Goal: Task Accomplishment & Management: Complete application form

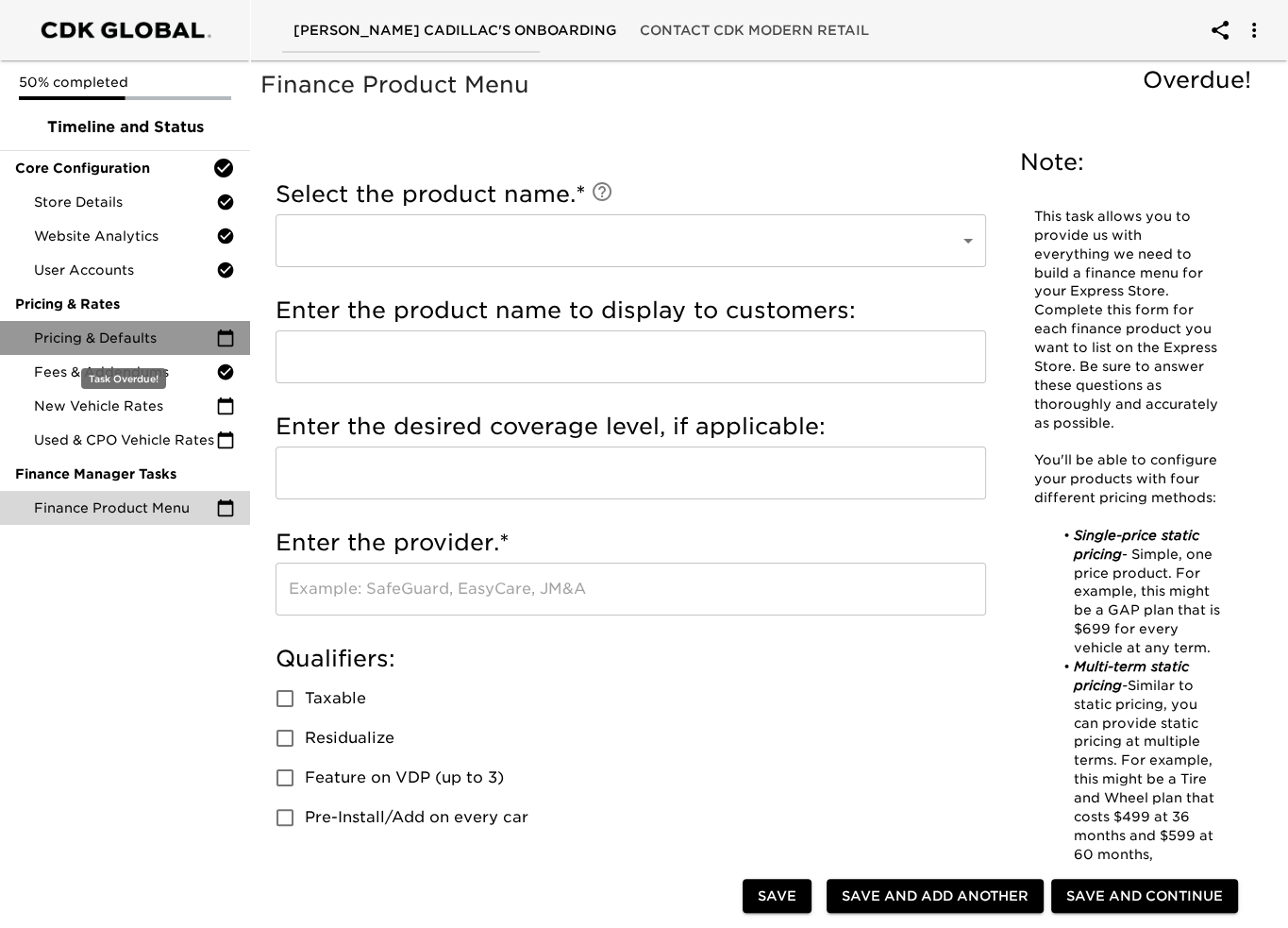
click at [144, 332] on span "Pricing & Defaults" at bounding box center [125, 338] width 183 height 19
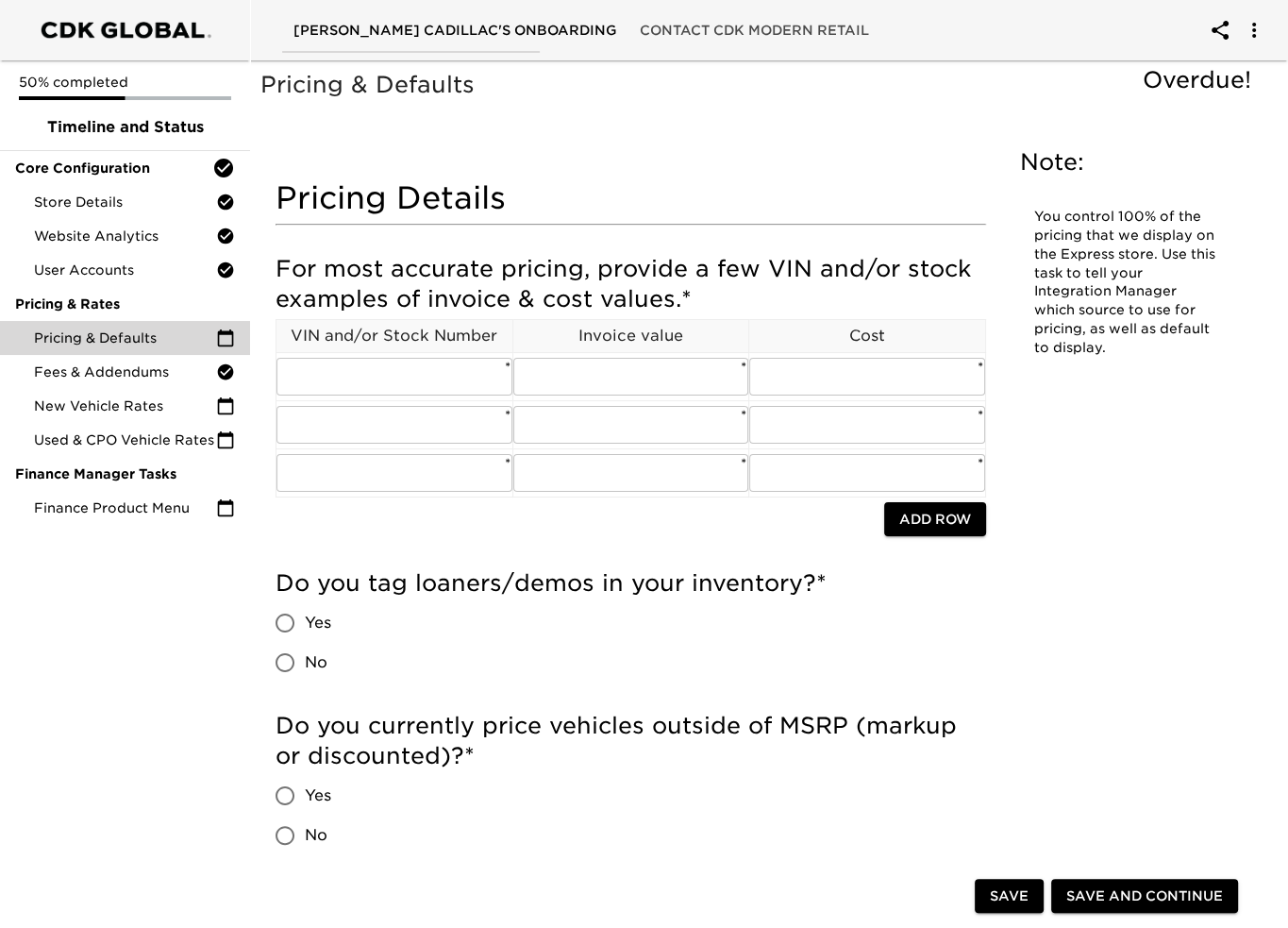
click at [301, 614] on input "Yes" at bounding box center [285, 623] width 40 height 40
radio input "true"
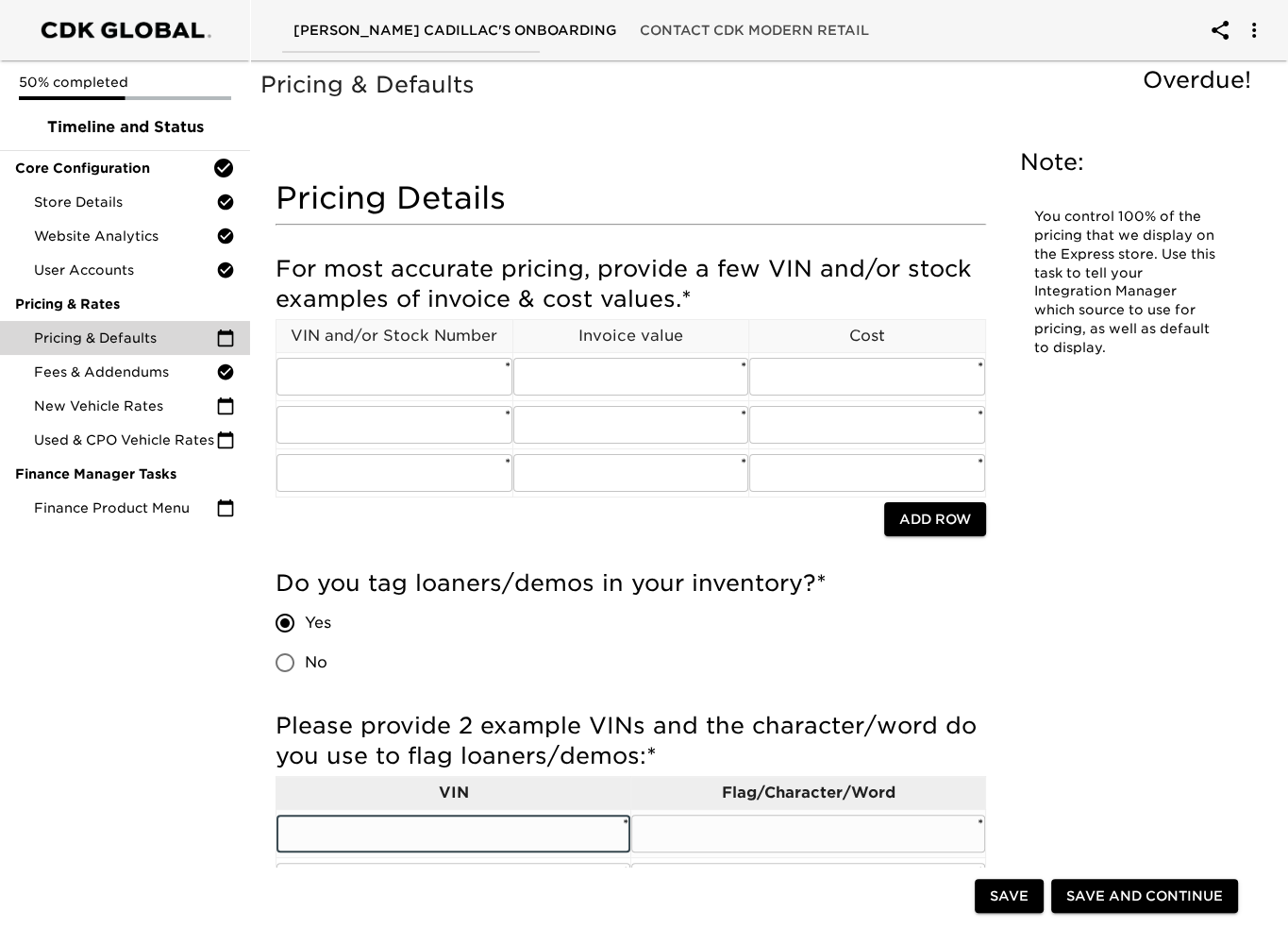
click at [406, 830] on input "text" at bounding box center [453, 833] width 354 height 38
type input "u"
type input "U9042P"
drag, startPoint x: 368, startPoint y: 377, endPoint x: 371, endPoint y: 393, distance: 16.3
click at [368, 377] on input "text" at bounding box center [394, 377] width 236 height 38
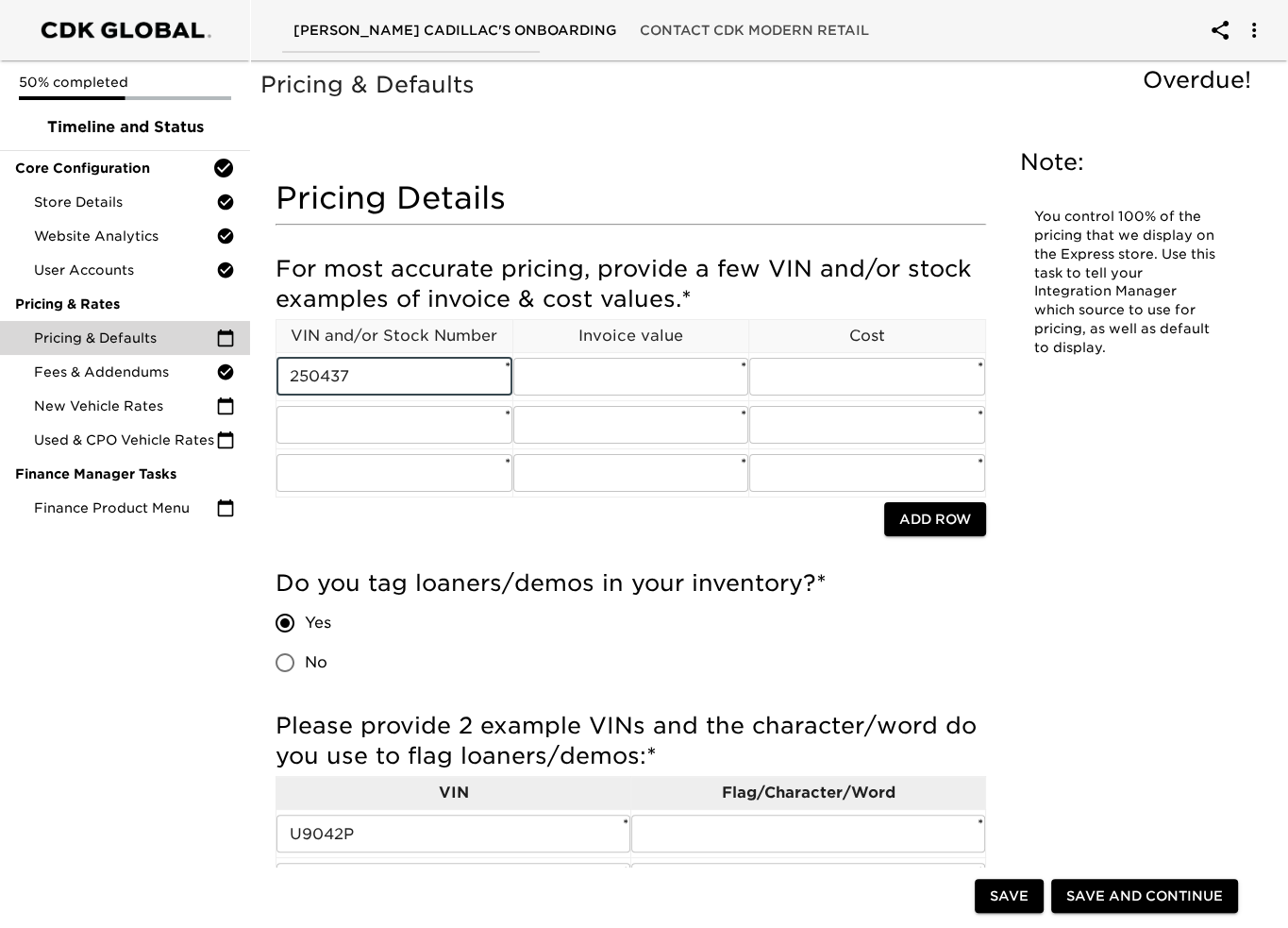
type input "250437"
click at [615, 381] on input "text" at bounding box center [631, 377] width 236 height 38
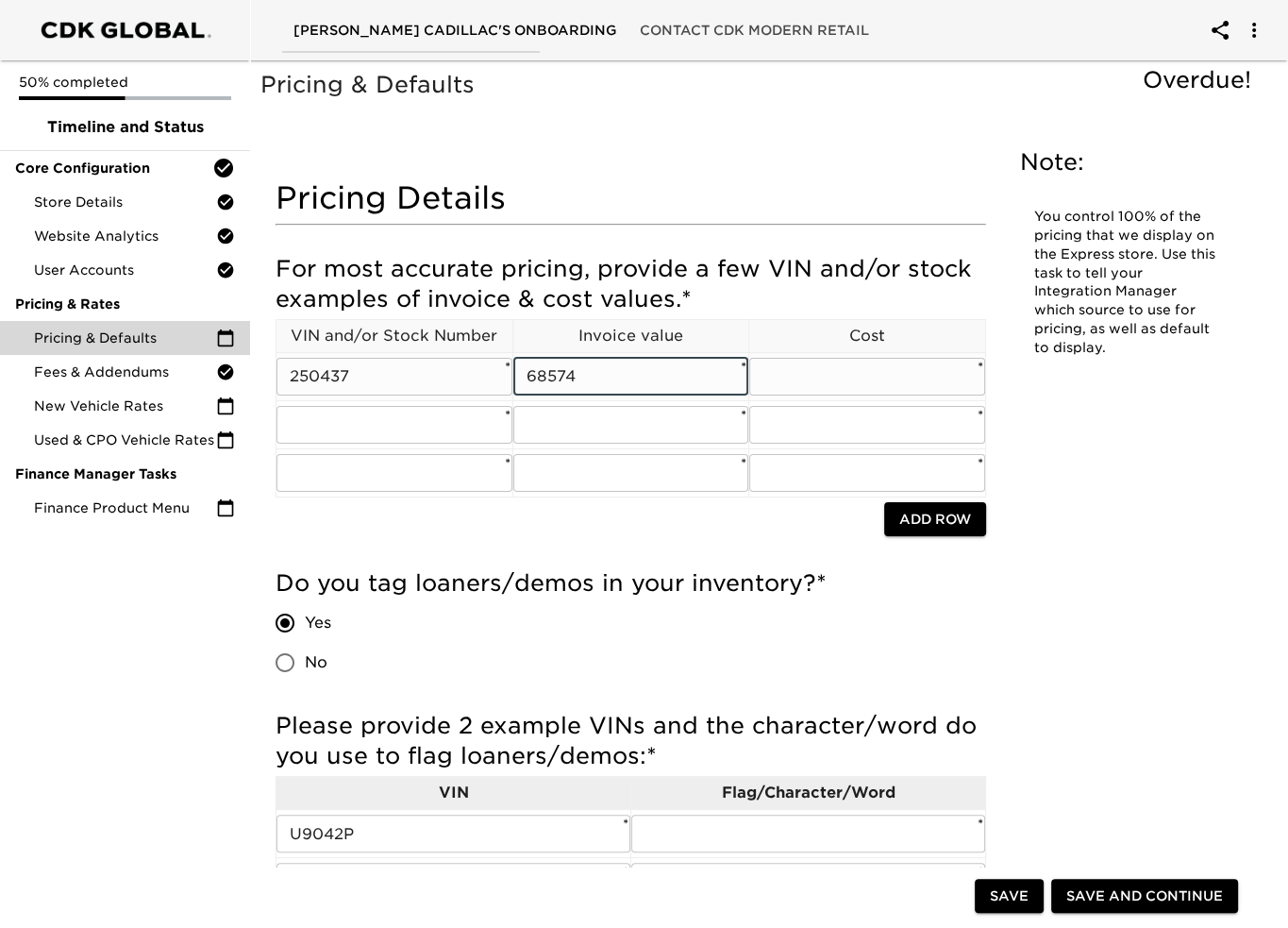
type input "68574"
type input "68,574"
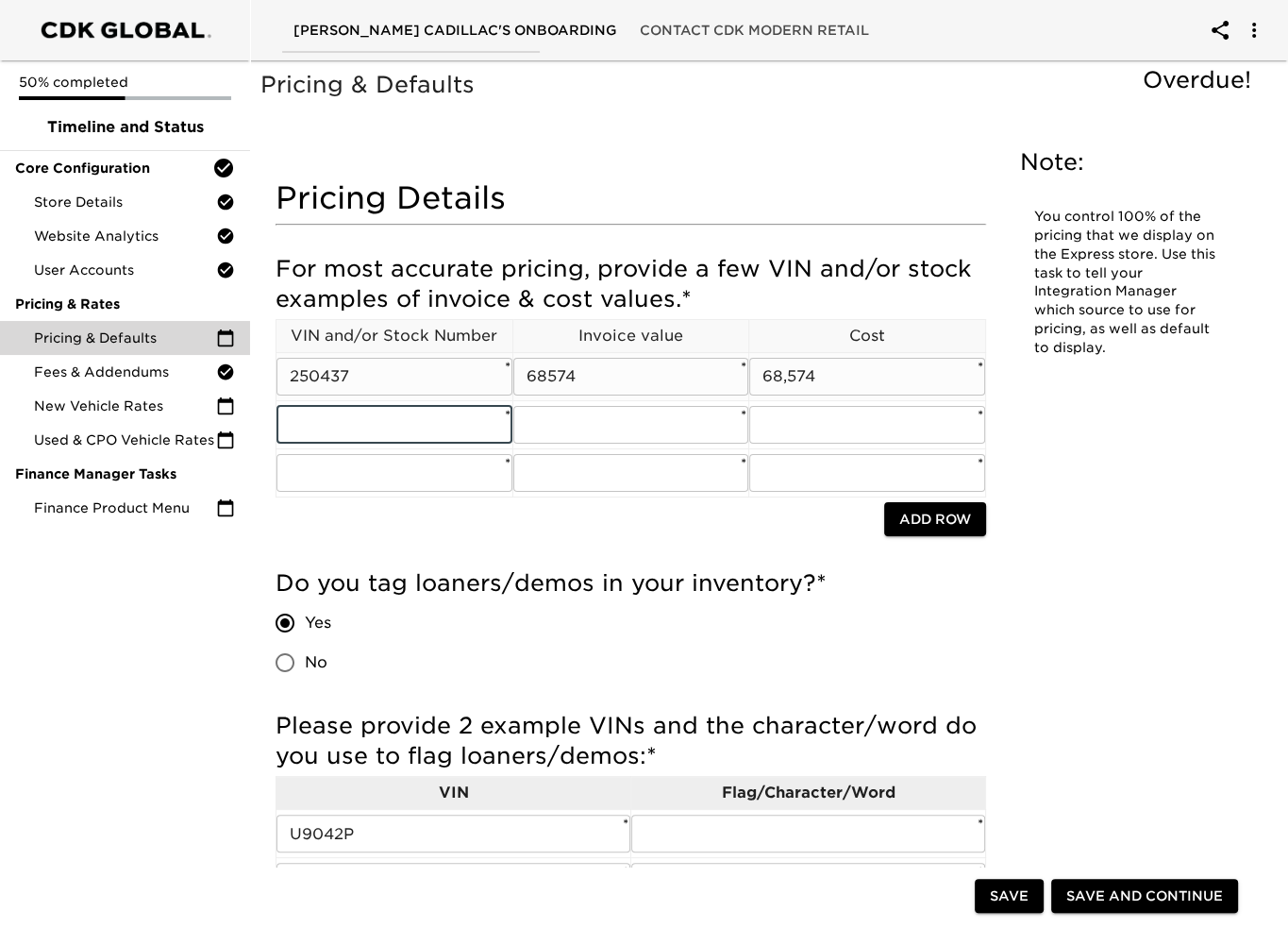
click at [545, 390] on input "68574" at bounding box center [631, 377] width 236 height 38
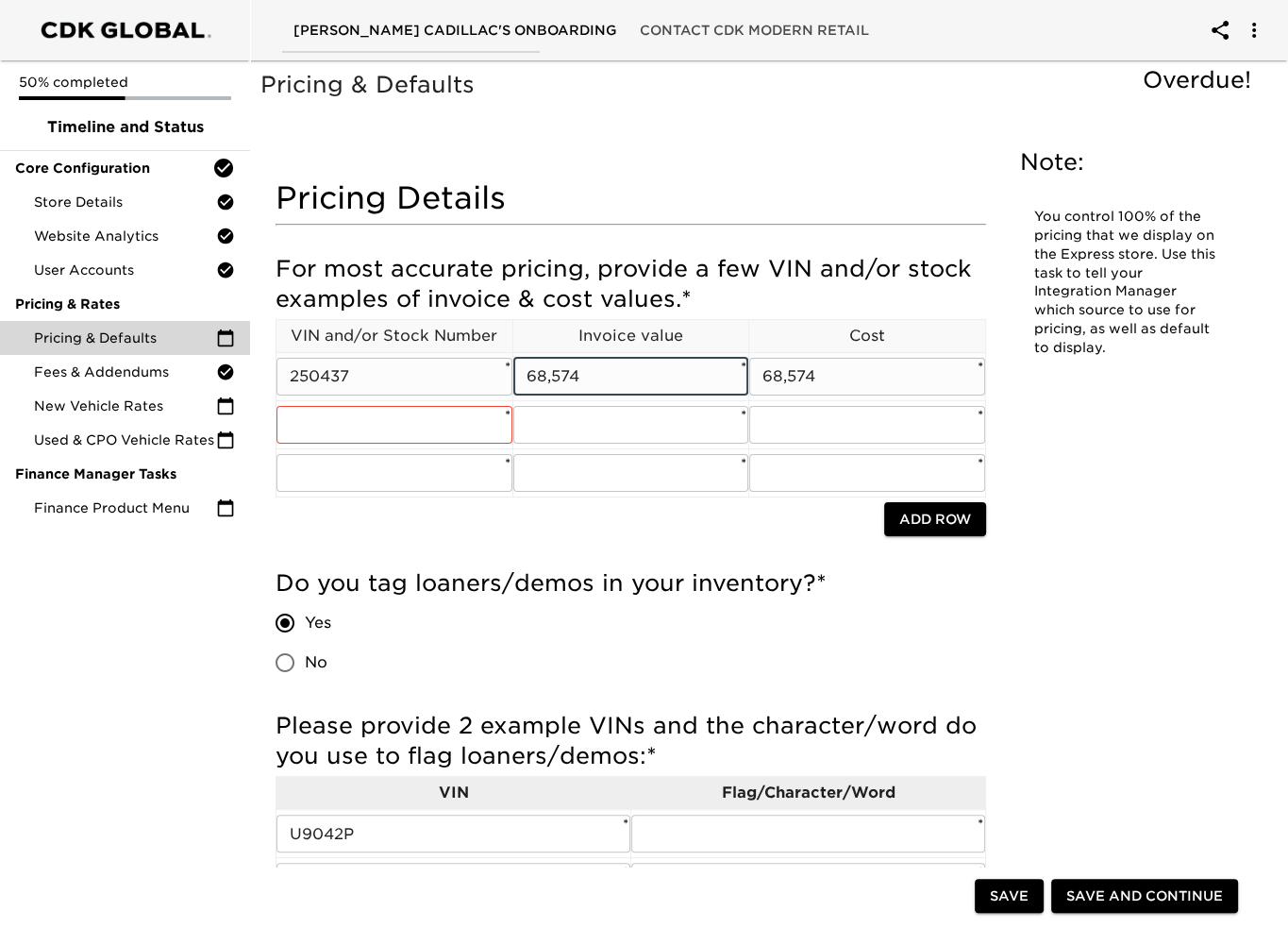
click at [525, 377] on input "68,574" at bounding box center [631, 377] width 236 height 38
type input "$68,574"
click at [763, 374] on input "68,574" at bounding box center [867, 377] width 236 height 38
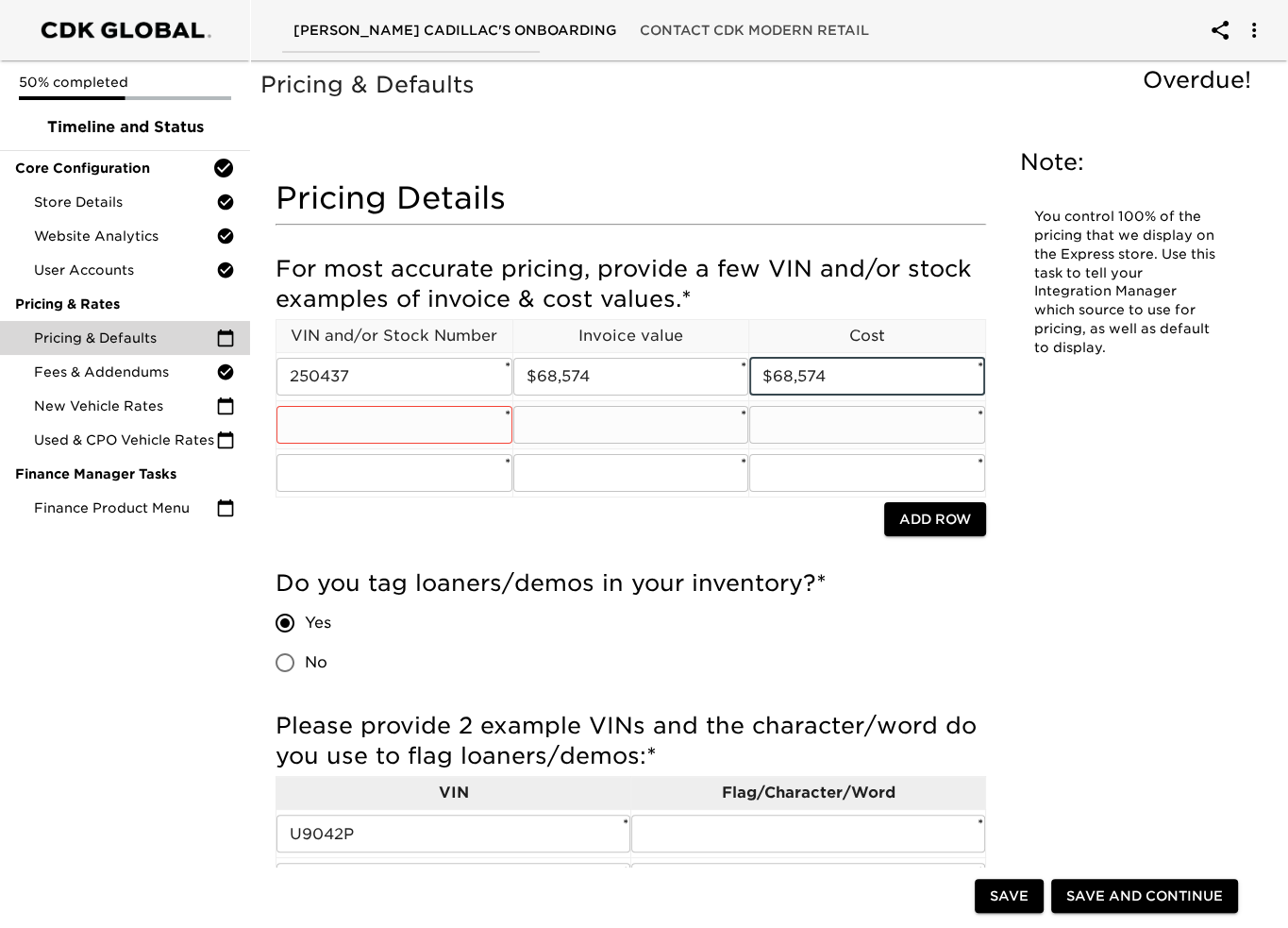
type input "$68,574"
drag, startPoint x: 335, startPoint y: 403, endPoint x: 336, endPoint y: 415, distance: 12.0
click at [336, 413] on td "​ *" at bounding box center [394, 424] width 237 height 48
click at [443, 419] on input "text" at bounding box center [394, 425] width 236 height 38
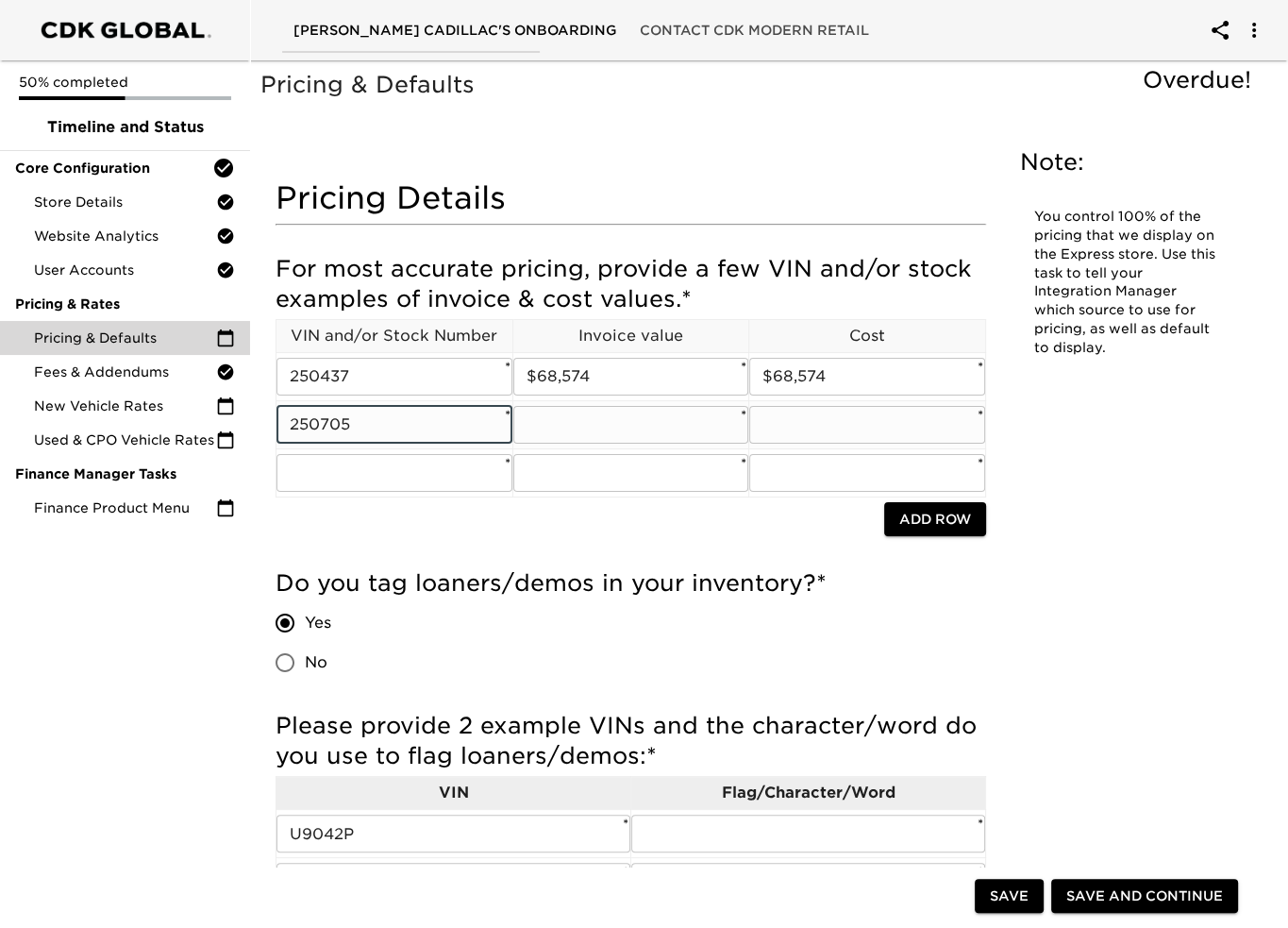
type input "250705"
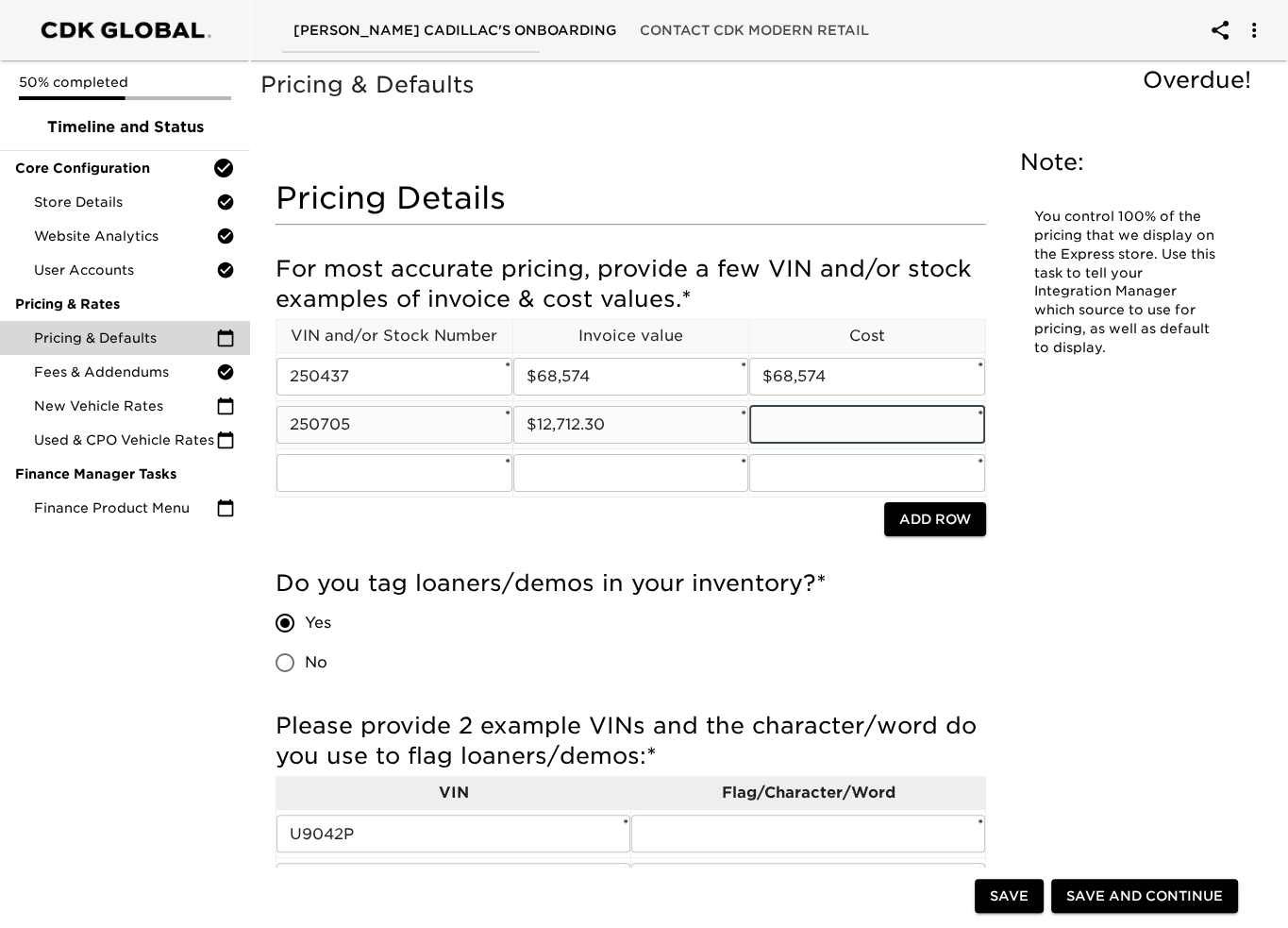
click at [551, 425] on input "$12,712.30" at bounding box center [631, 425] width 236 height 38
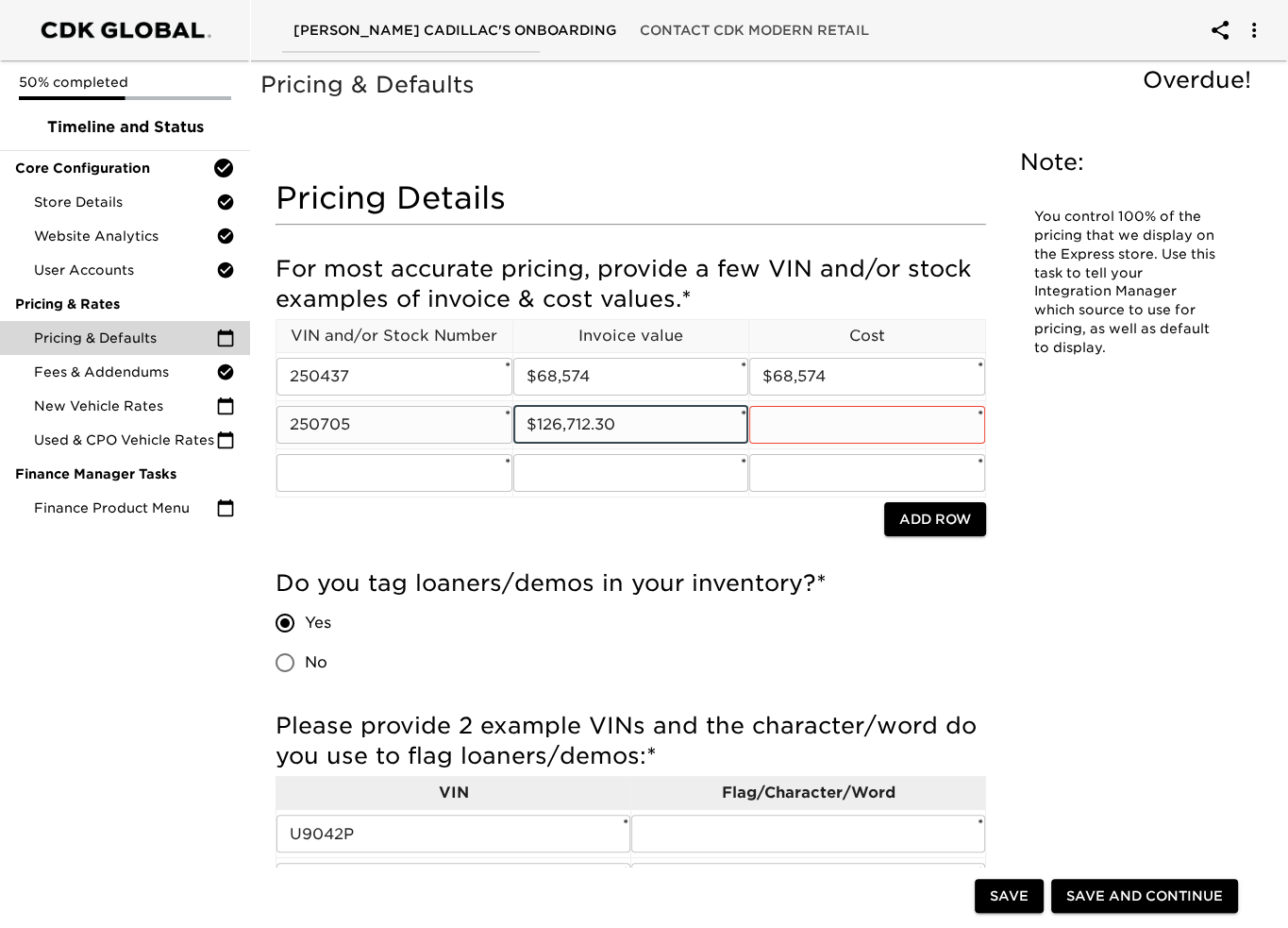
type input "$126,712.30"
click at [827, 406] on input "text" at bounding box center [867, 425] width 236 height 38
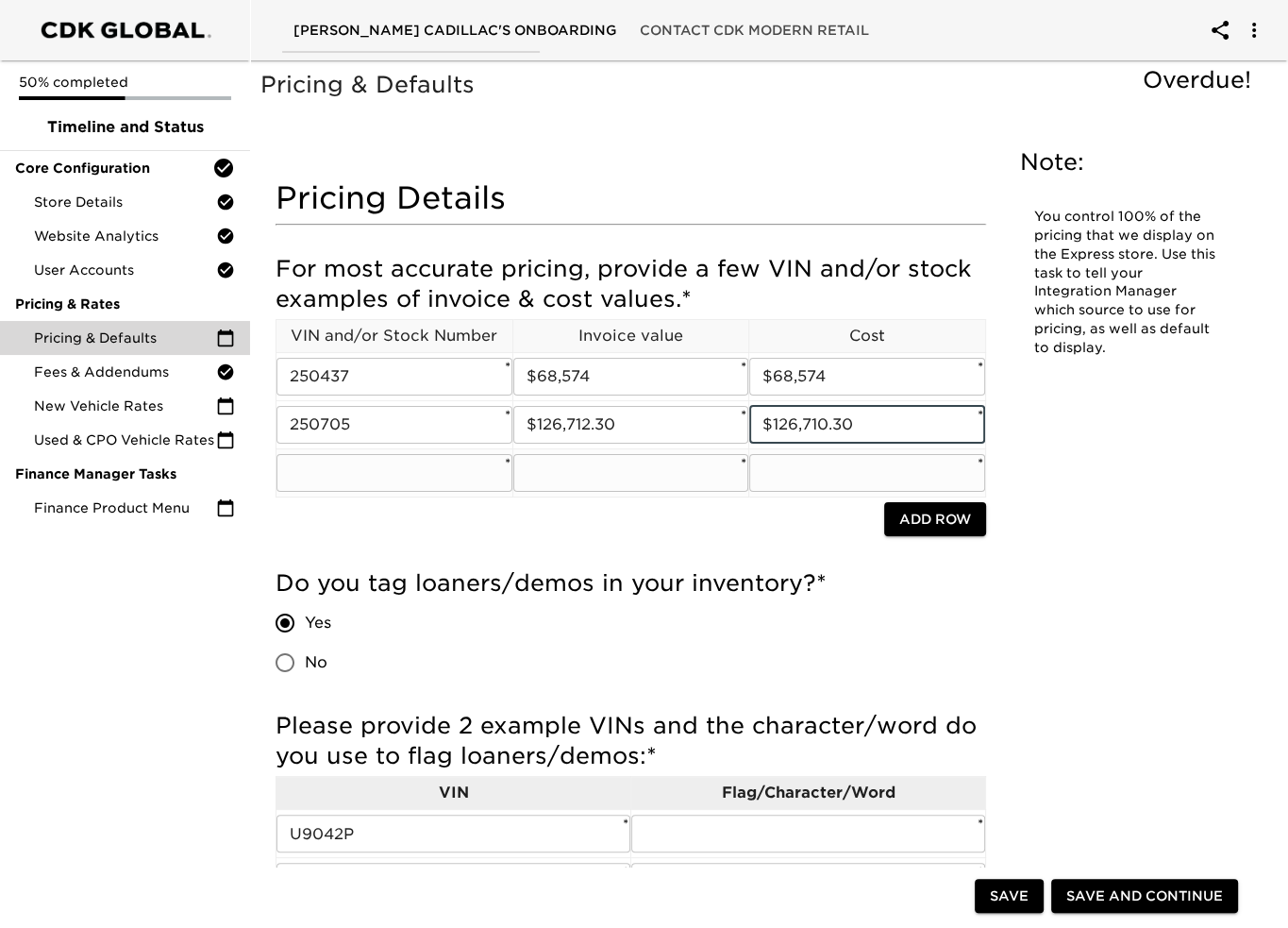
type input "$126,710.30"
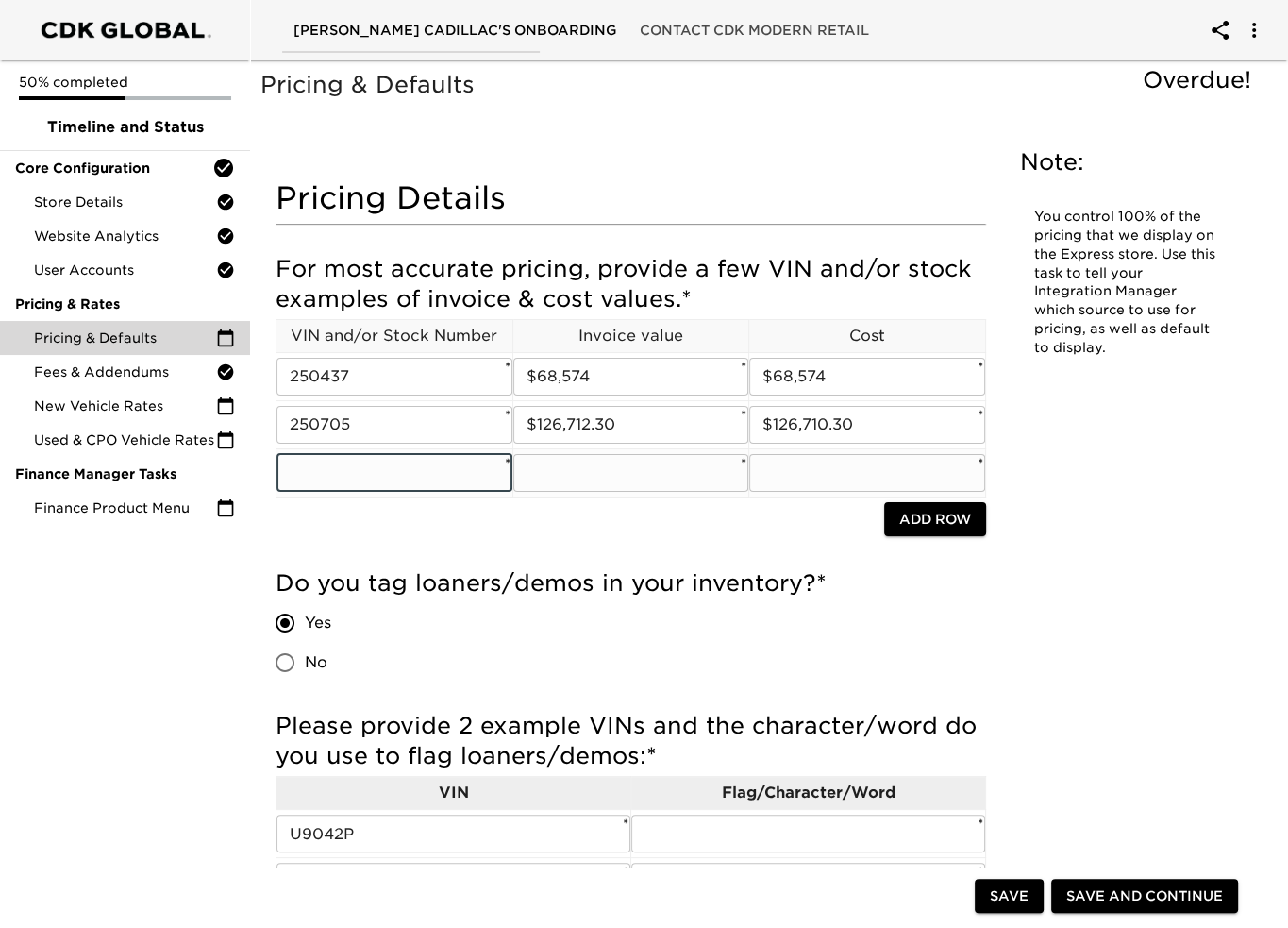
click at [324, 478] on input "text" at bounding box center [394, 473] width 236 height 38
click at [343, 474] on input "text" at bounding box center [394, 473] width 236 height 38
type input "250543"
type input "5"
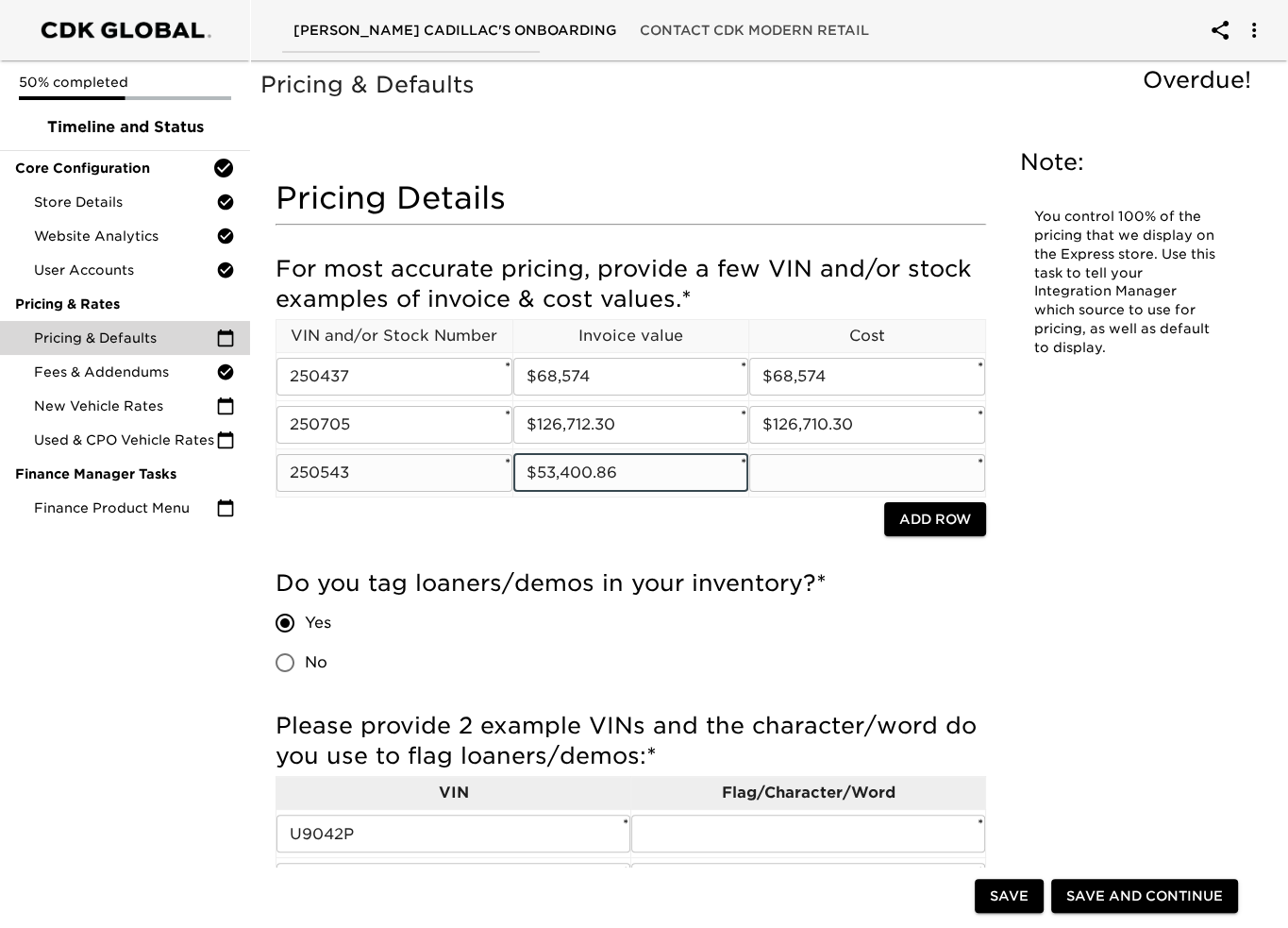
type input "$53,400.86"
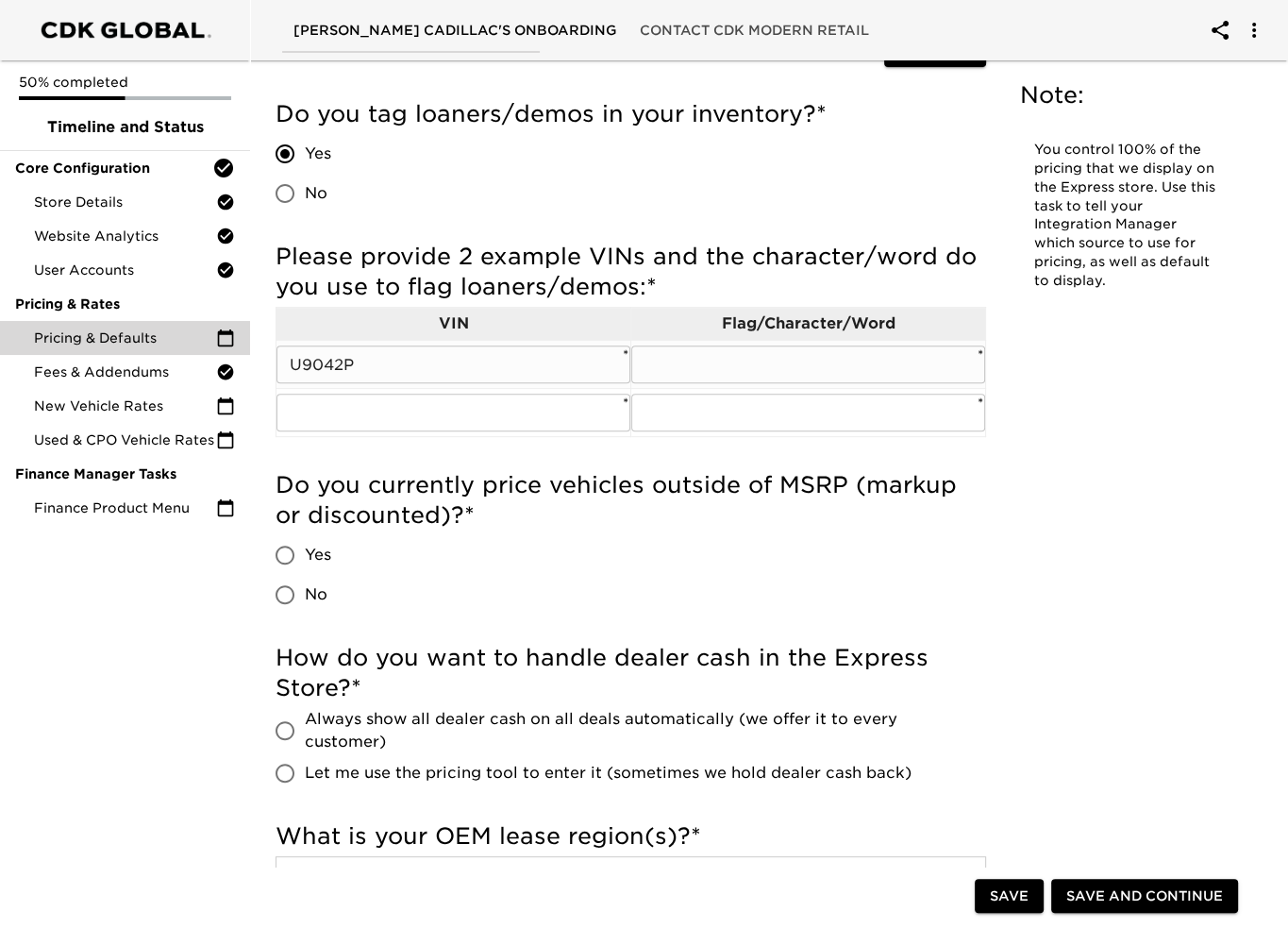
scroll to position [472, 0]
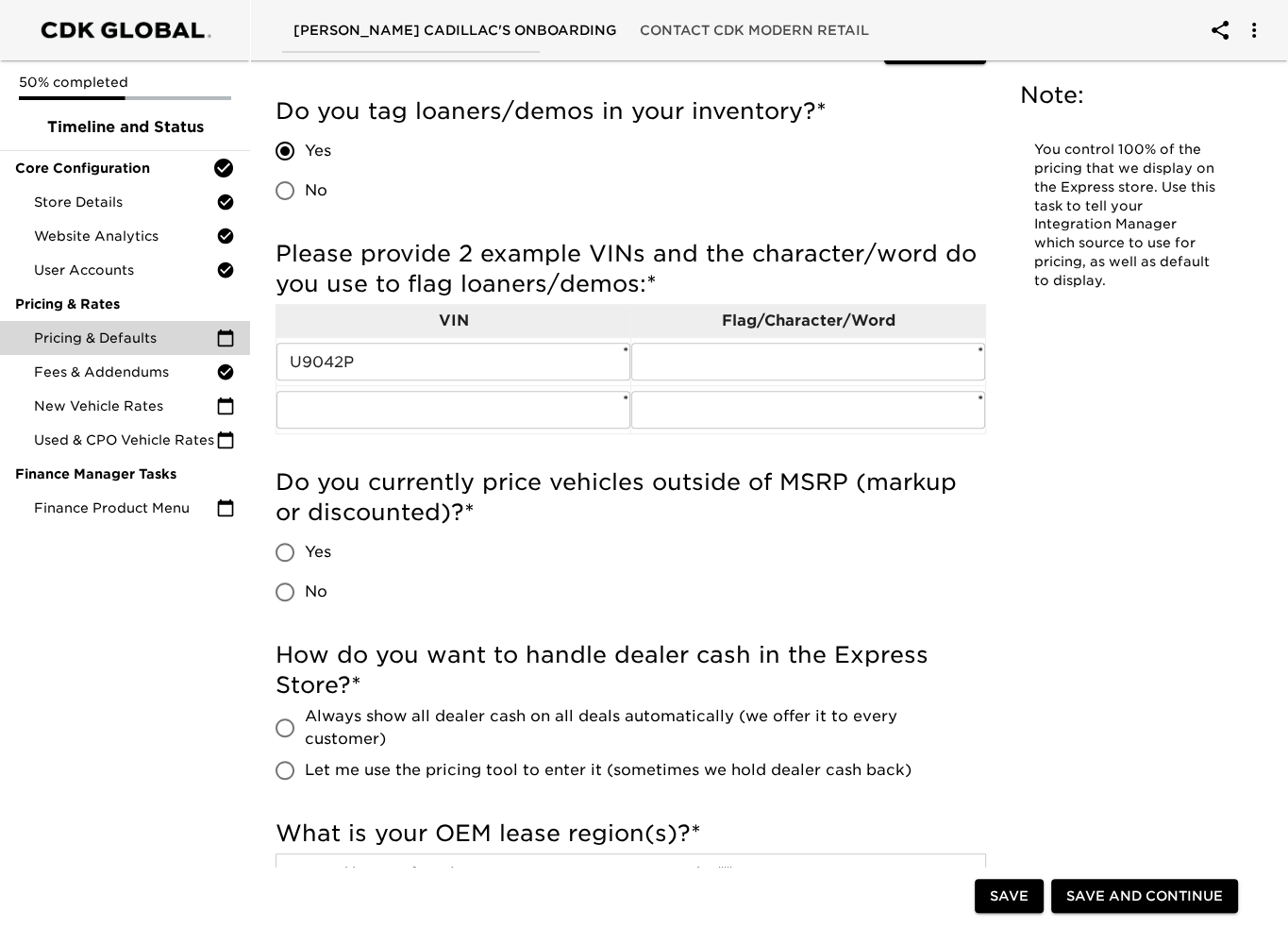
type input "$53,400.86"
click at [333, 357] on input "U9042P" at bounding box center [453, 361] width 354 height 38
type input "U9052P"
click at [937, 361] on input "text" at bounding box center [808, 361] width 354 height 38
type input "Pre owned"
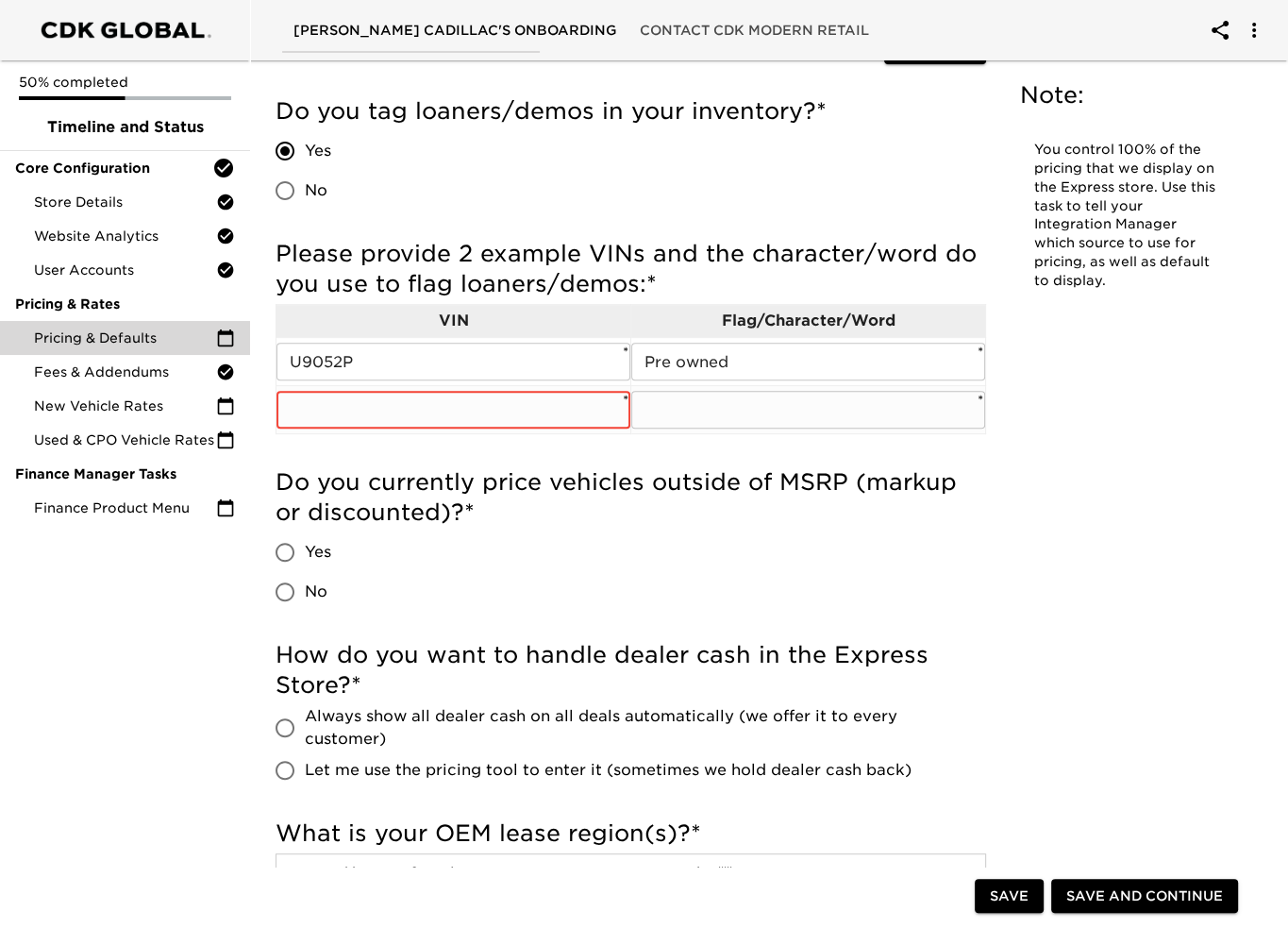
click at [417, 396] on input "text" at bounding box center [453, 410] width 354 height 38
type input "u"
type input "U8918P"
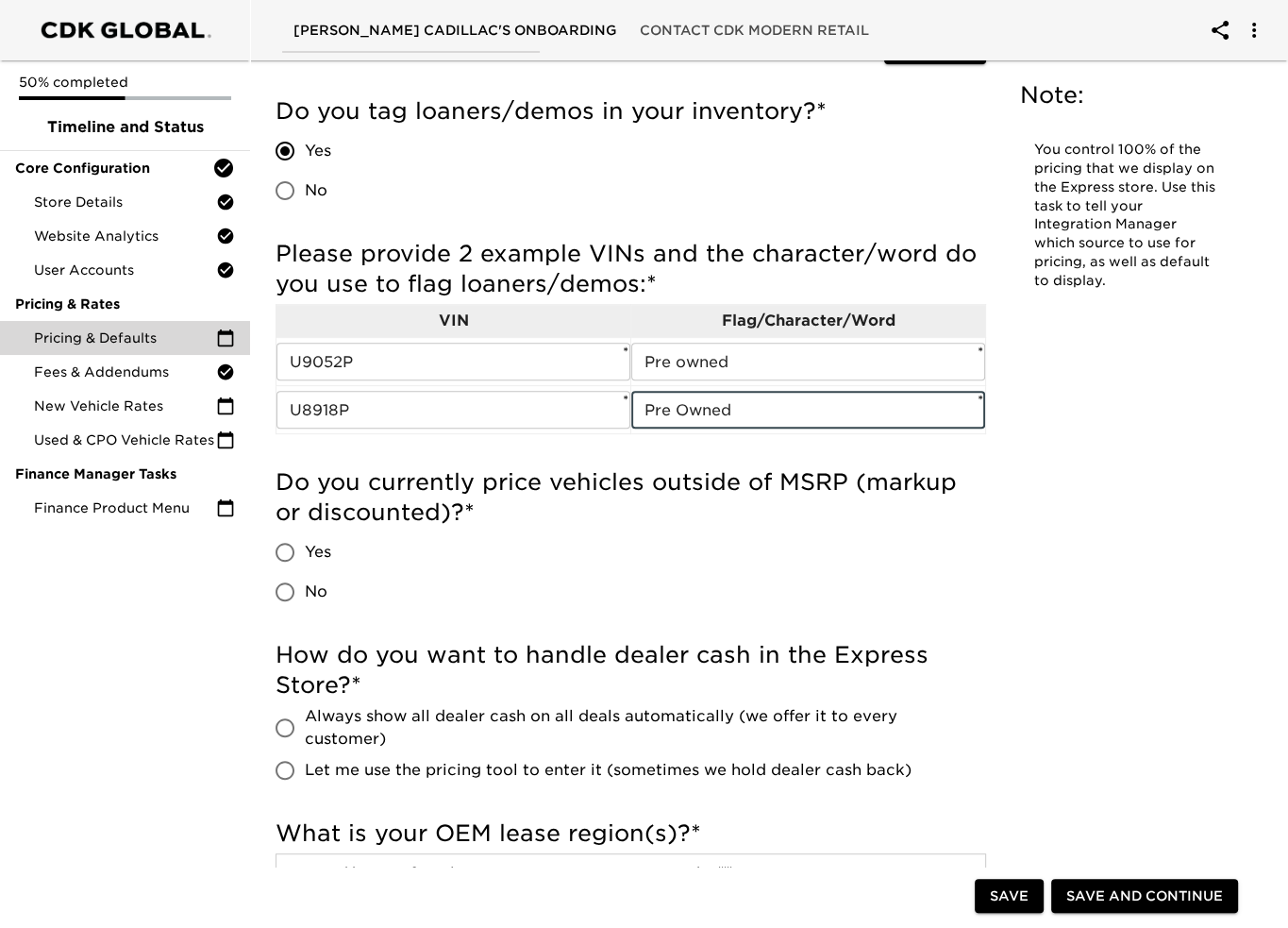
type input "Pre Owned"
click at [298, 593] on input "No" at bounding box center [285, 591] width 40 height 40
radio input "true"
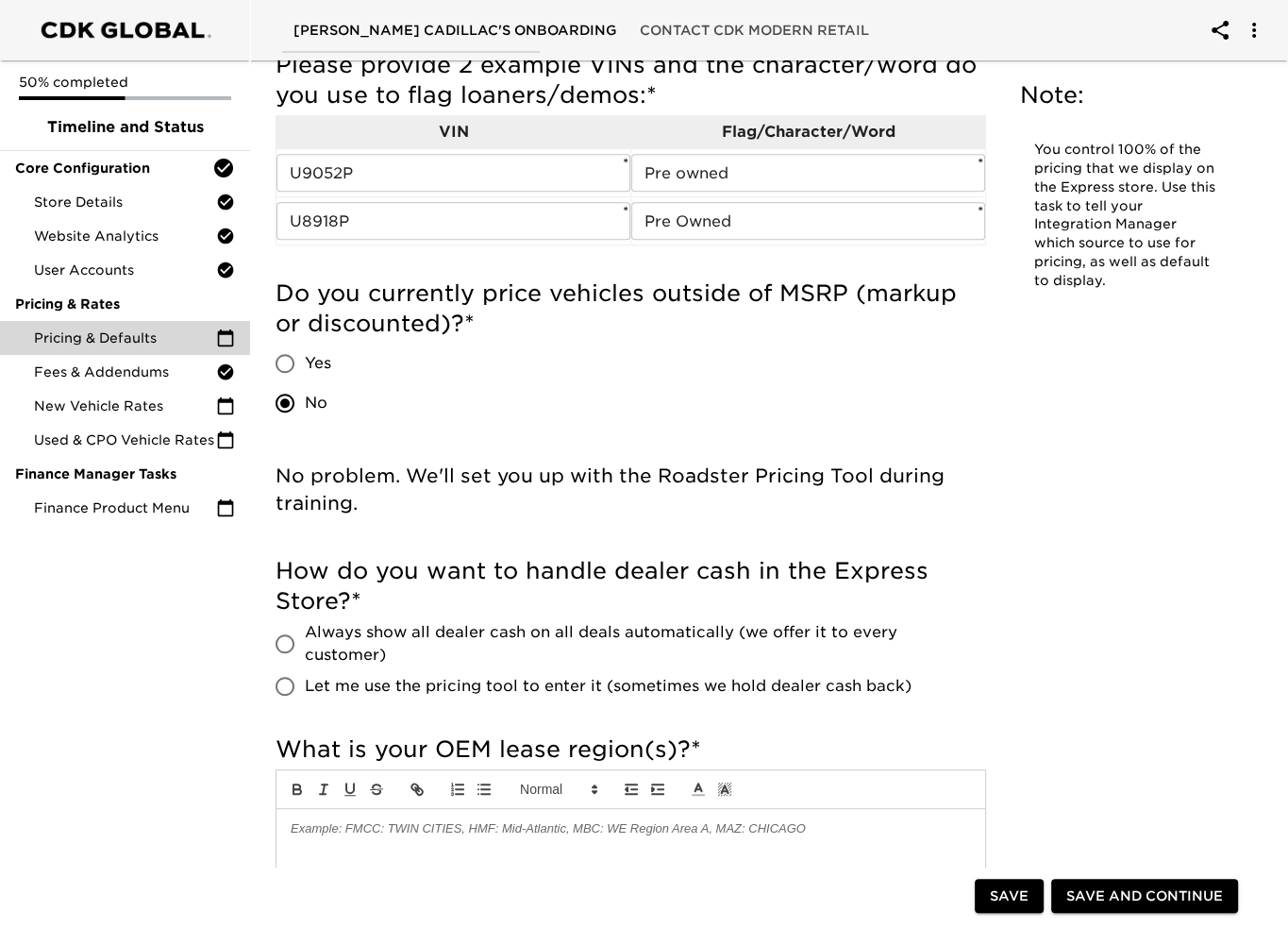
scroll to position [755, 0]
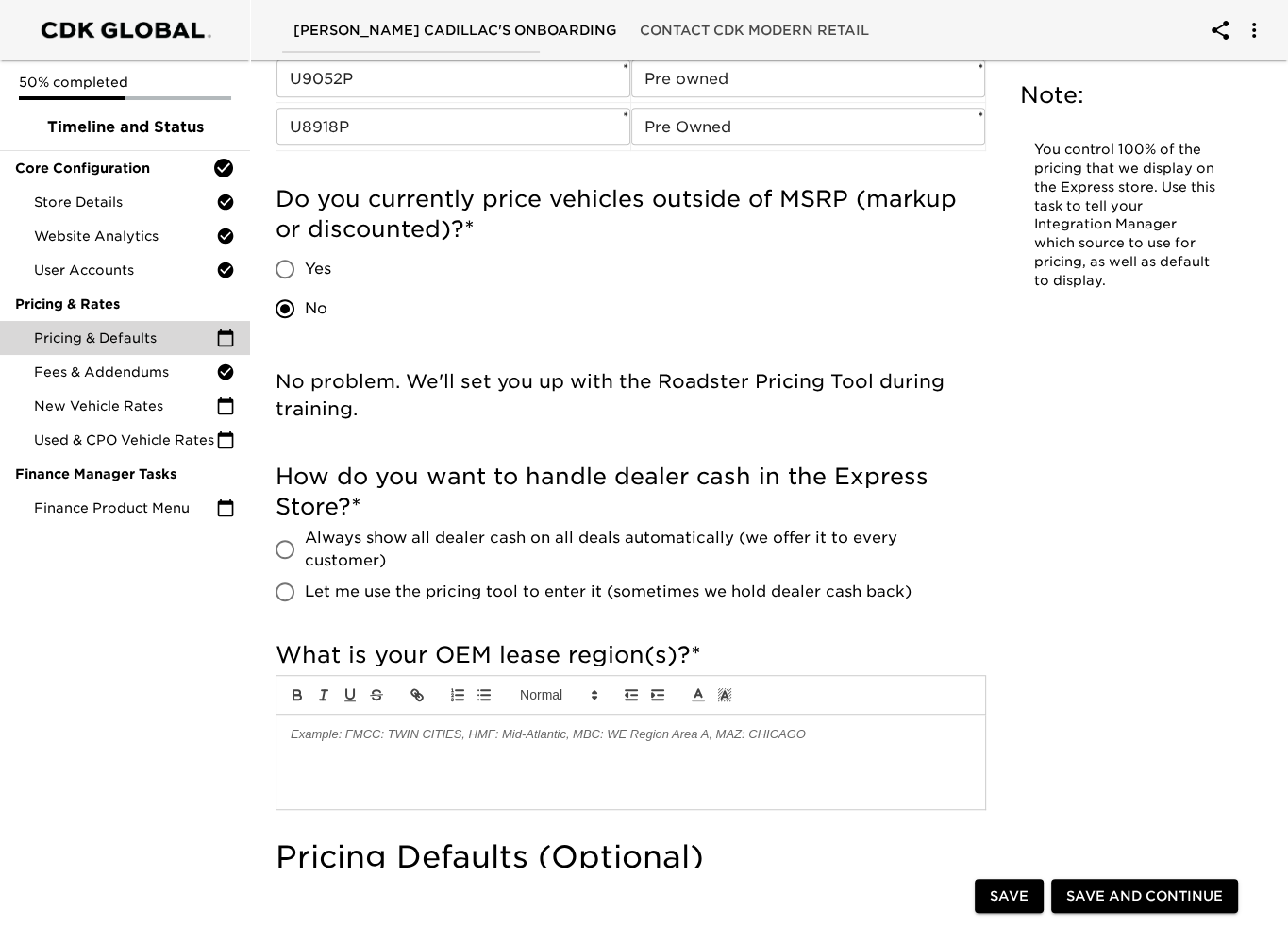
click at [376, 534] on span "Always show all dealer cash on all deals automatically (we offer it to every cu…" at bounding box center [638, 550] width 666 height 46
click at [305, 534] on input "Always show all dealer cash on all deals automatically (we offer it to every cu…" at bounding box center [285, 550] width 40 height 40
radio input "true"
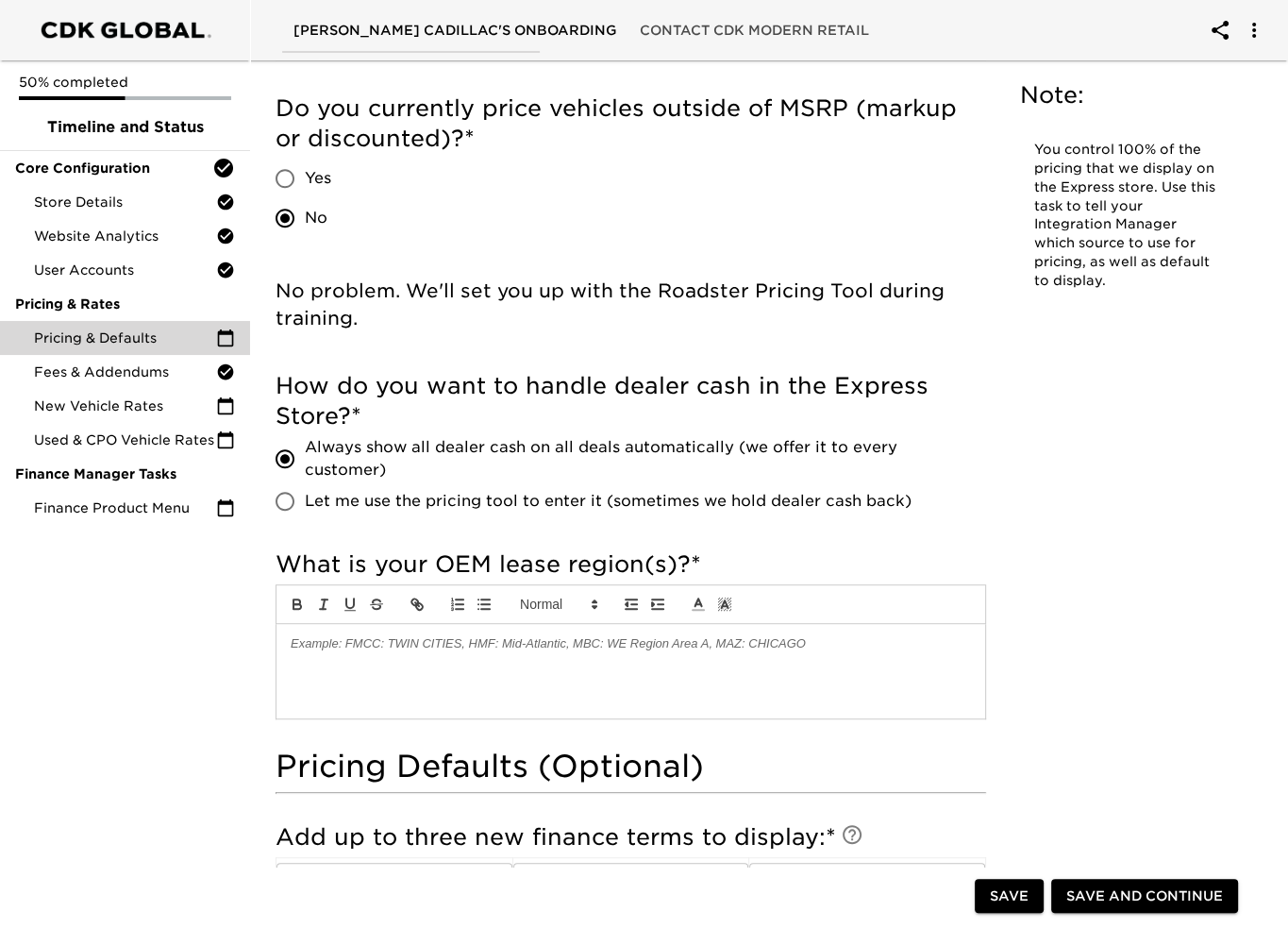
scroll to position [849, 0]
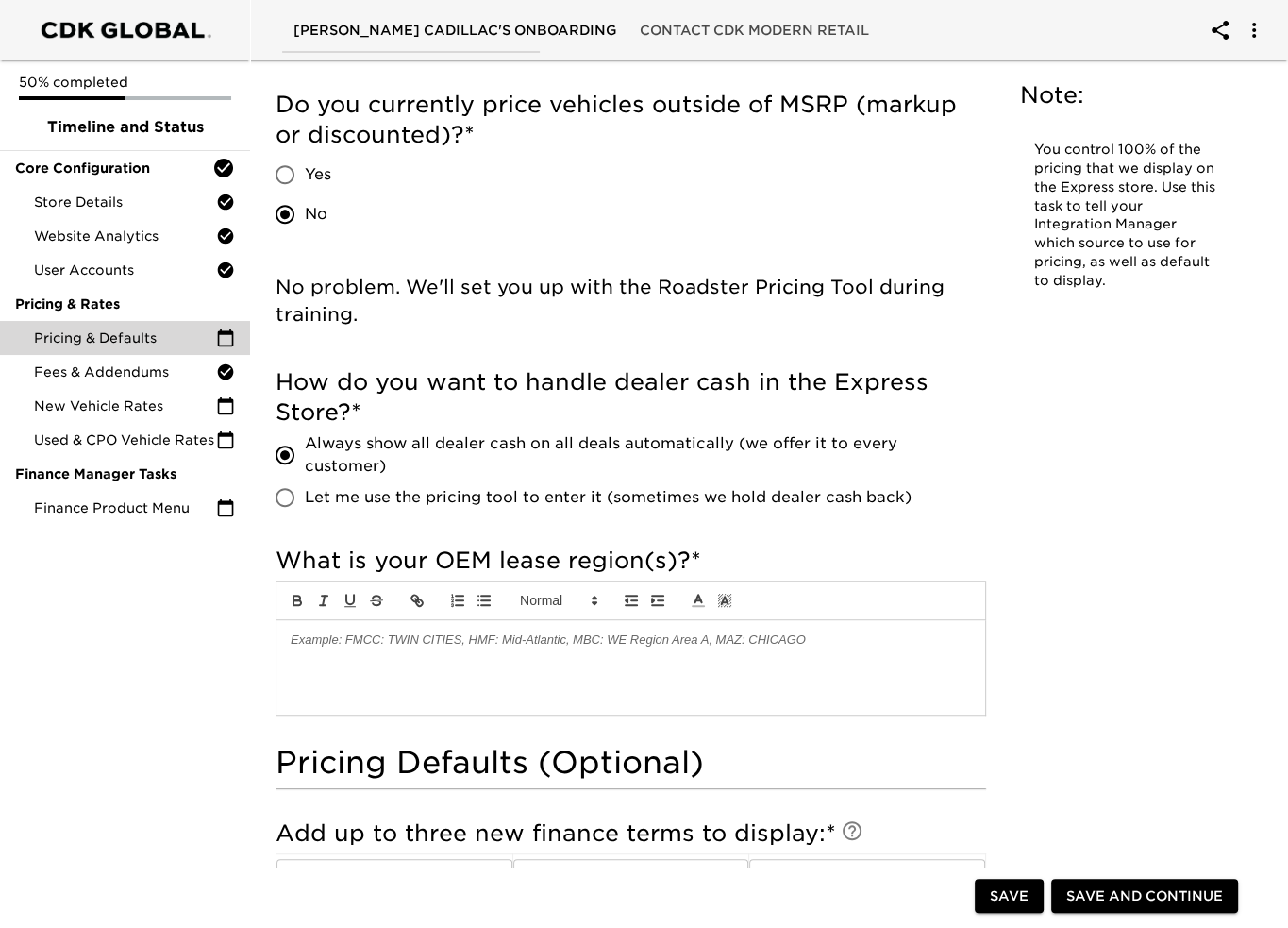
click at [362, 668] on div at bounding box center [630, 667] width 708 height 94
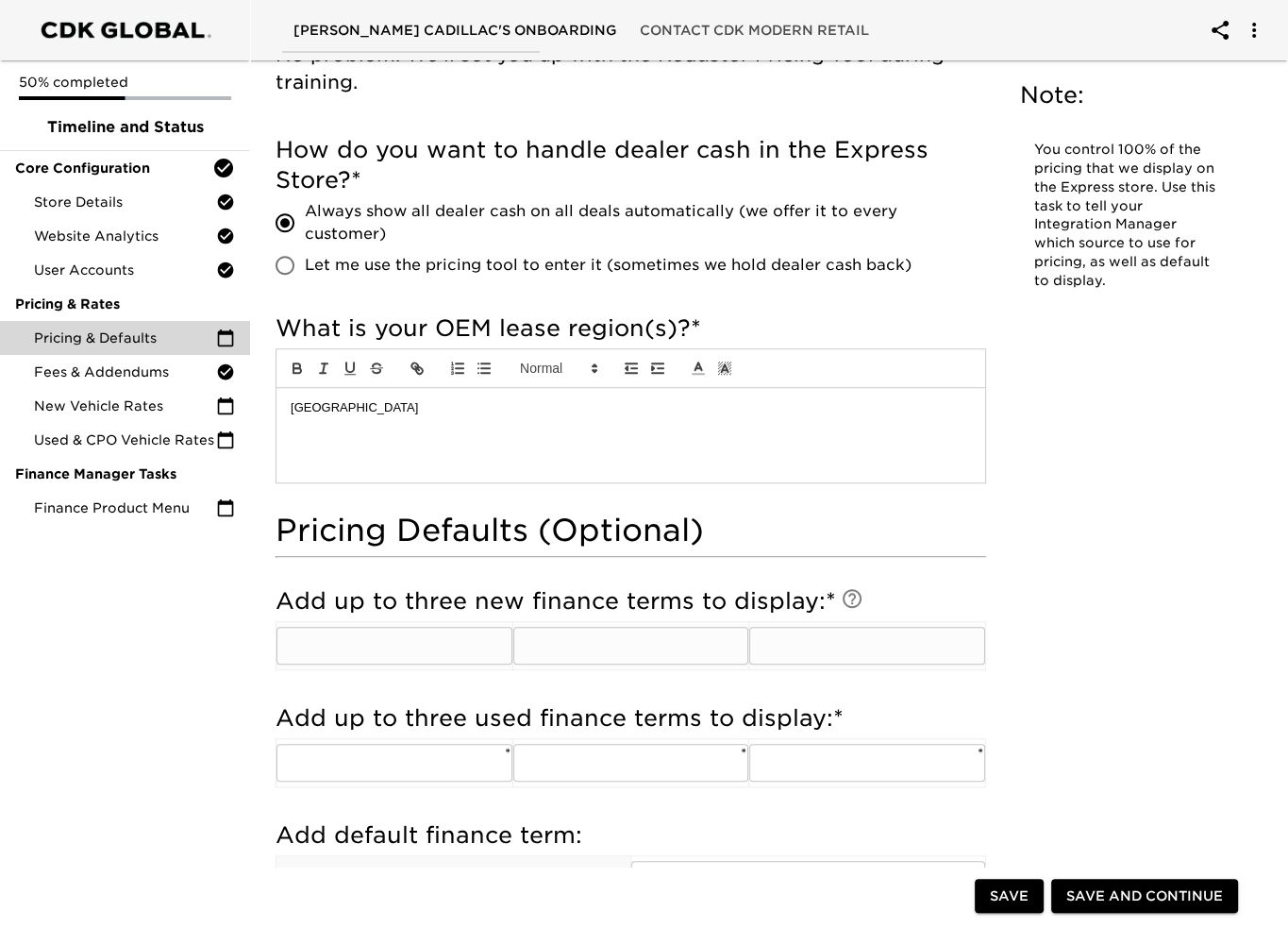
scroll to position [1132, 0]
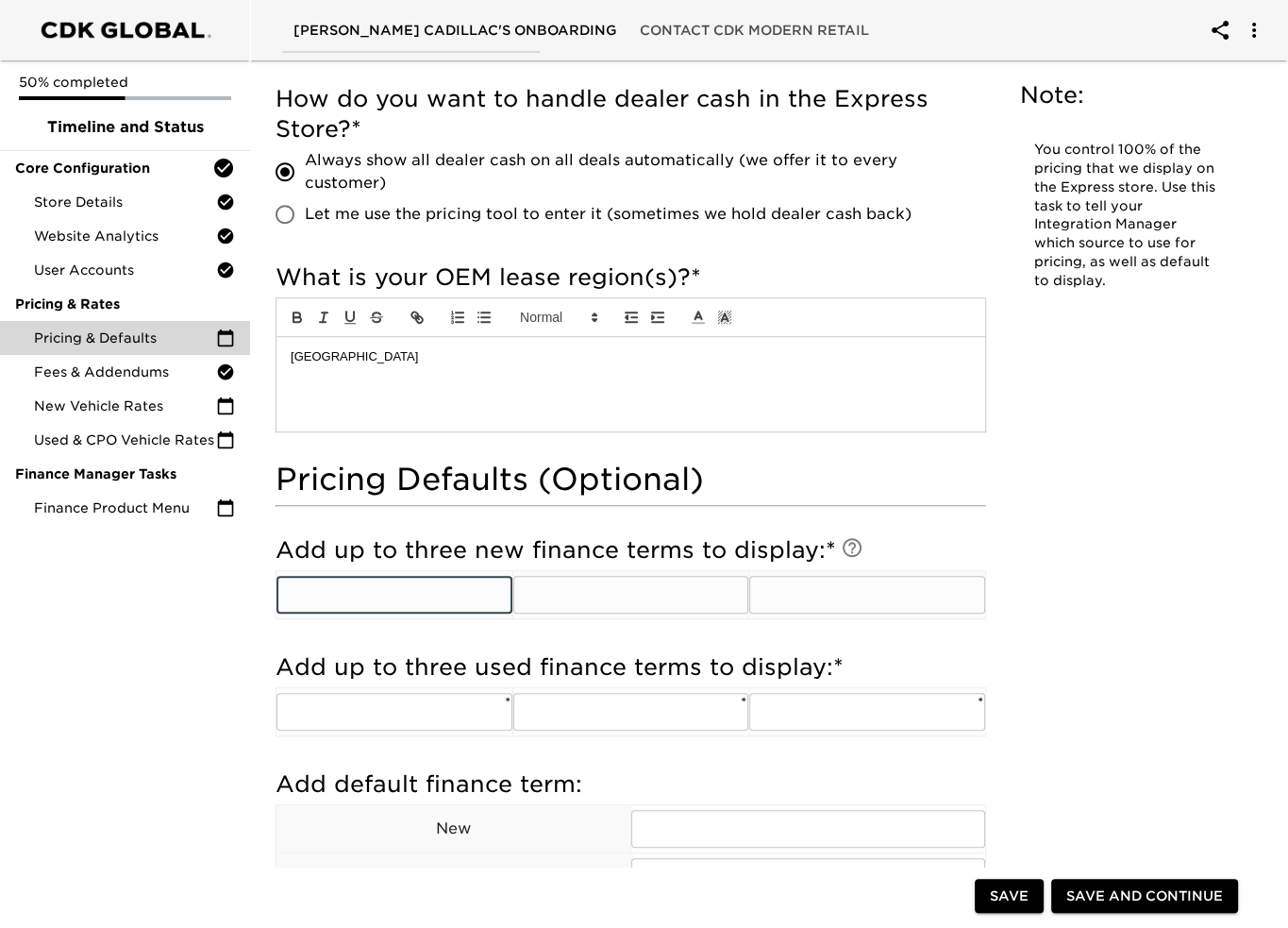
click at [395, 599] on input "text" at bounding box center [394, 594] width 236 height 38
type input "48"
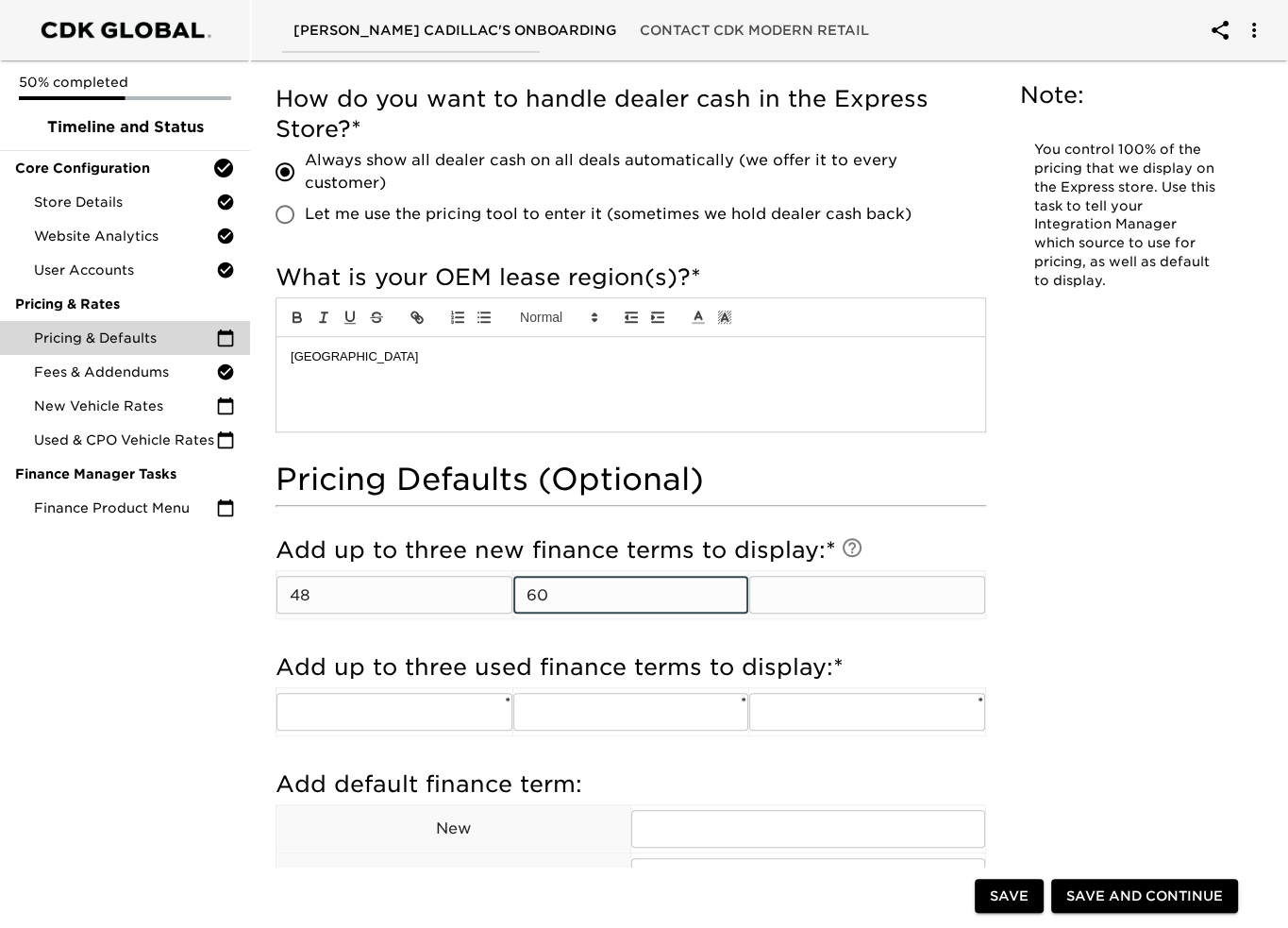
type input "60"
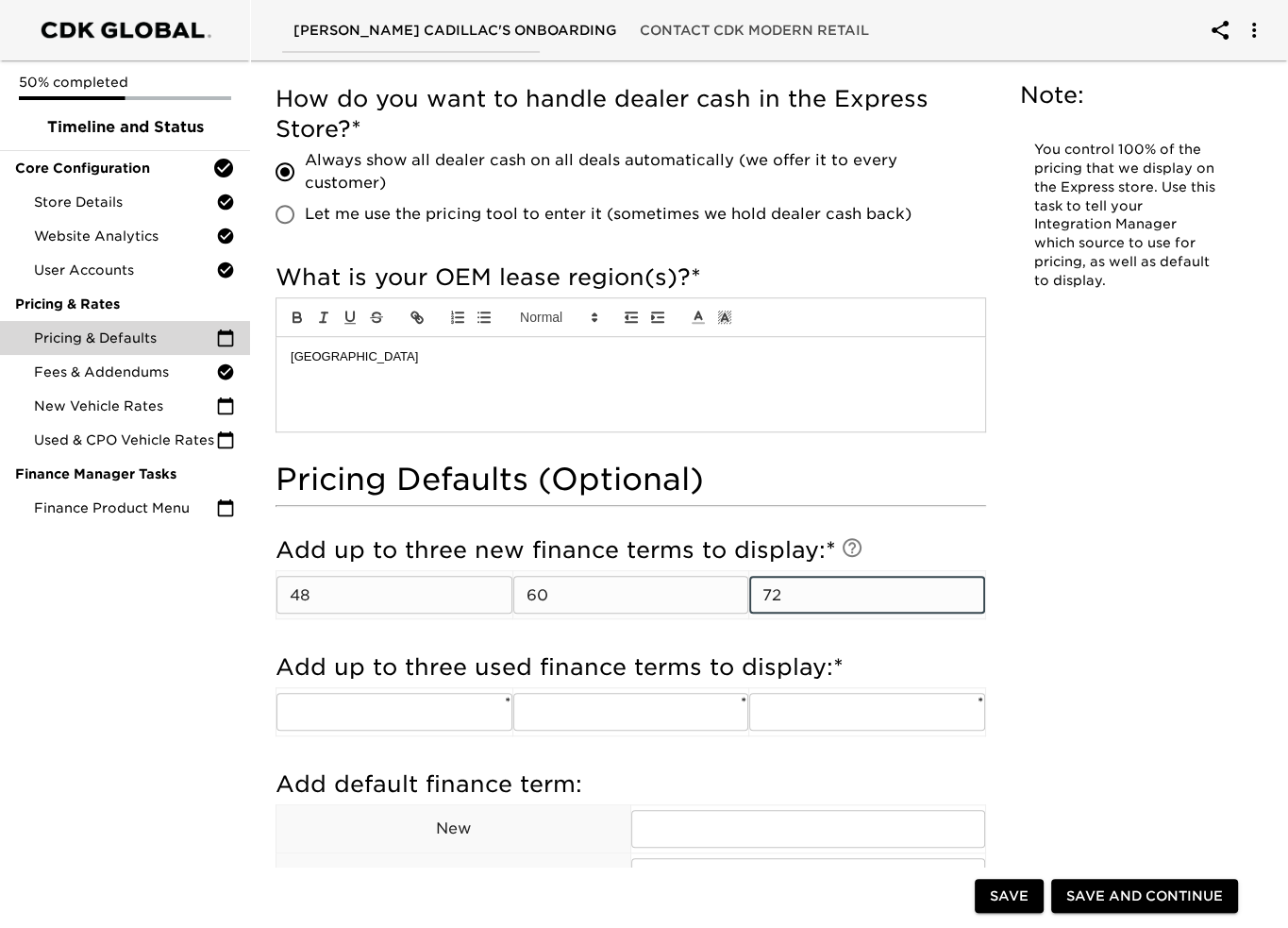
type input "72"
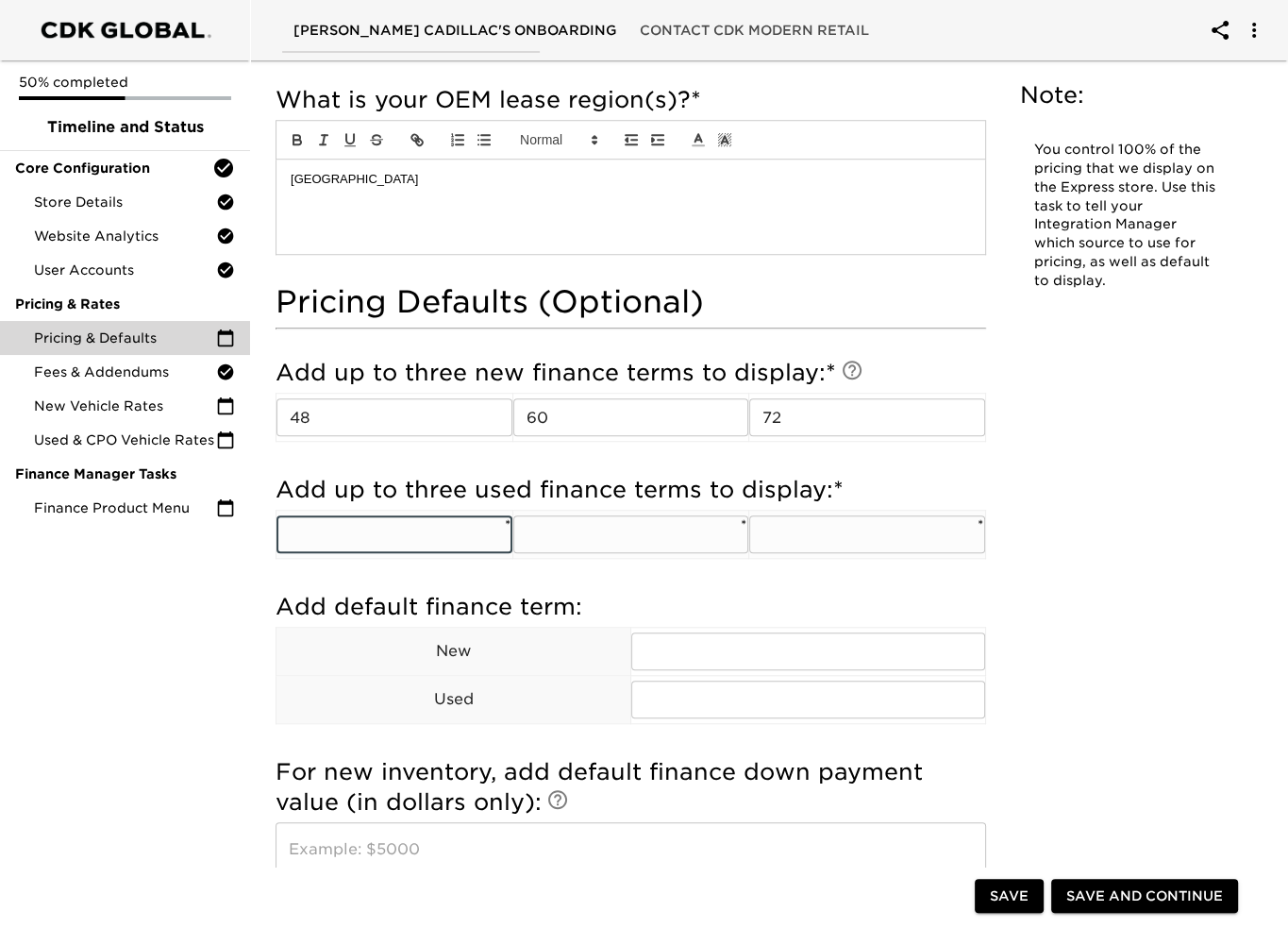
scroll to position [1321, 0]
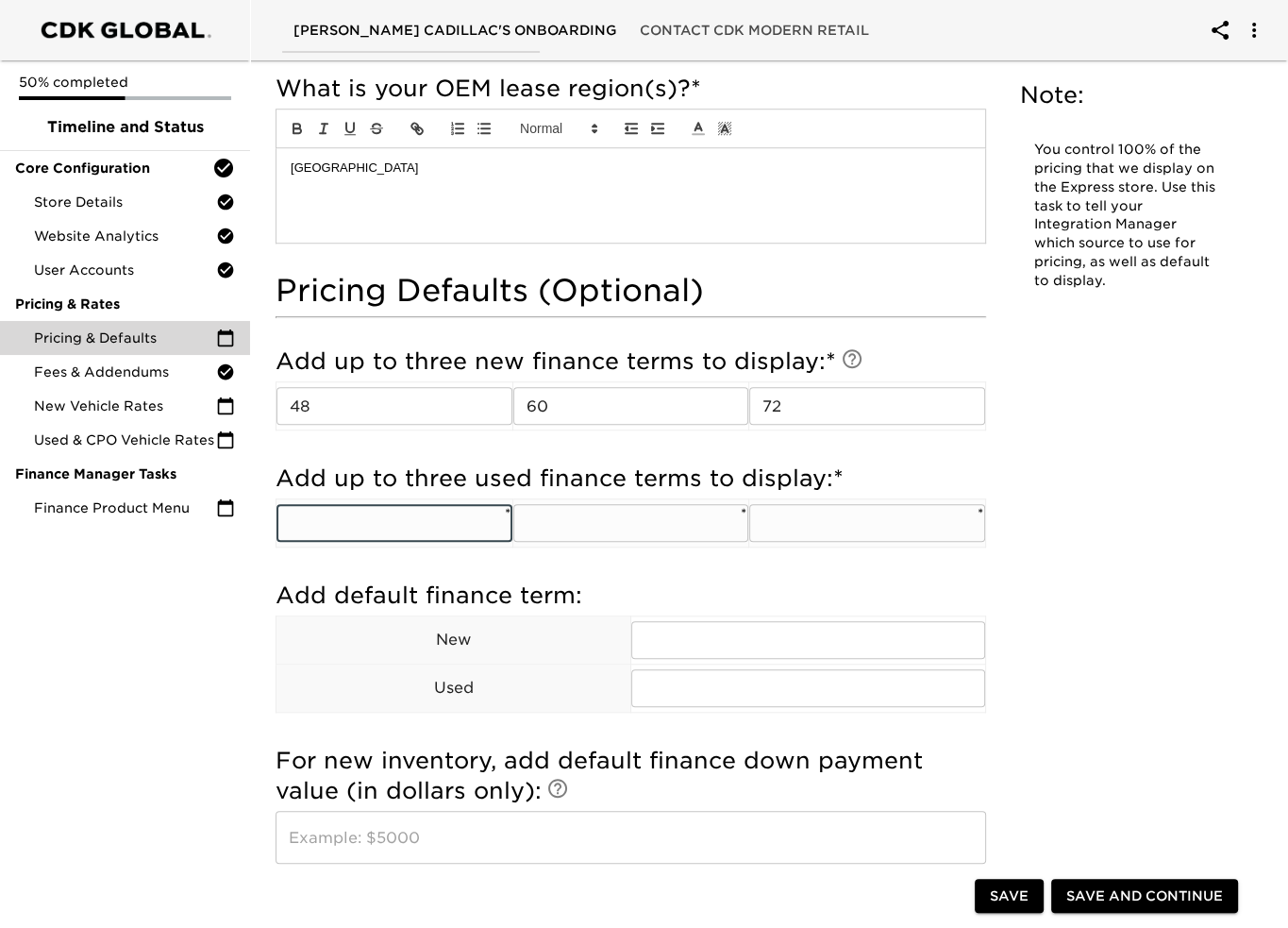
click at [382, 515] on input "text" at bounding box center [394, 523] width 236 height 38
type input "48"
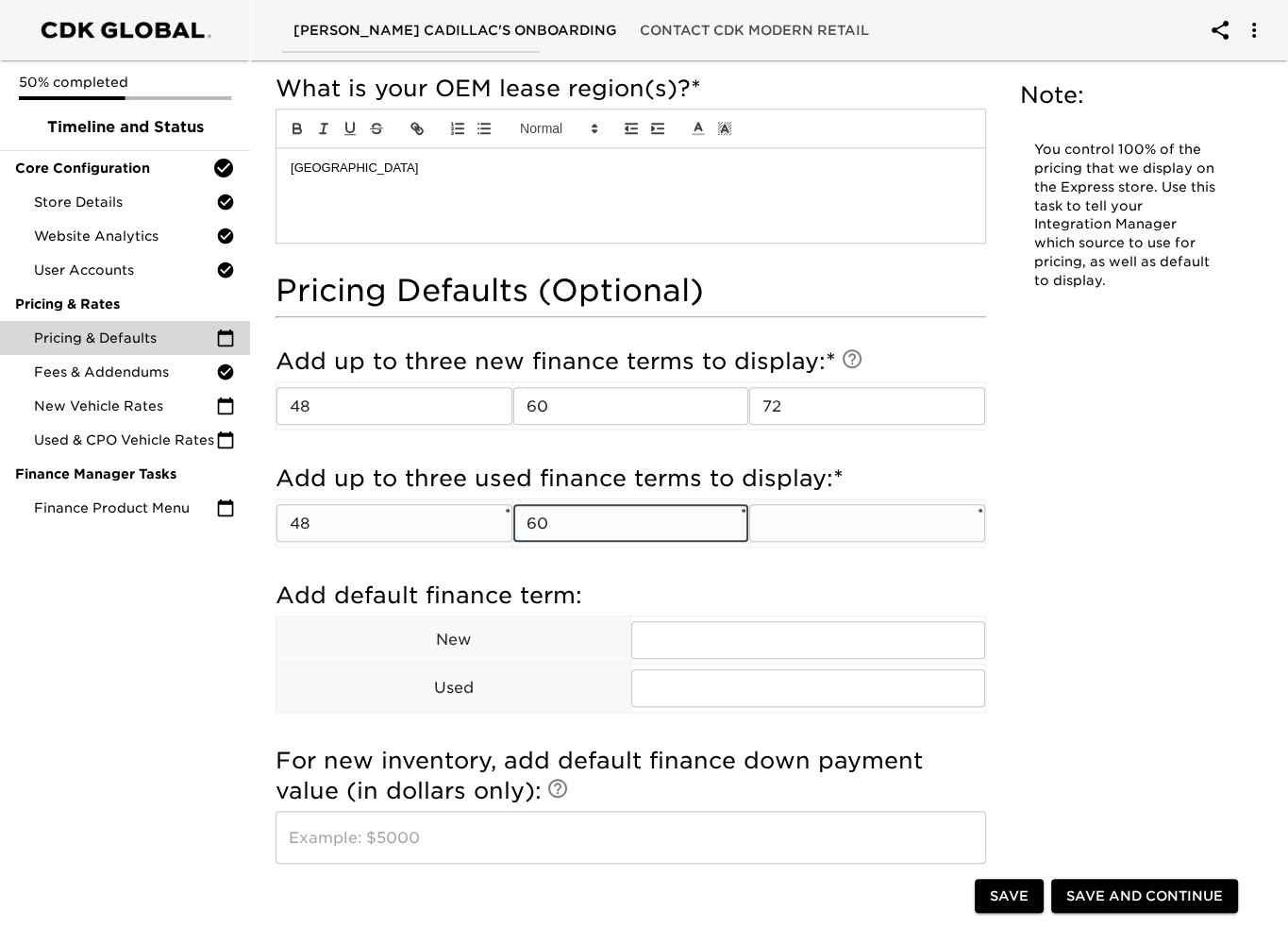
type input "60"
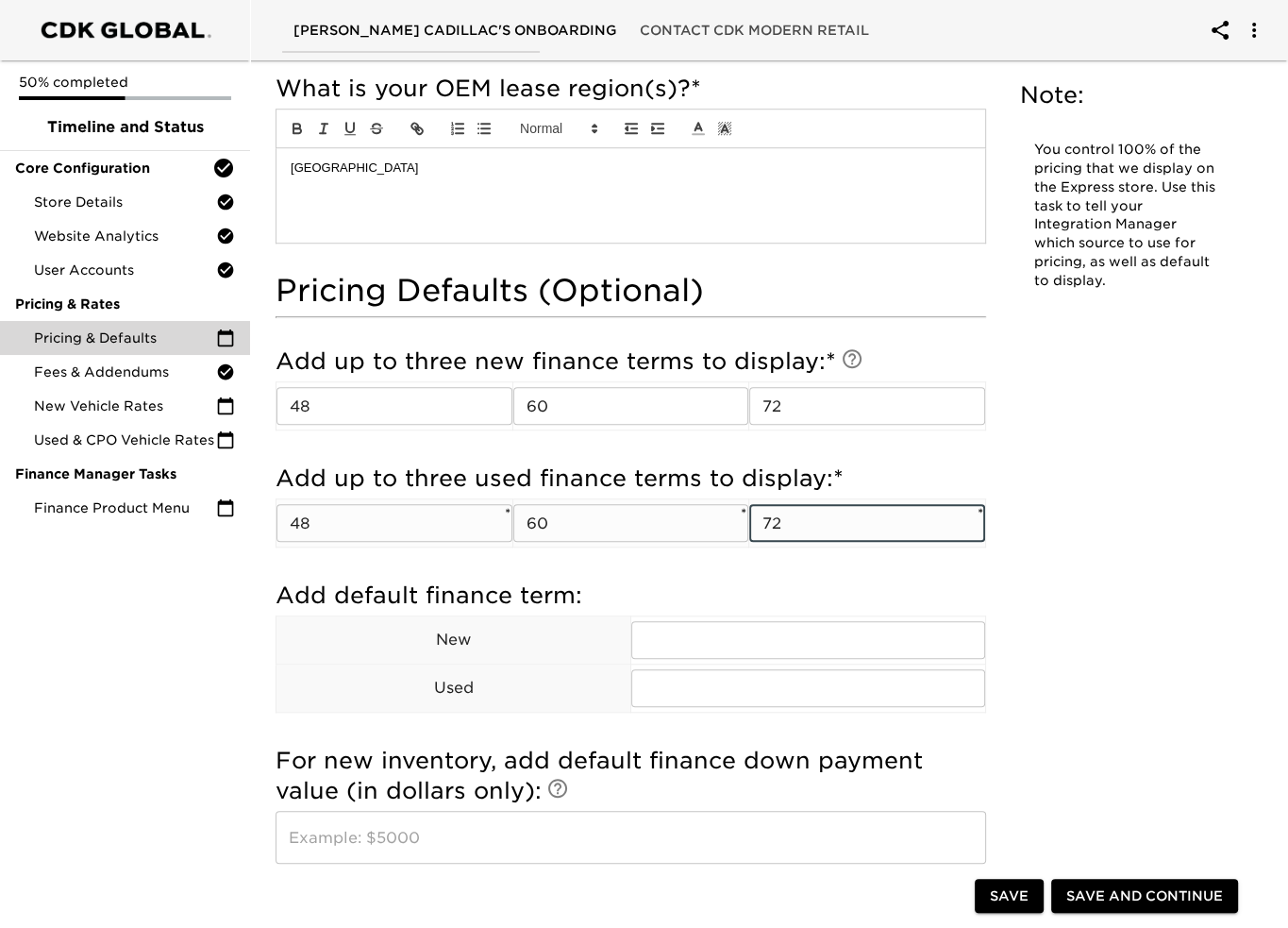
type input "72"
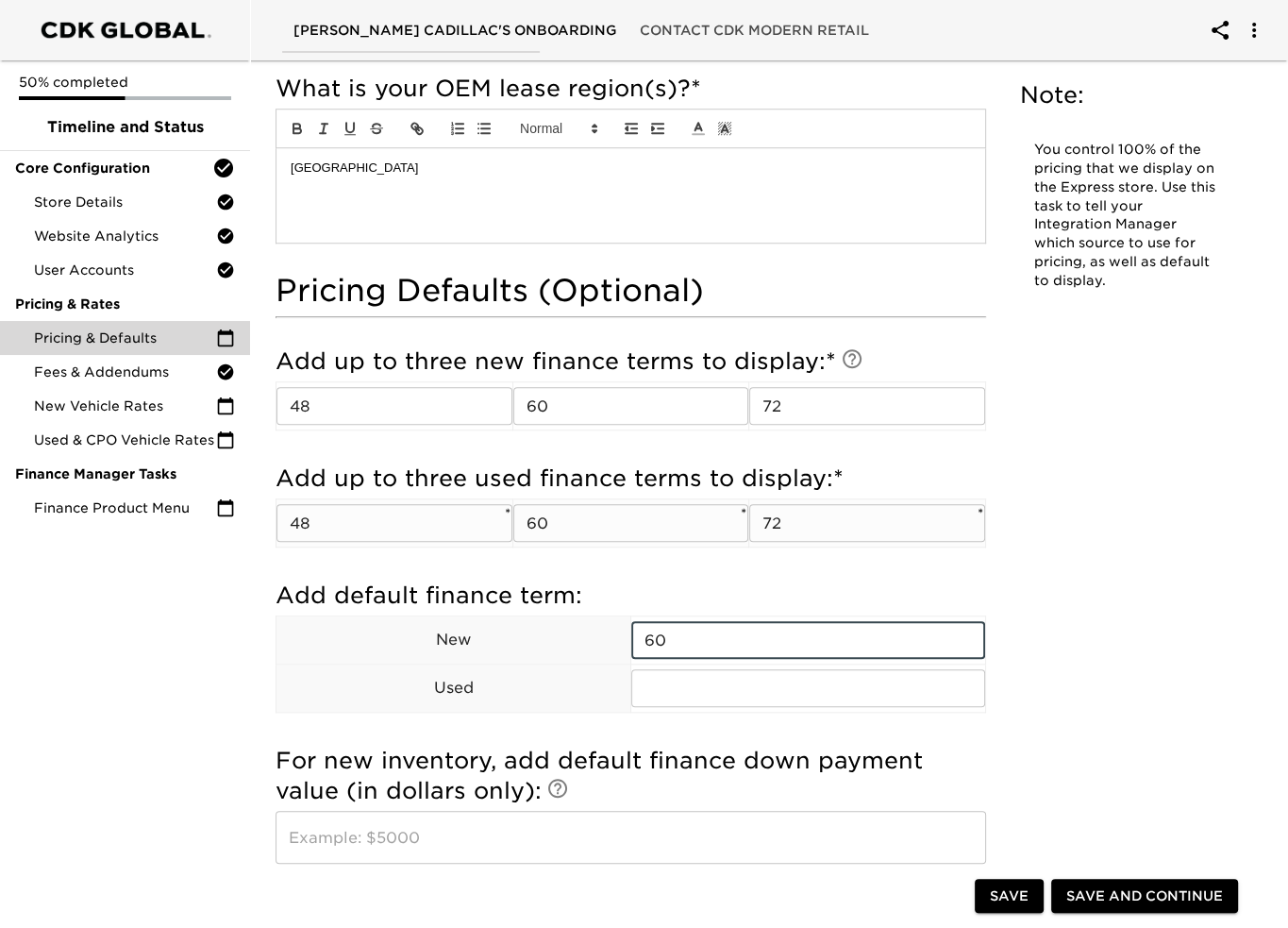
type input "60"
type input "7"
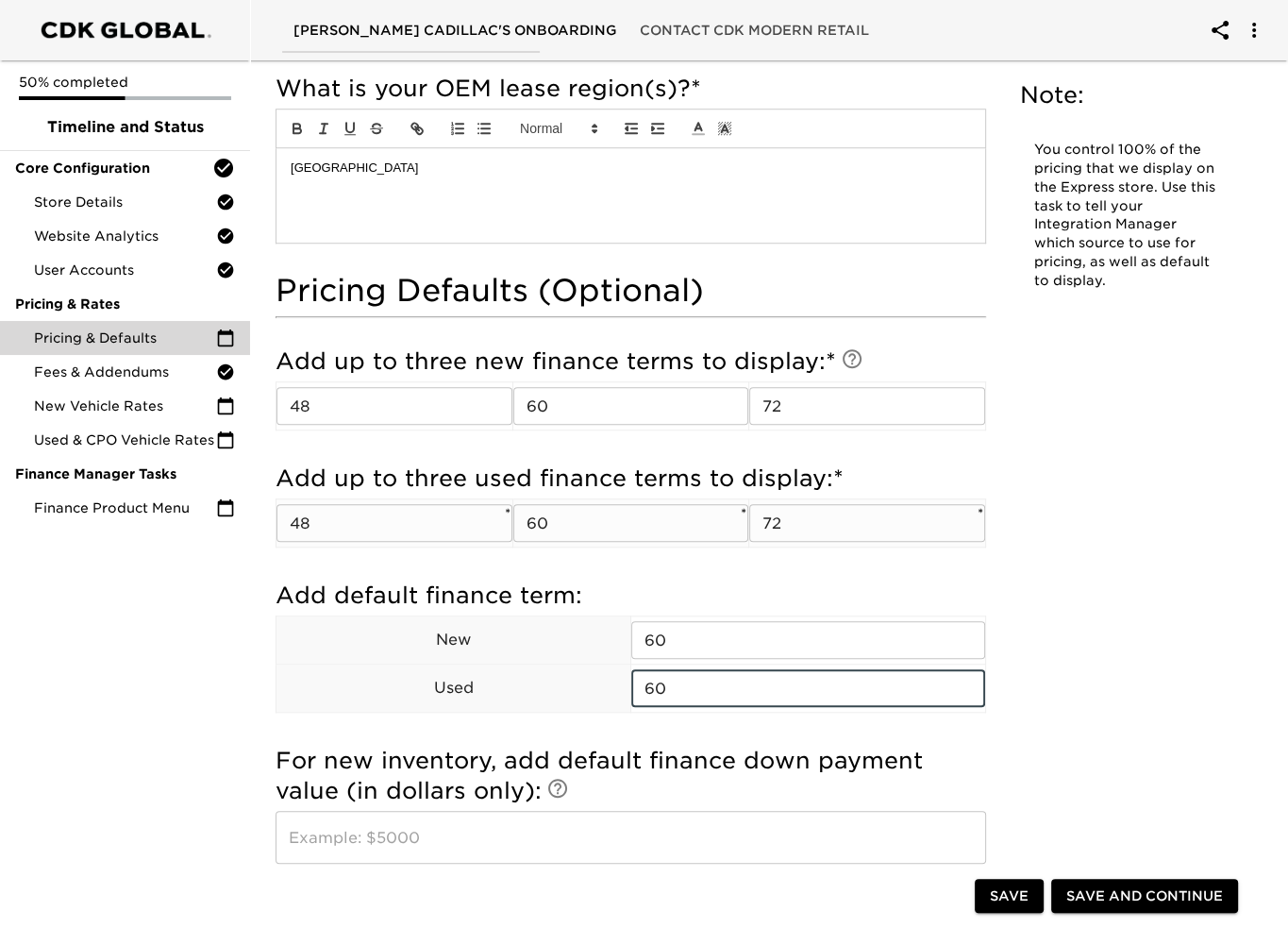
type input "60"
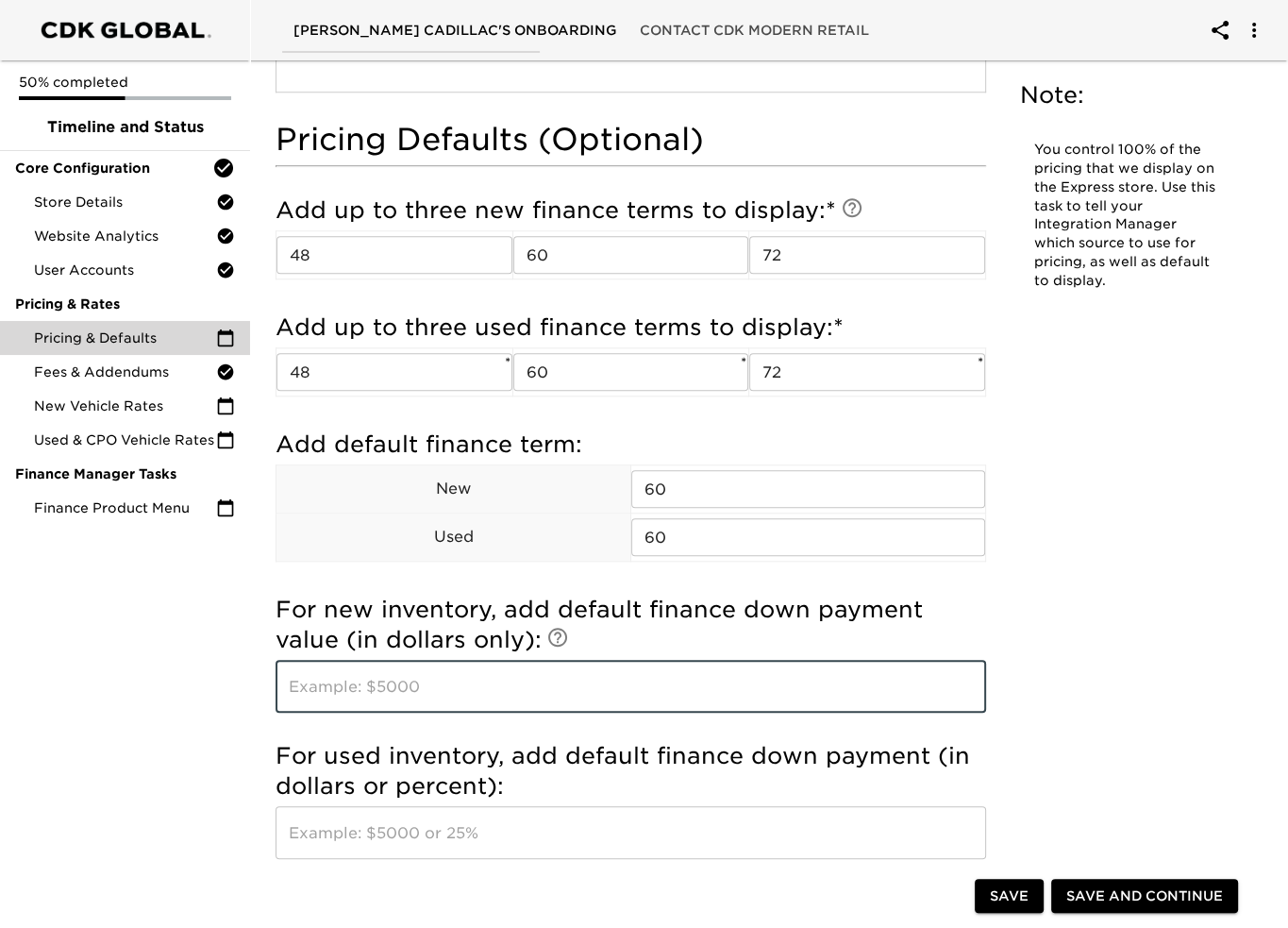
scroll to position [1510, 0]
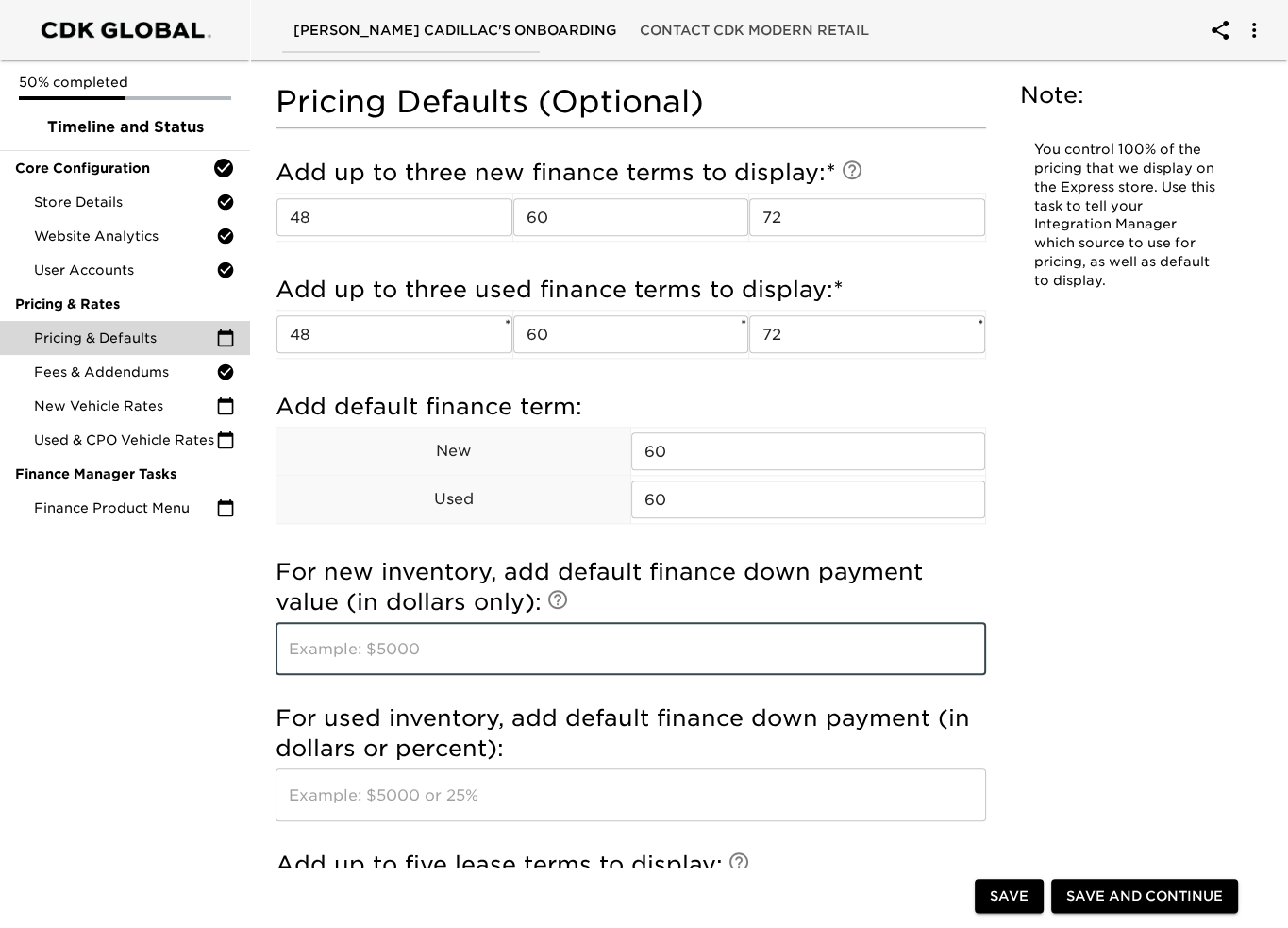
click at [448, 655] on input "text" at bounding box center [630, 648] width 710 height 53
type input "5000"
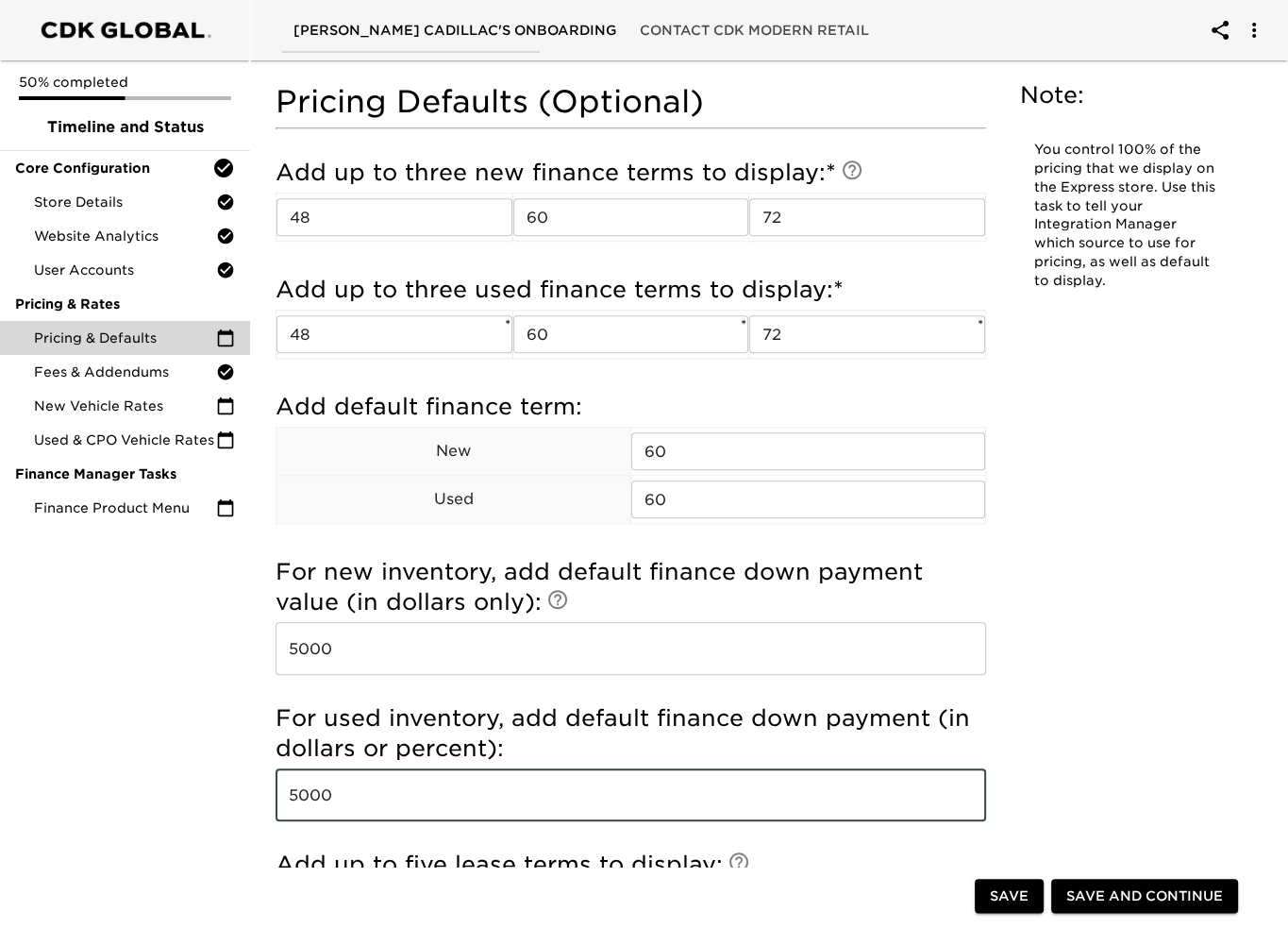
type input "5000"
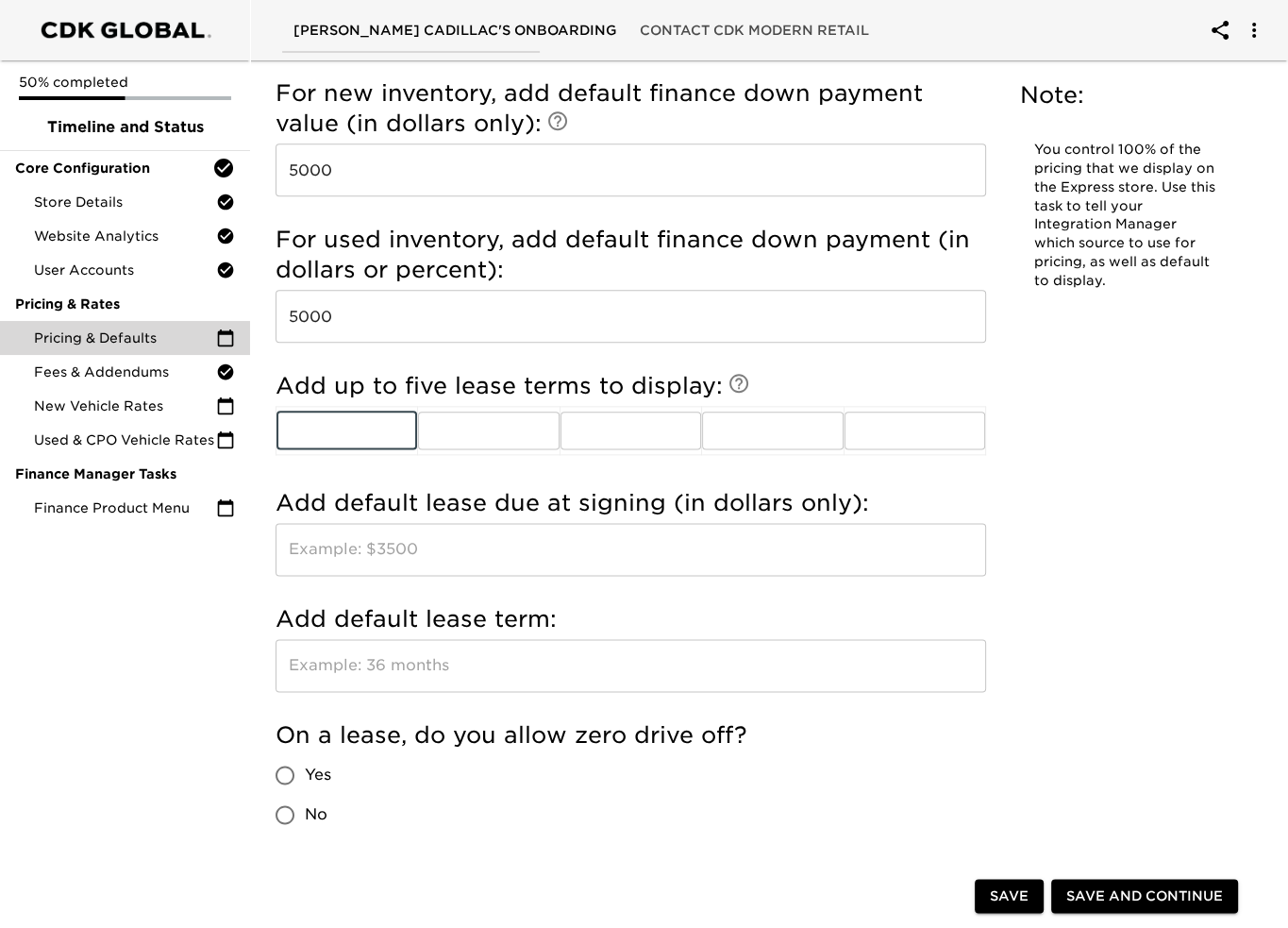
scroll to position [2076, 0]
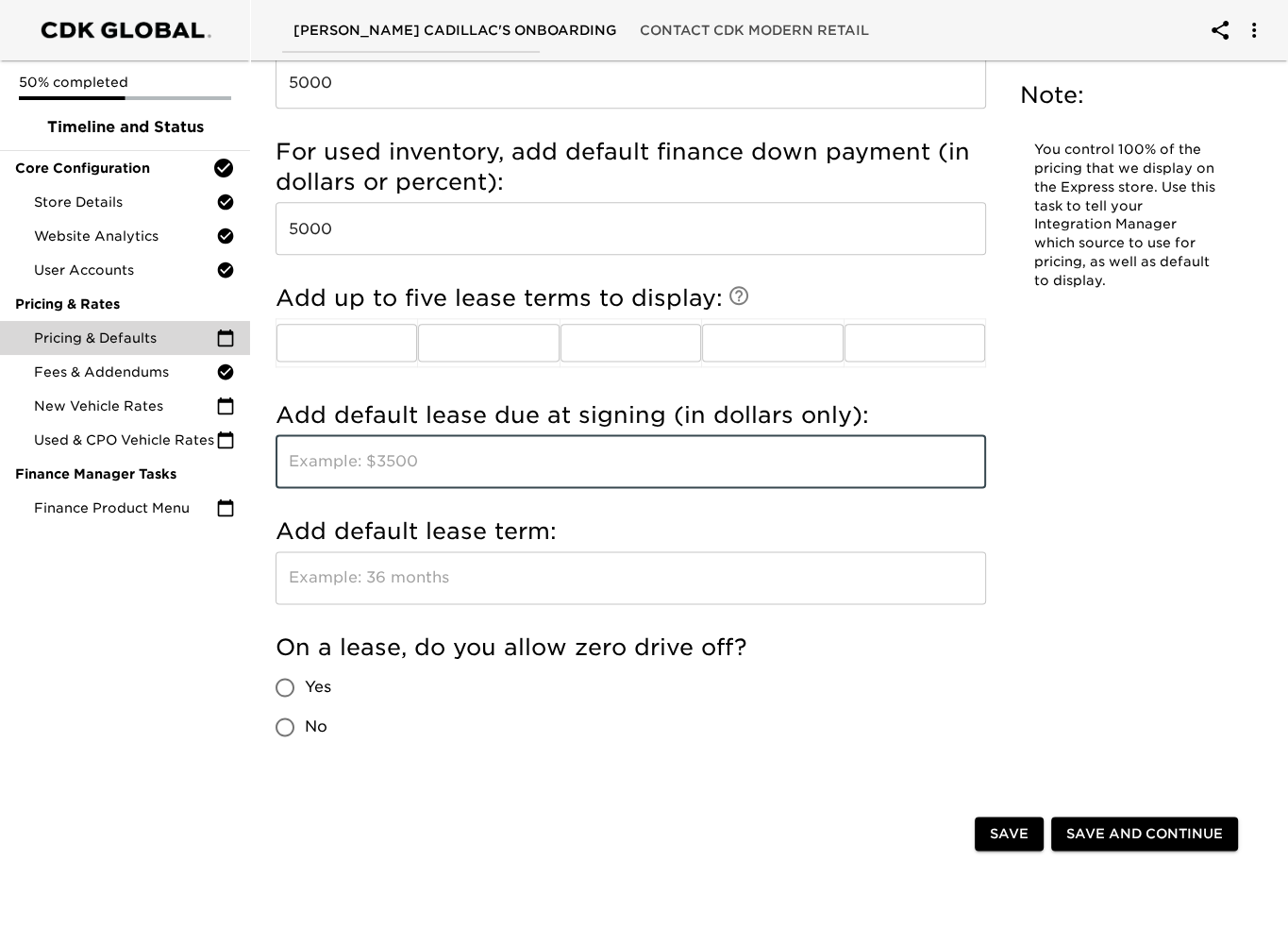
click at [437, 466] on input "text" at bounding box center [630, 462] width 710 height 53
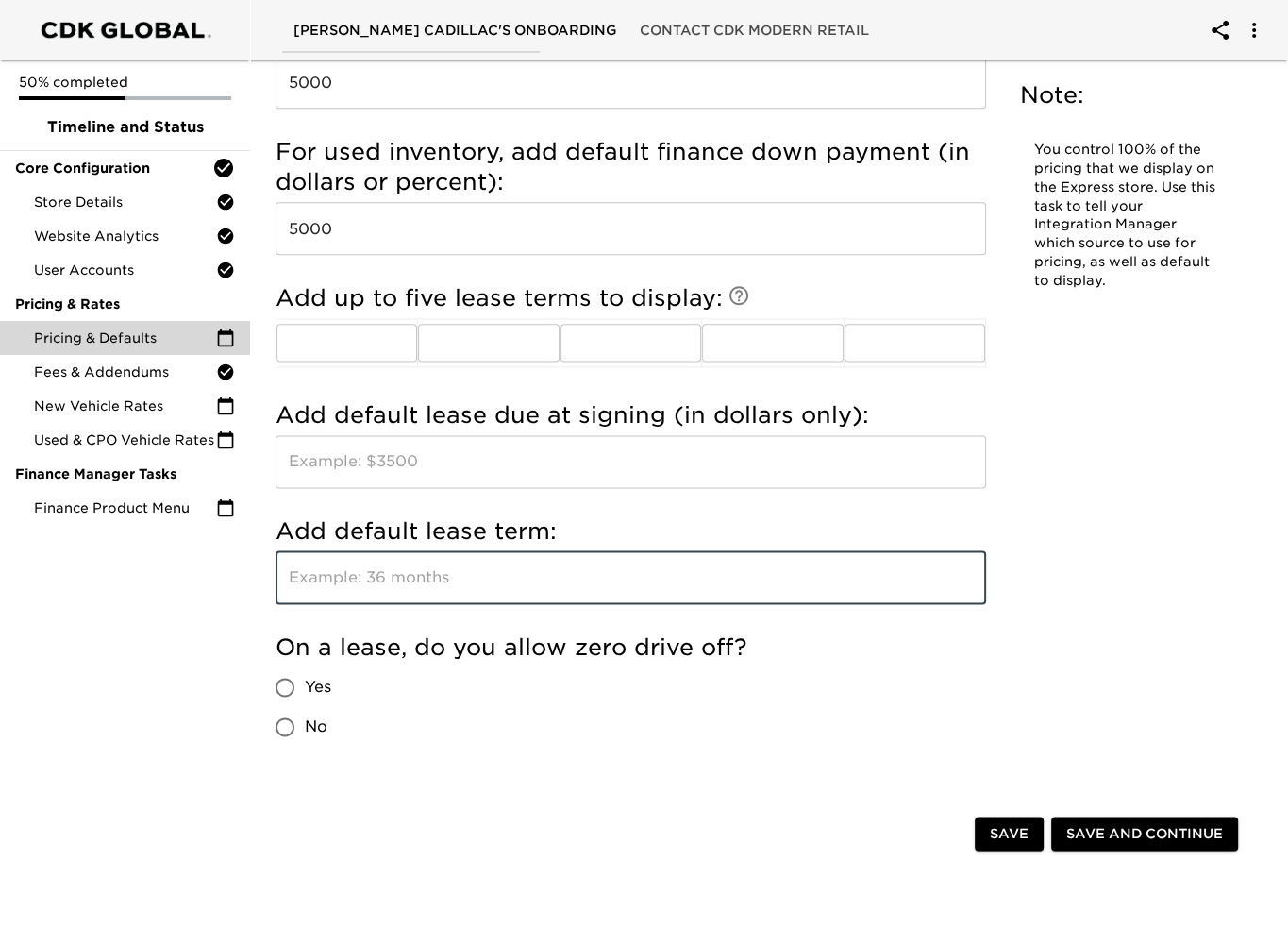
click at [404, 591] on input "text" at bounding box center [630, 578] width 710 height 53
type input "36"
click at [291, 685] on input "Yes" at bounding box center [285, 687] width 40 height 40
radio input "true"
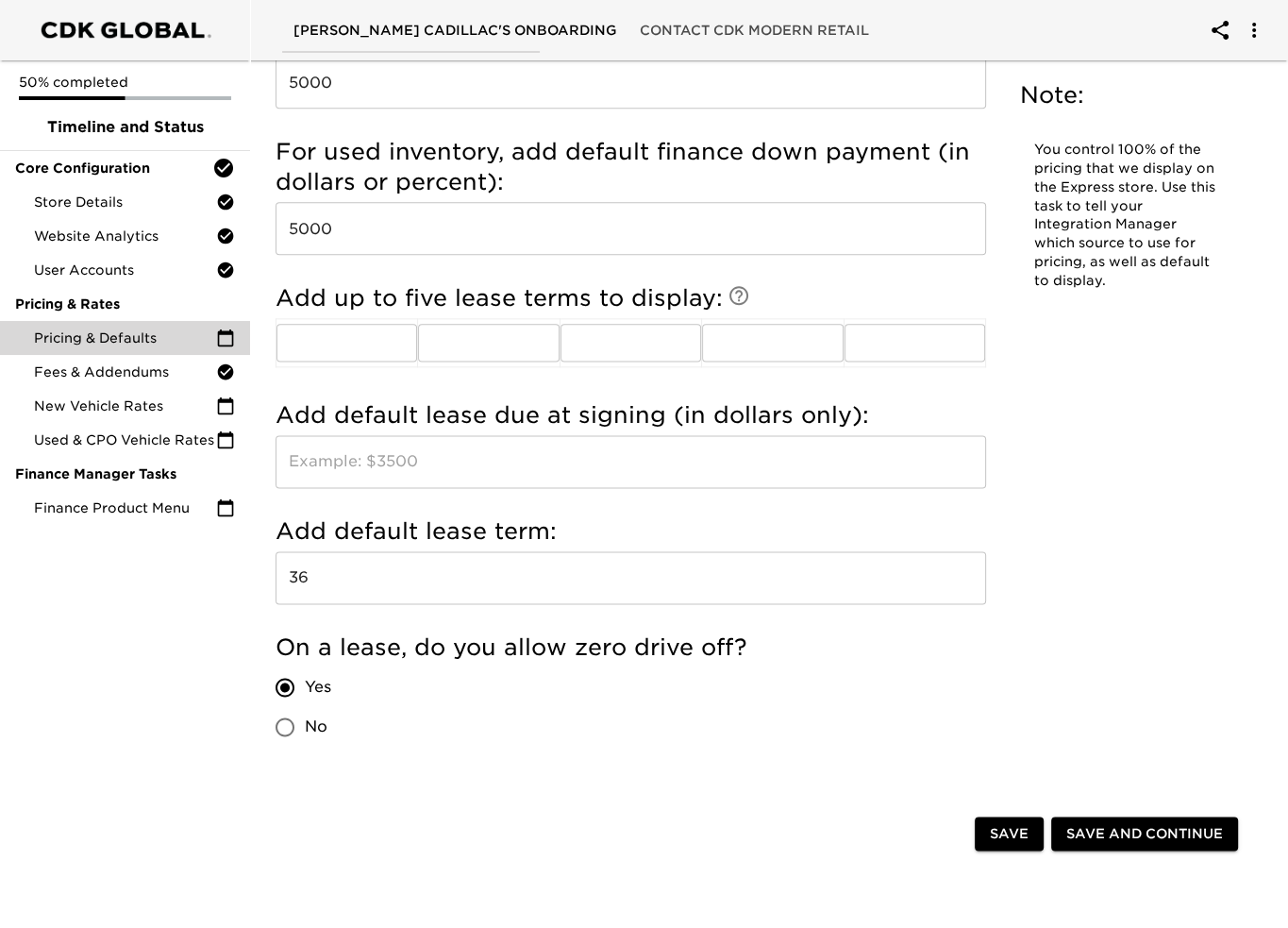
click at [370, 478] on input "text" at bounding box center [630, 462] width 710 height 53
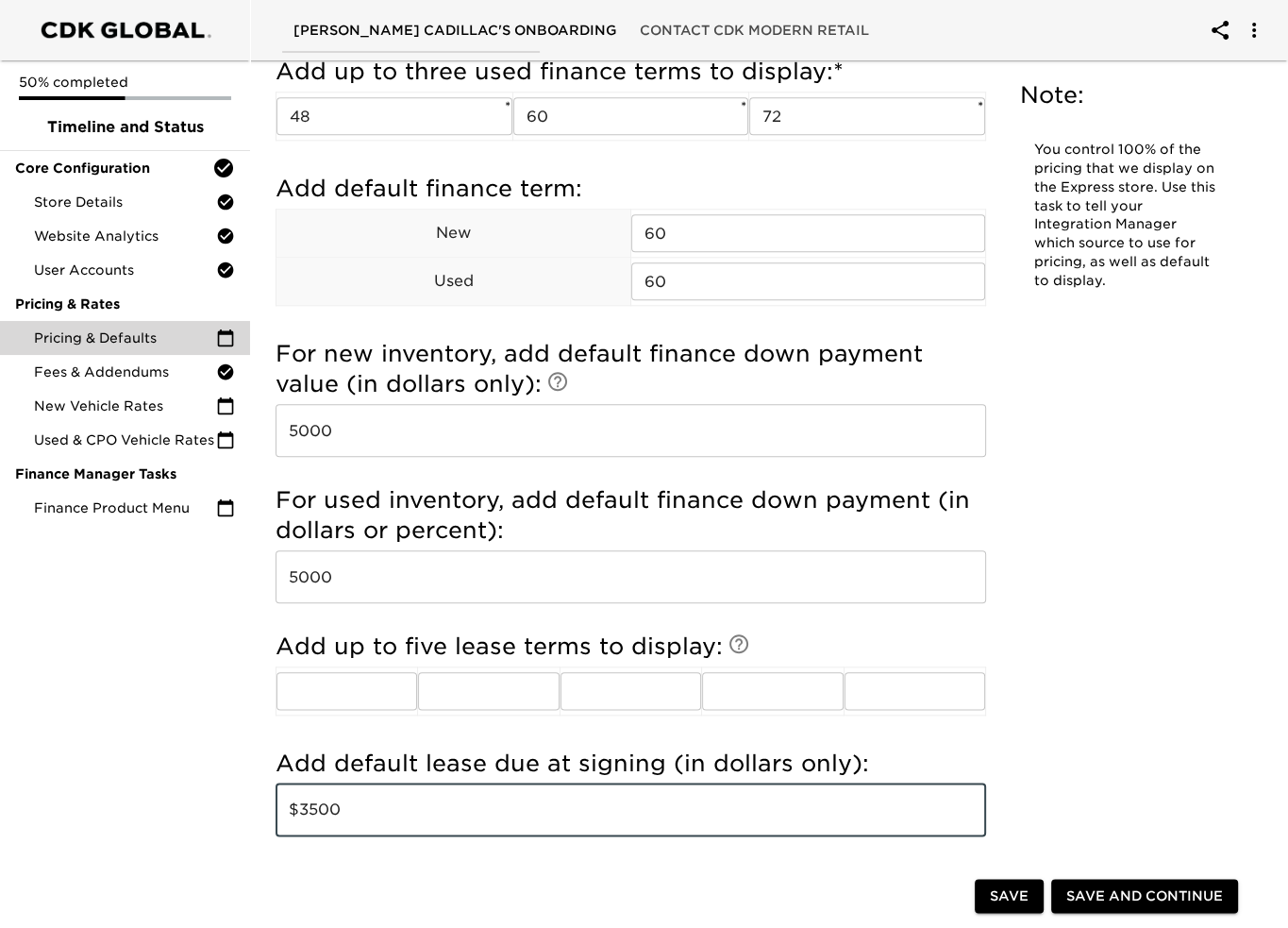
scroll to position [1698, 0]
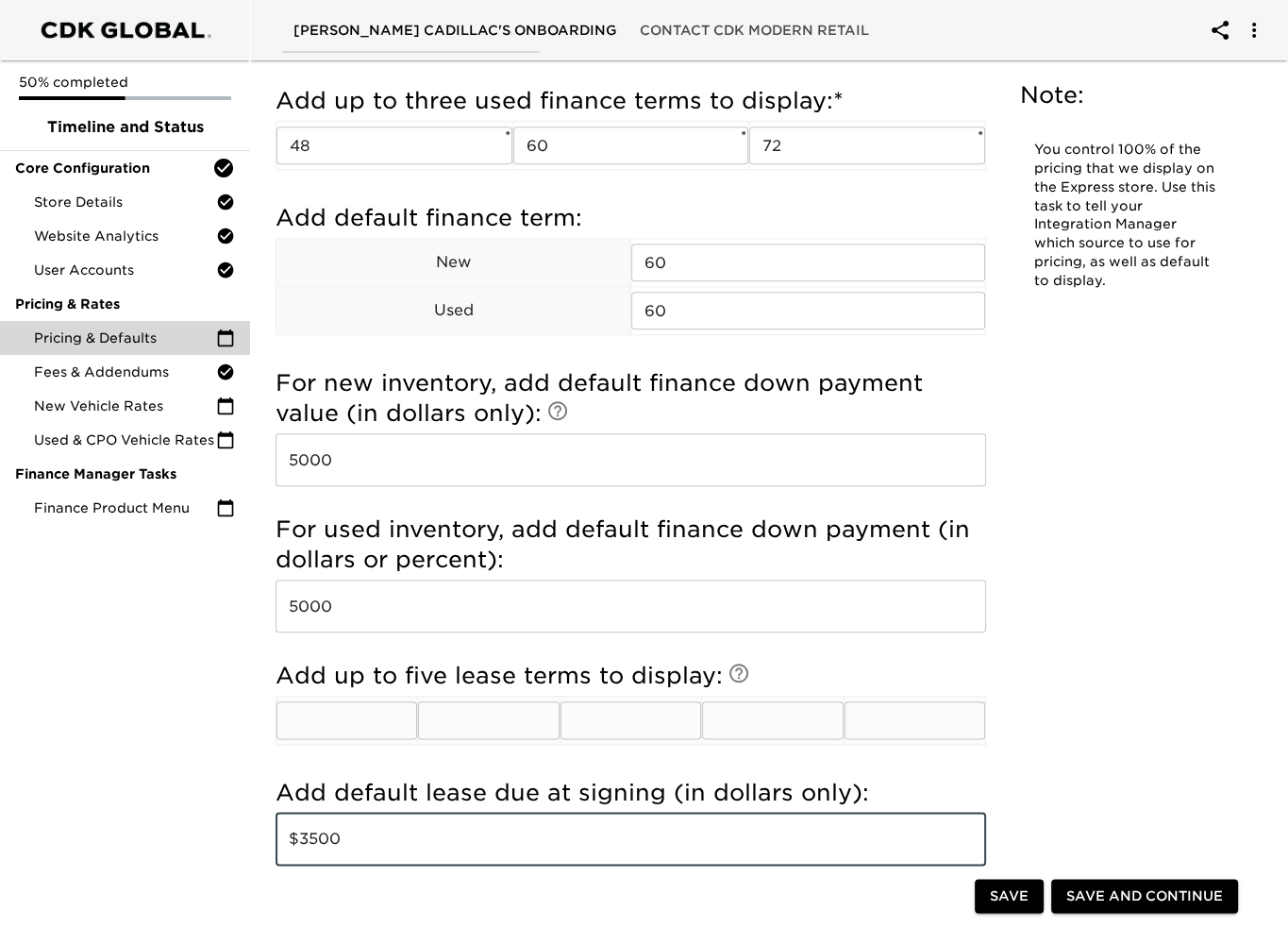
type input "$3500"
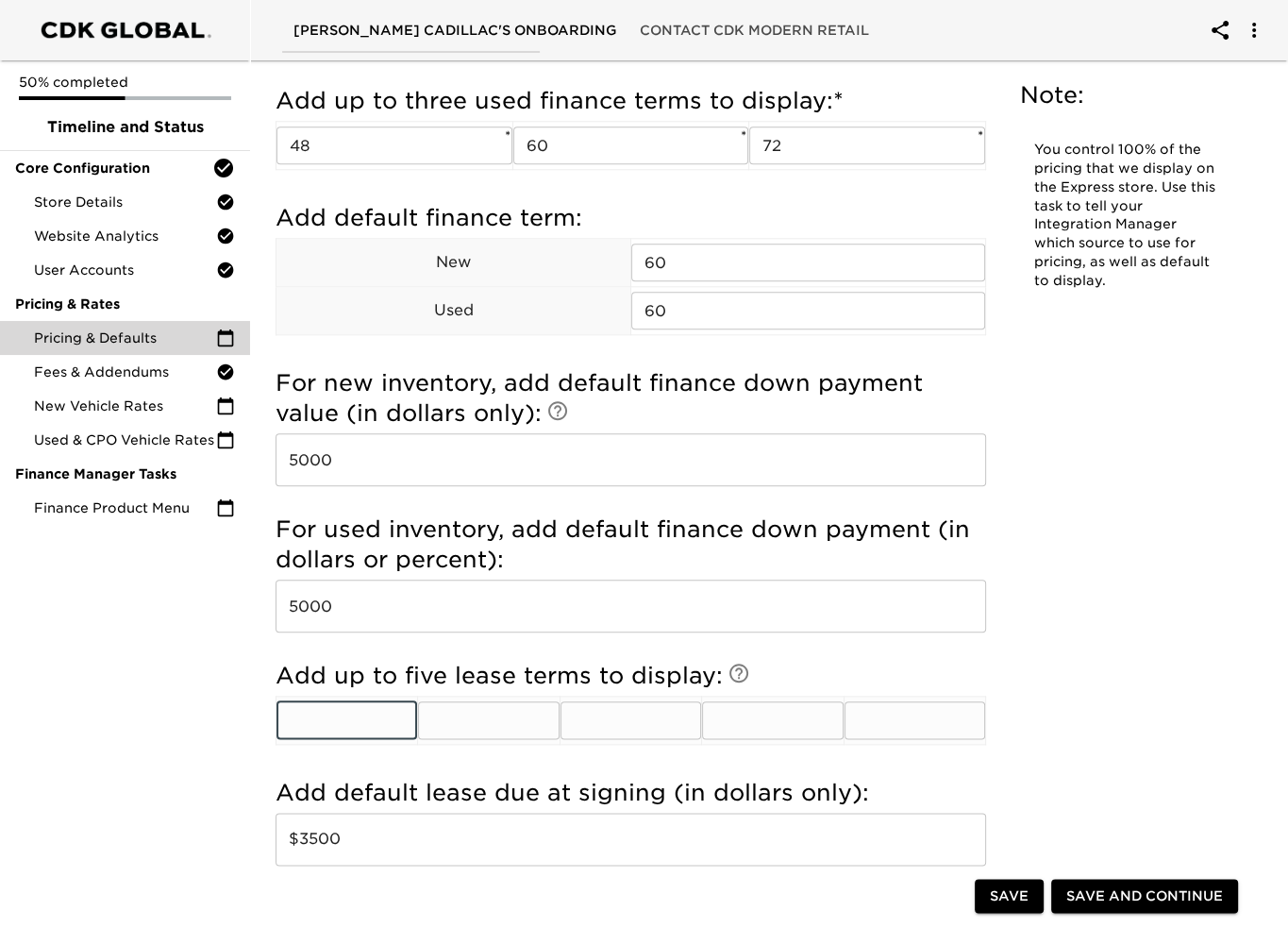
click at [330, 725] on input "text" at bounding box center [347, 720] width 141 height 38
type input "36"
type input "48"
type input "60"
type input "72"
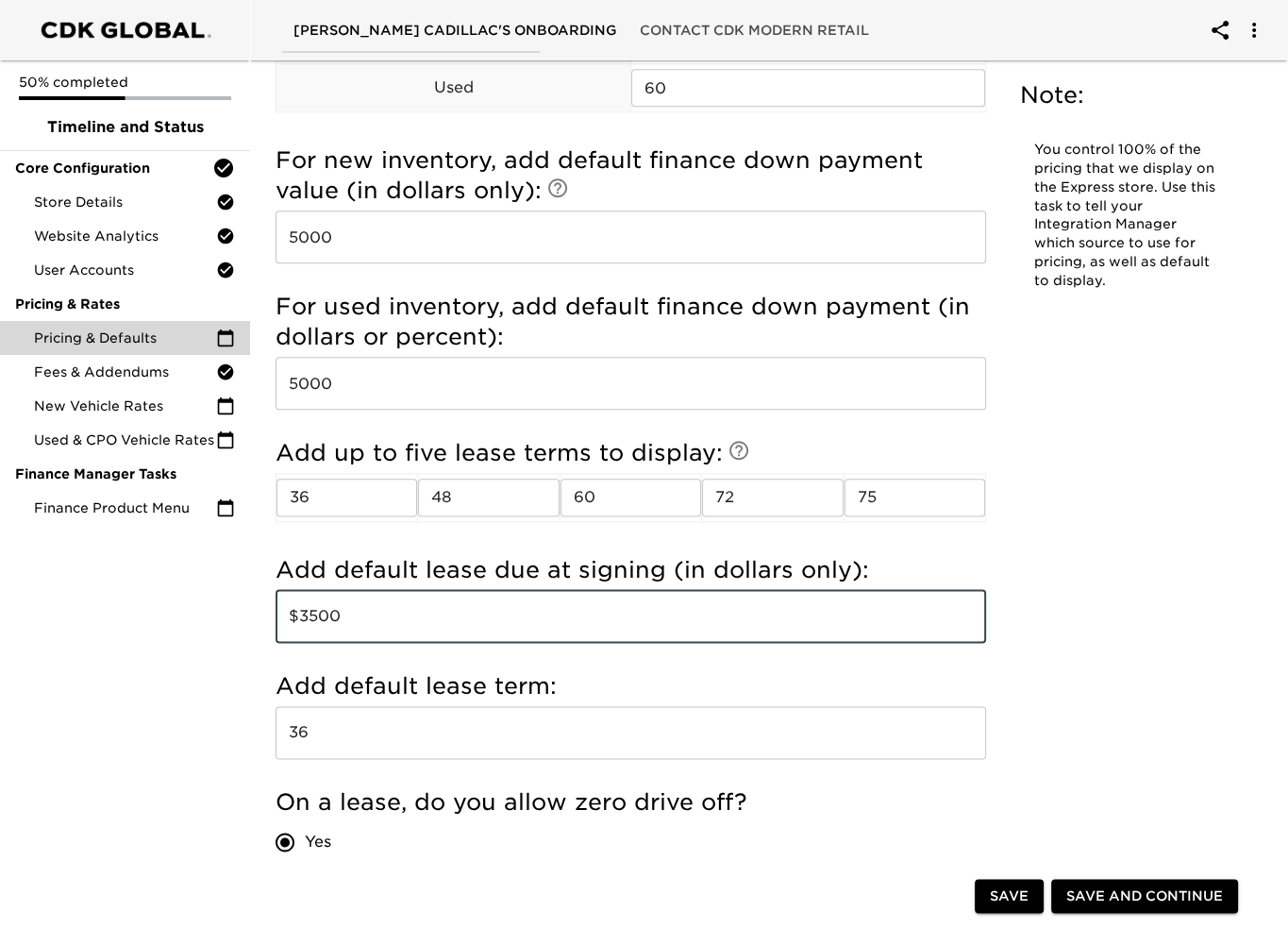
scroll to position [1982, 0]
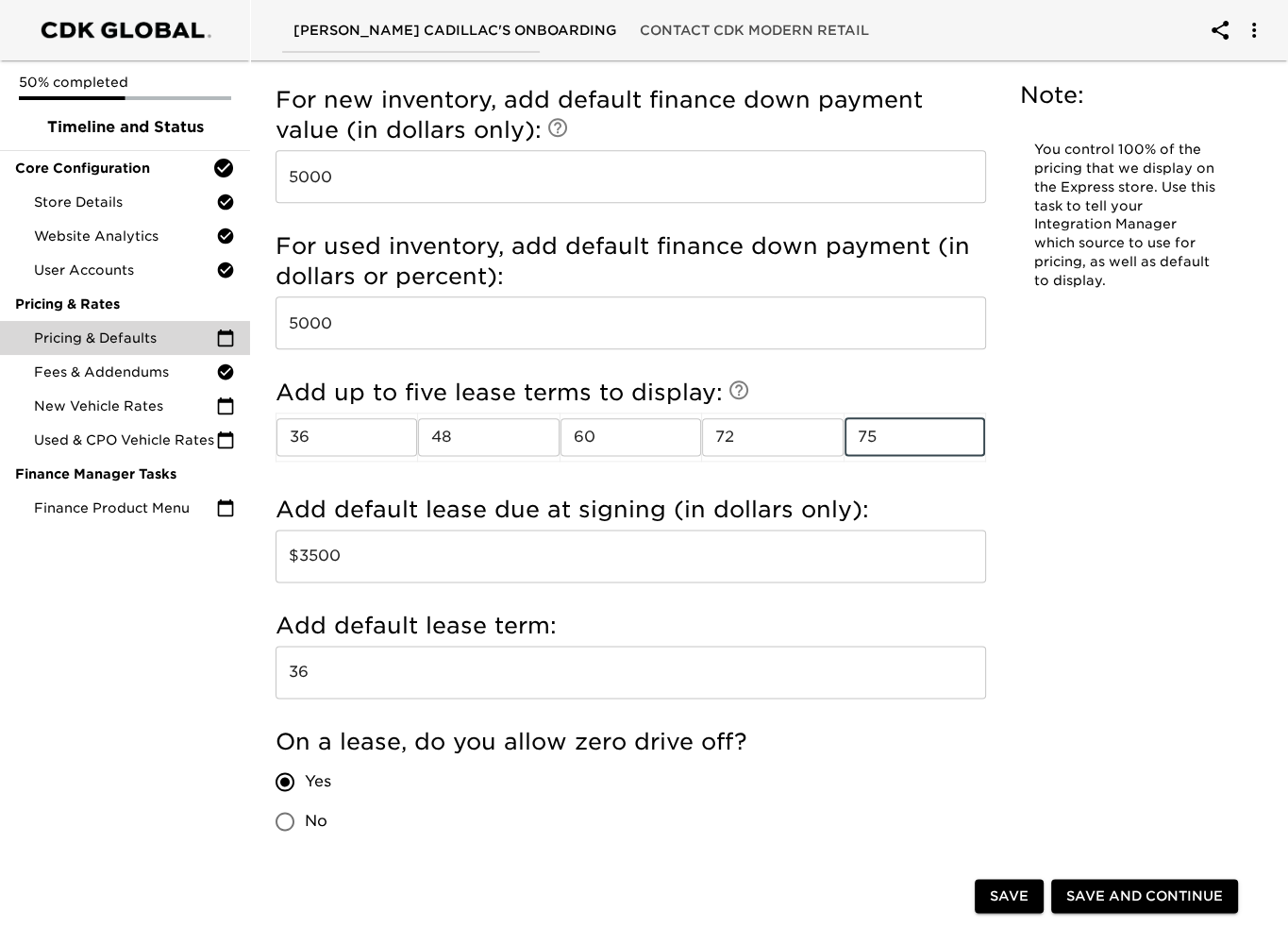
drag, startPoint x: 888, startPoint y: 435, endPoint x: 841, endPoint y: 435, distance: 47.0
click at [843, 433] on div "Add up to five lease terms to display: 36 ​ 48 ​ 60 ​ 72 ​ 75 ​" at bounding box center [630, 421] width 710 height 88
type input "84"
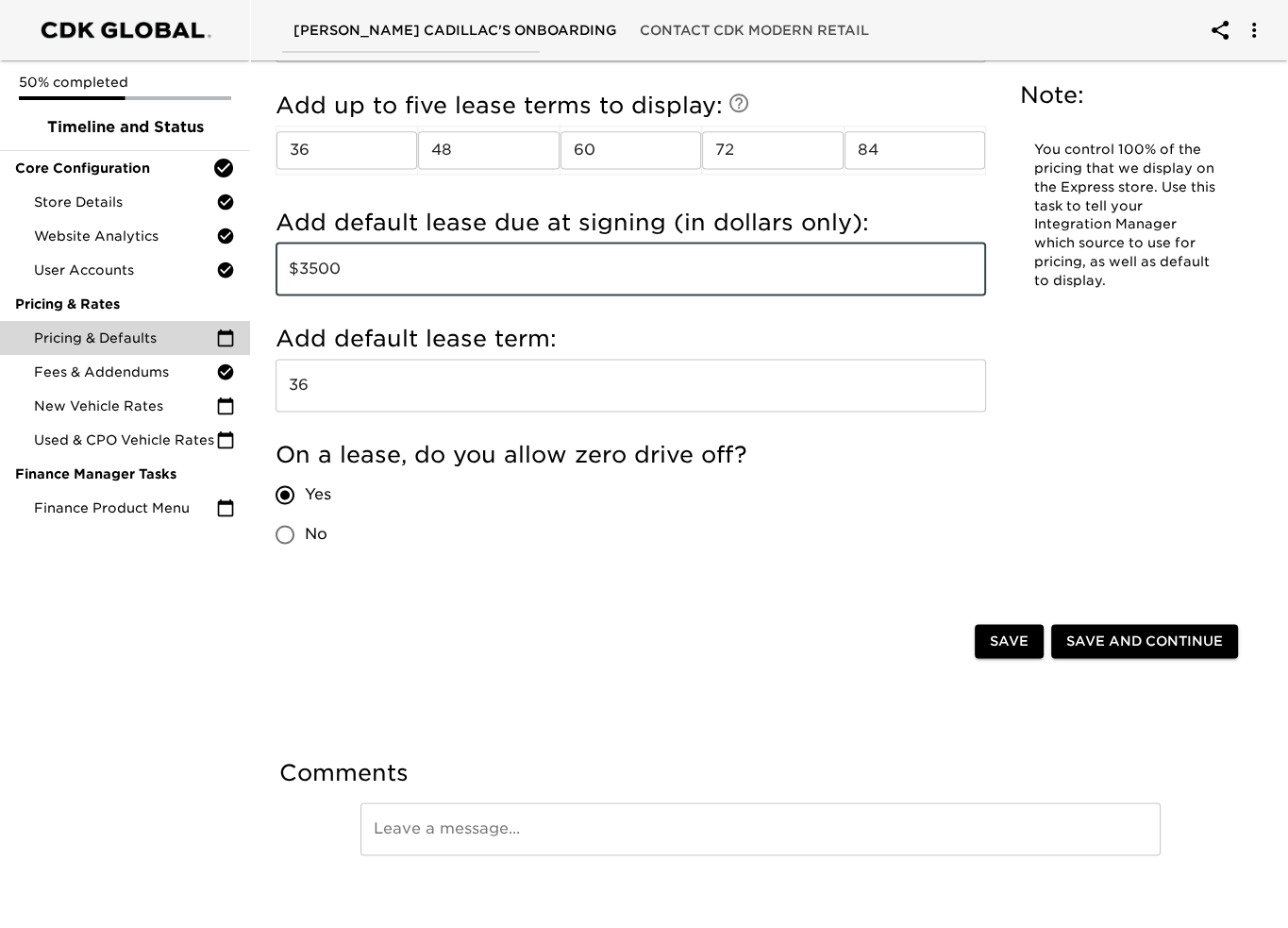
scroll to position [2280, 0]
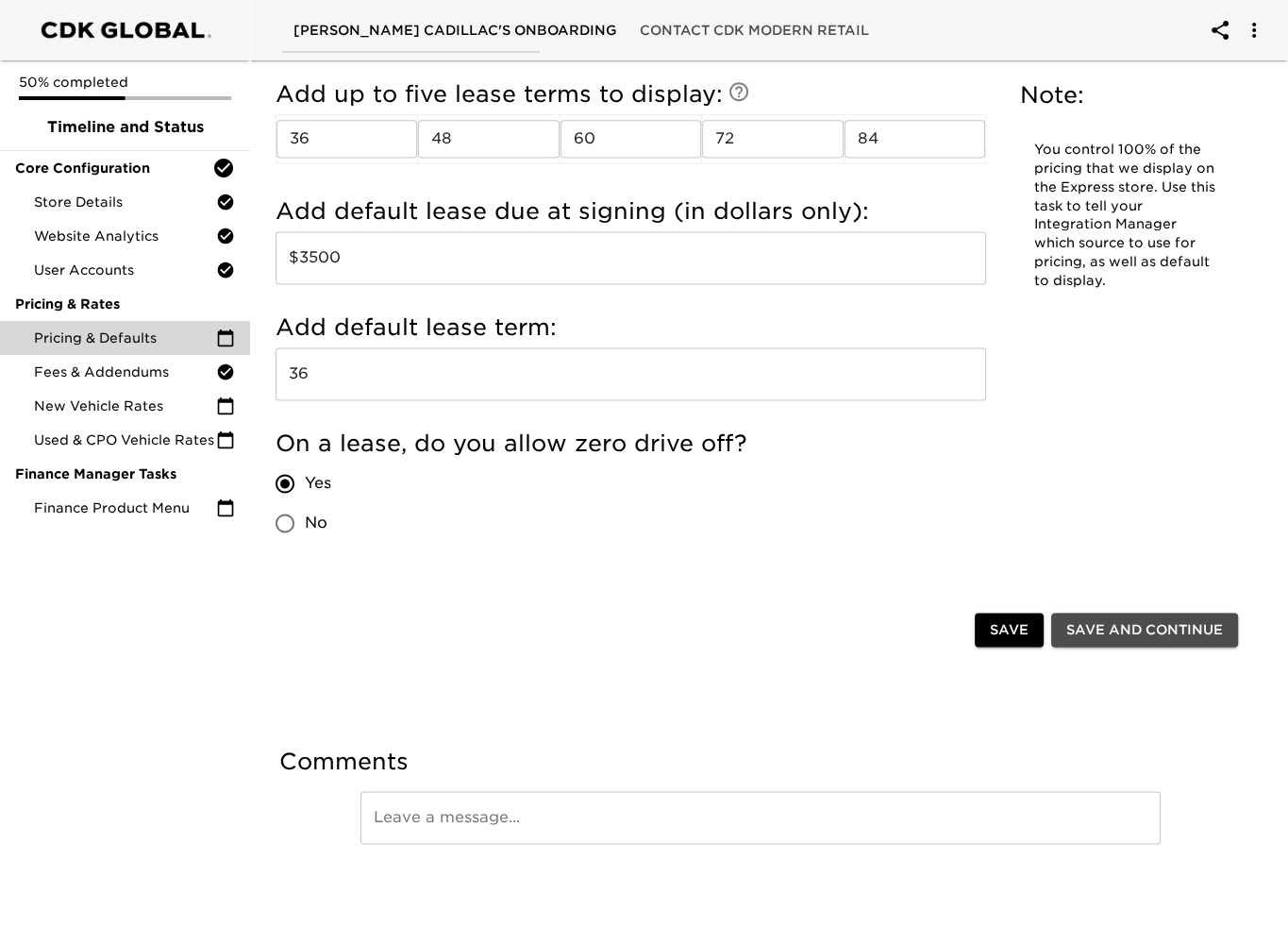
click at [1159, 626] on span "Save and Continue" at bounding box center [1144, 629] width 157 height 24
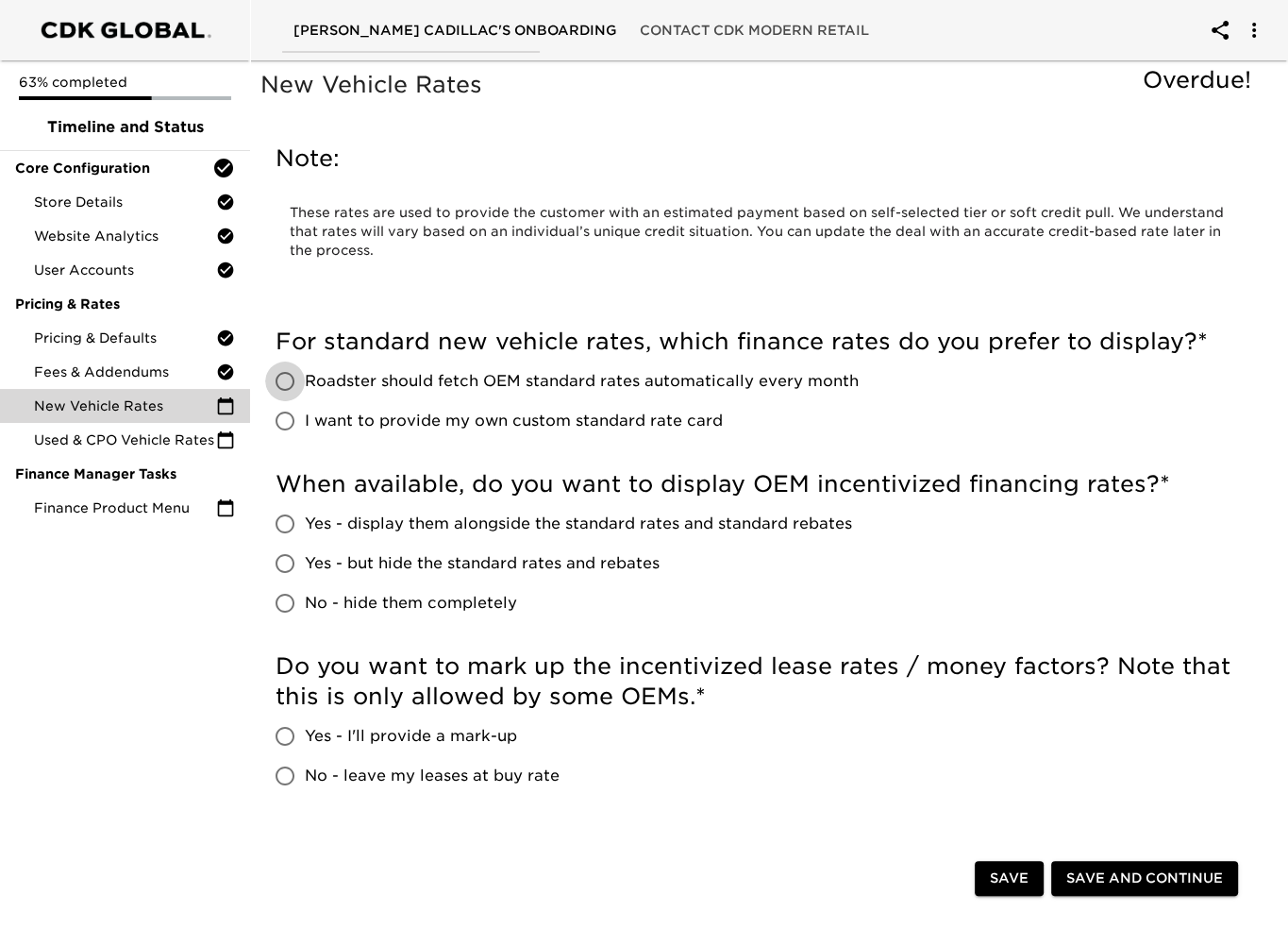
click at [285, 380] on input "Roadster should fetch OEM standard rates automatically every month" at bounding box center [285, 381] width 40 height 40
radio input "true"
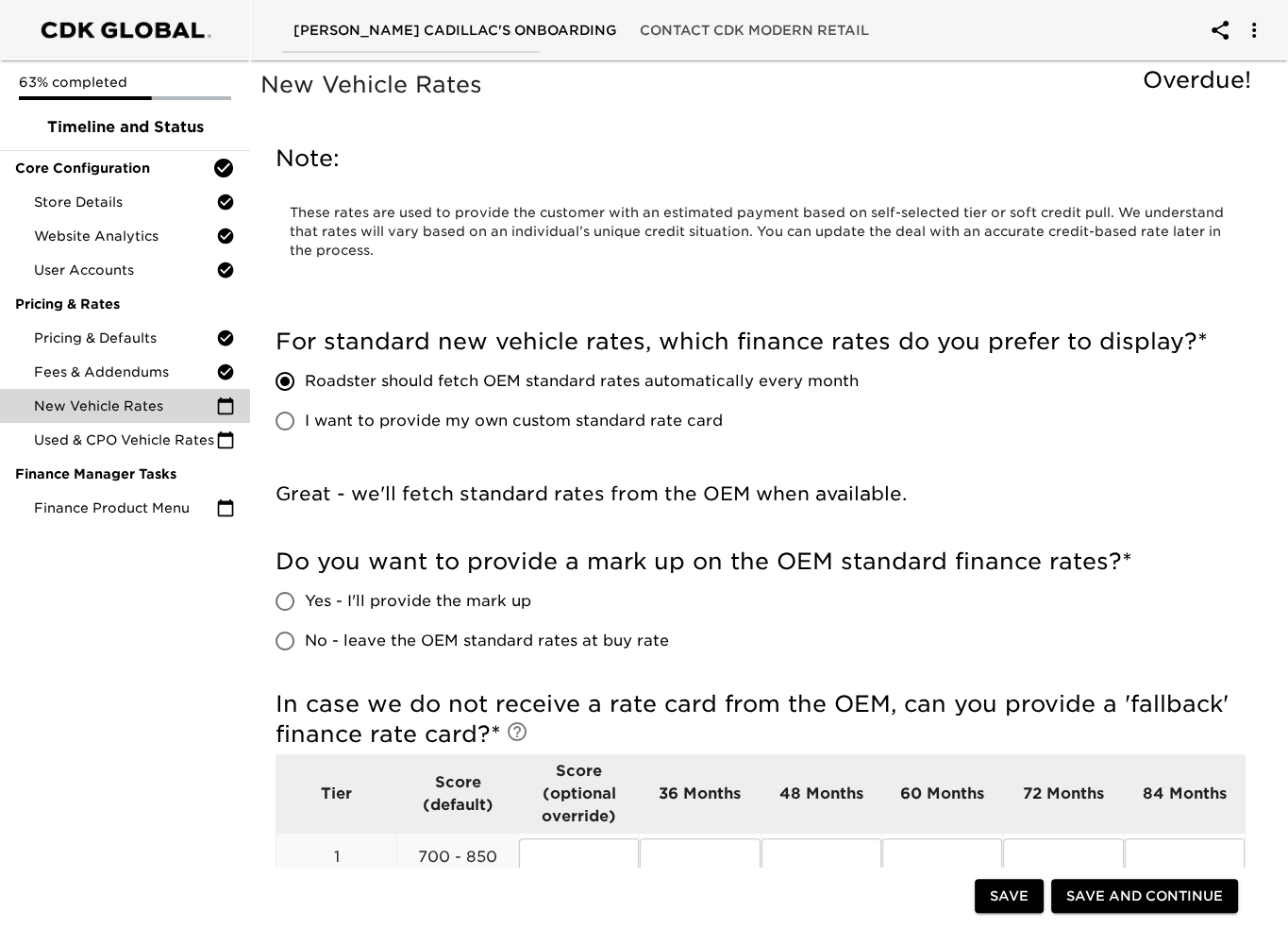
click at [284, 641] on input "No - leave the OEM standard rates at buy rate" at bounding box center [285, 641] width 40 height 40
radio input "true"
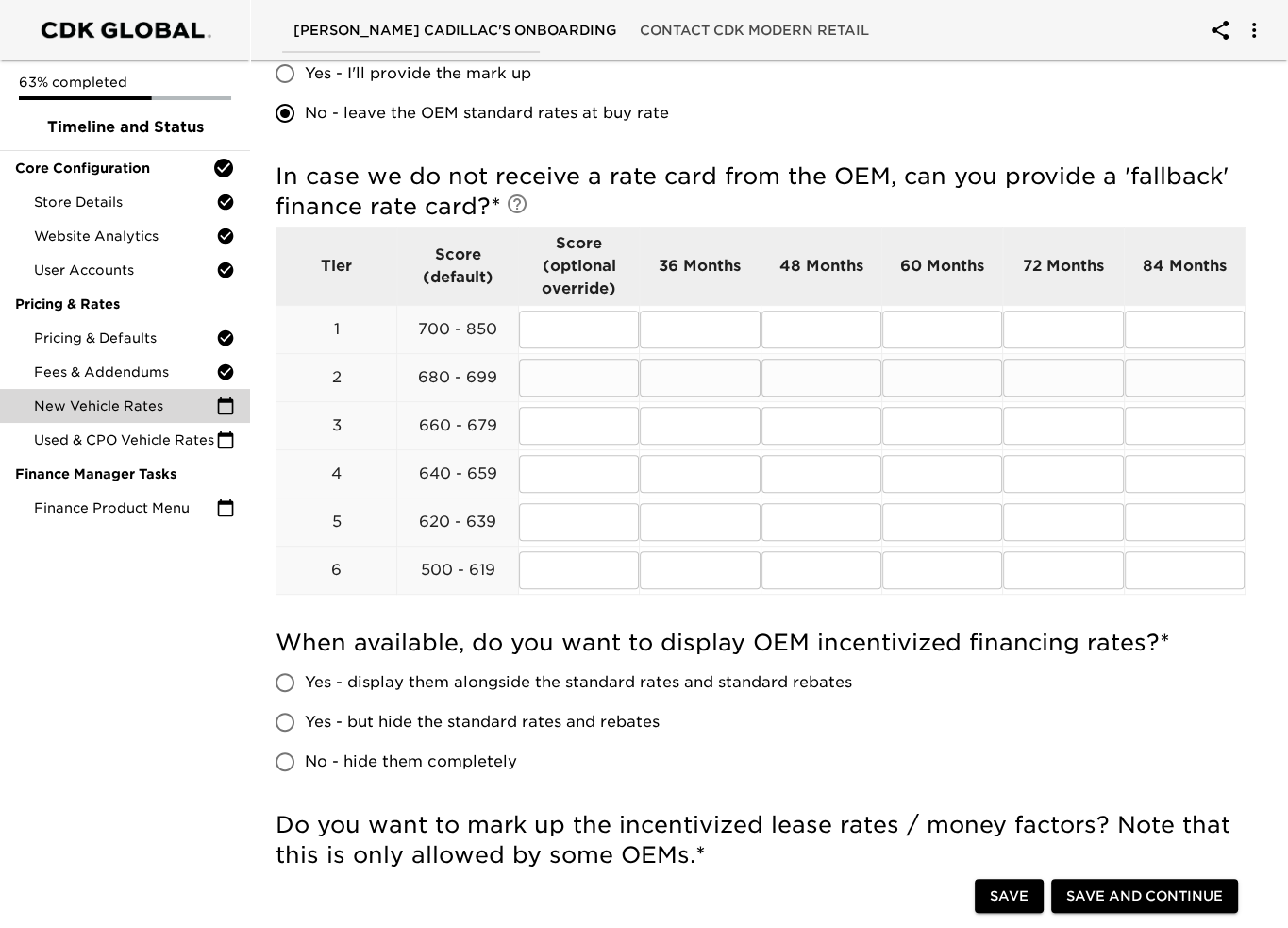
scroll to position [566, 0]
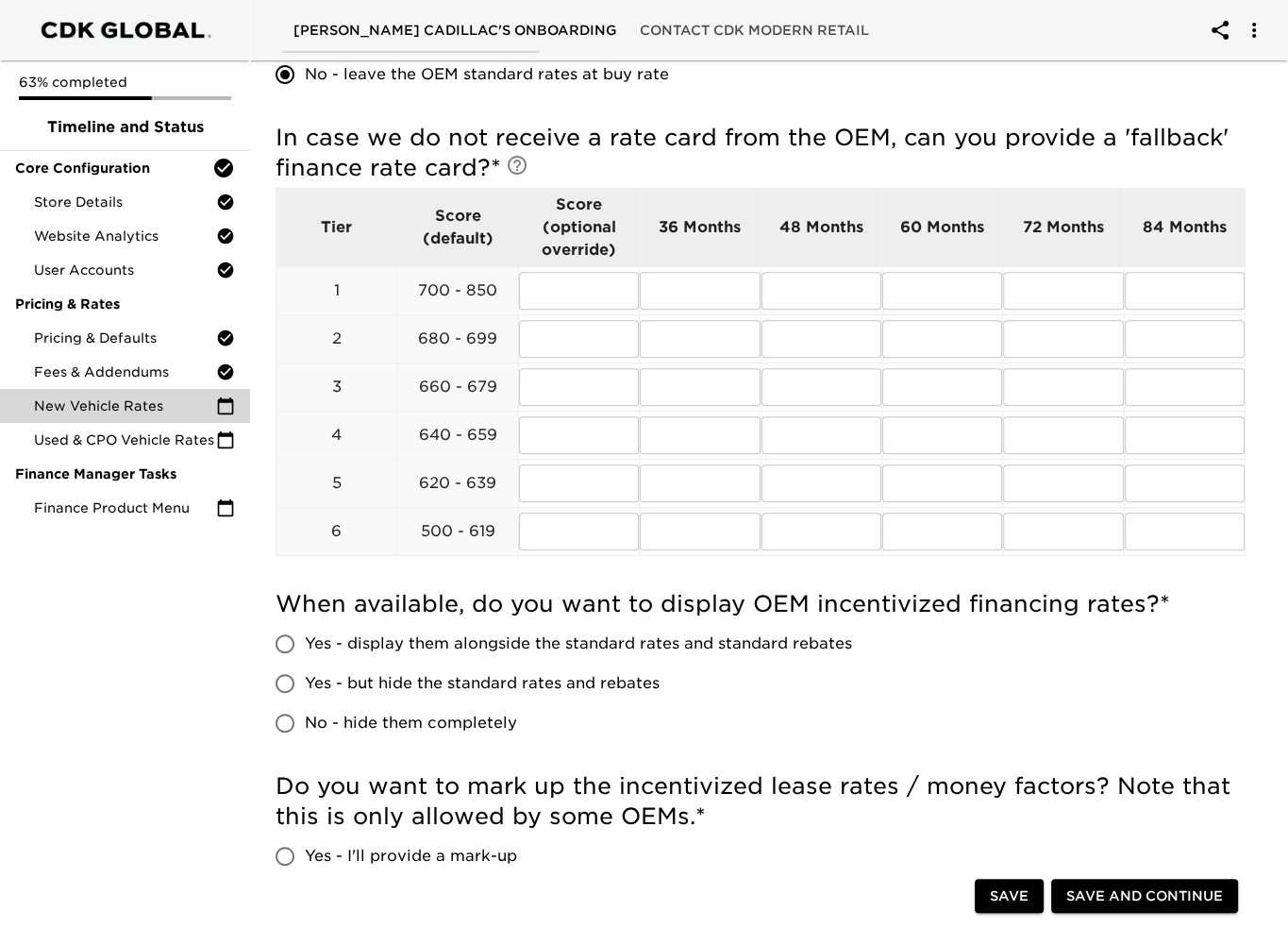
click at [283, 640] on input "Yes - display them alongside the standard rates and standard rebates" at bounding box center [285, 644] width 40 height 40
radio input "true"
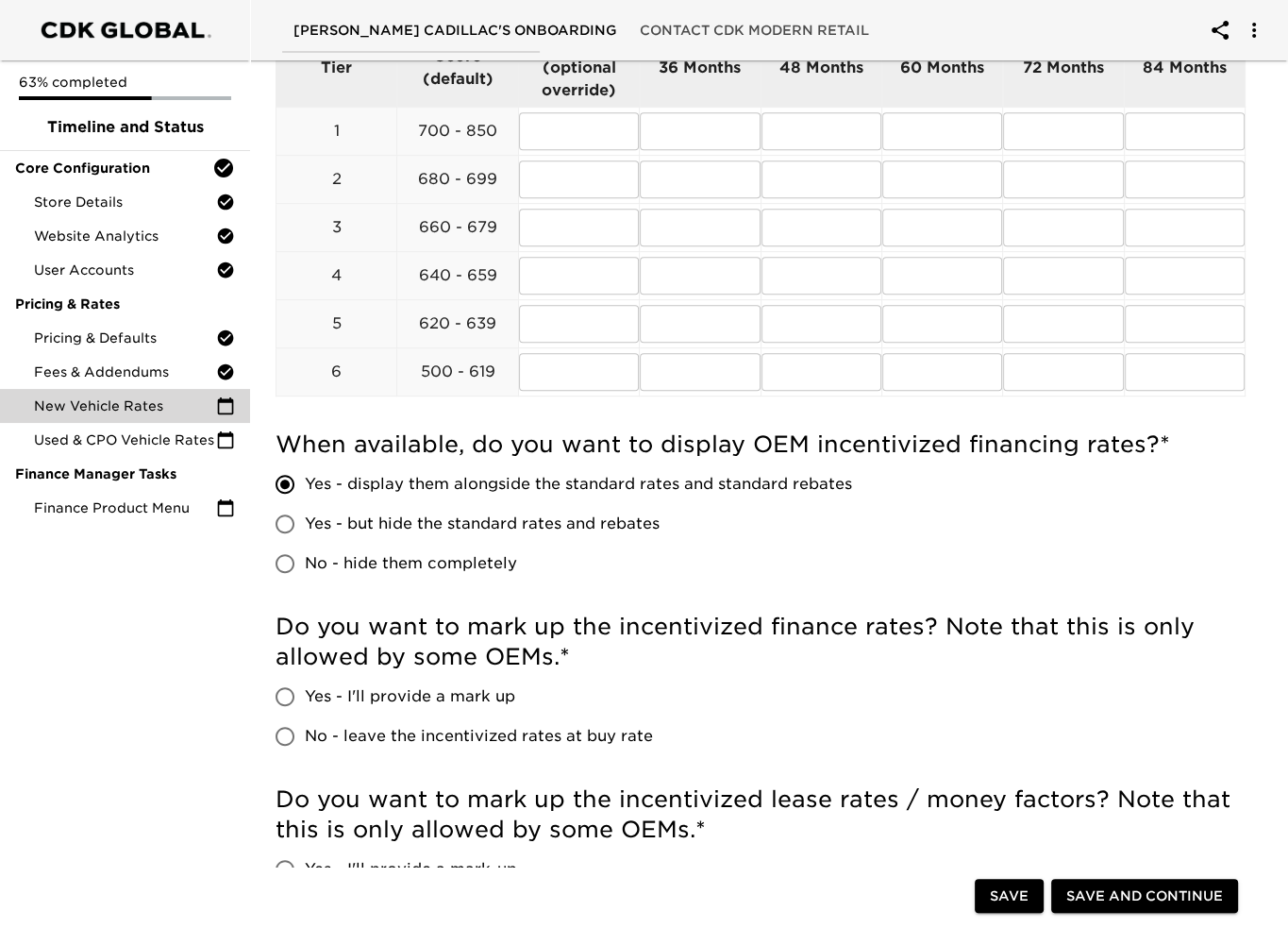
scroll to position [755, 0]
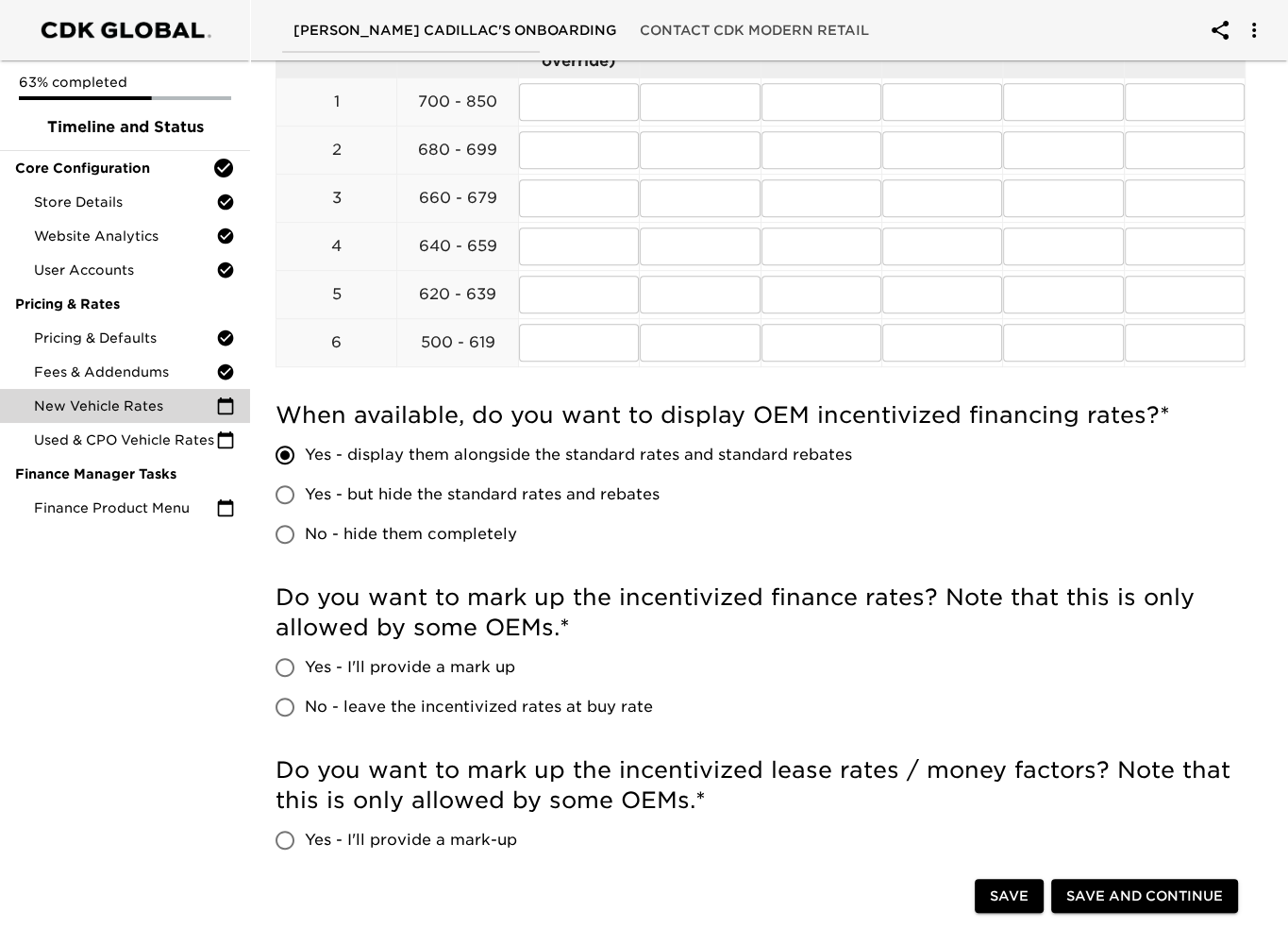
click at [288, 700] on input "No - leave the incentivized rates at buy rate" at bounding box center [285, 706] width 40 height 40
radio input "true"
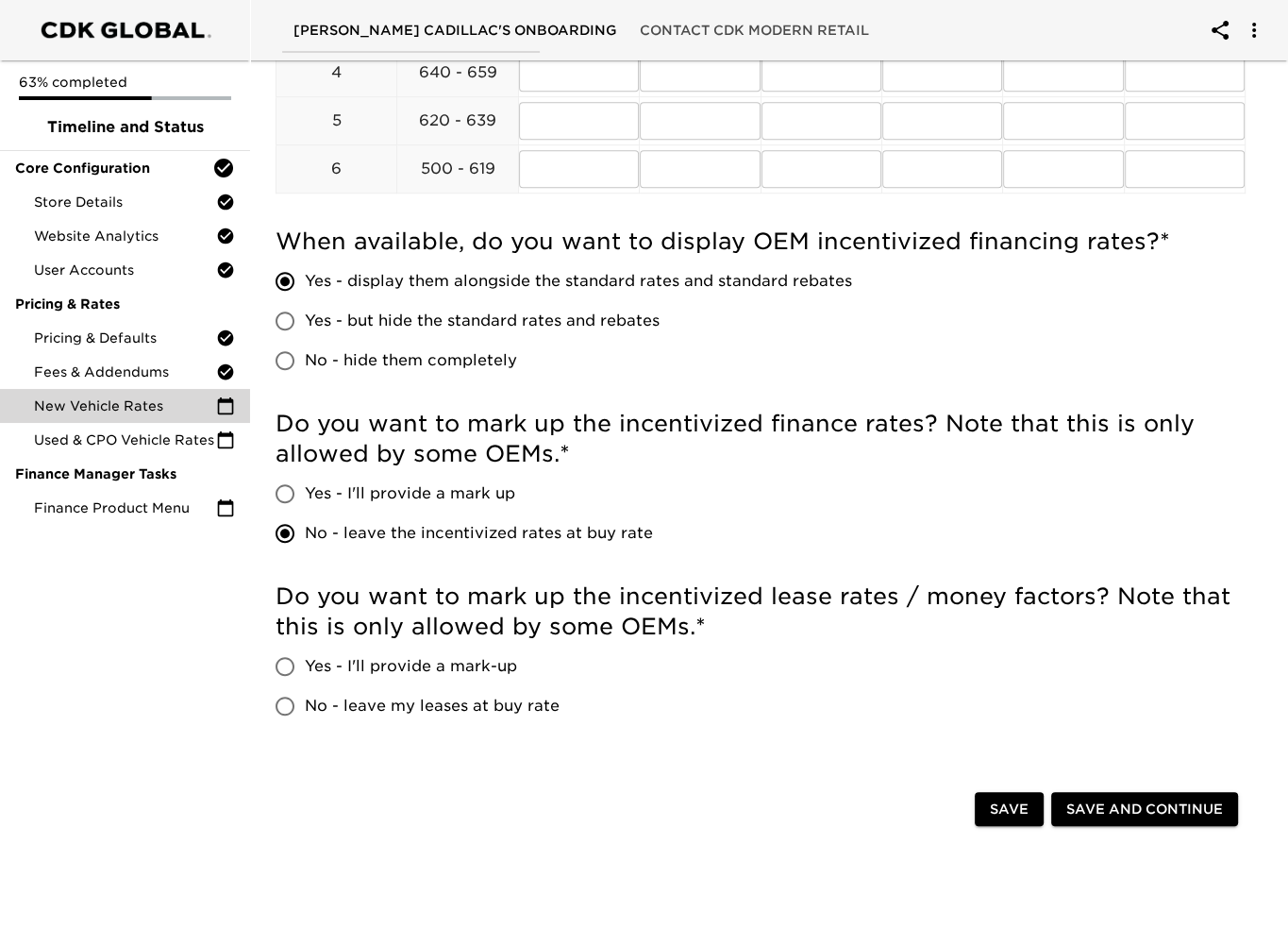
scroll to position [943, 0]
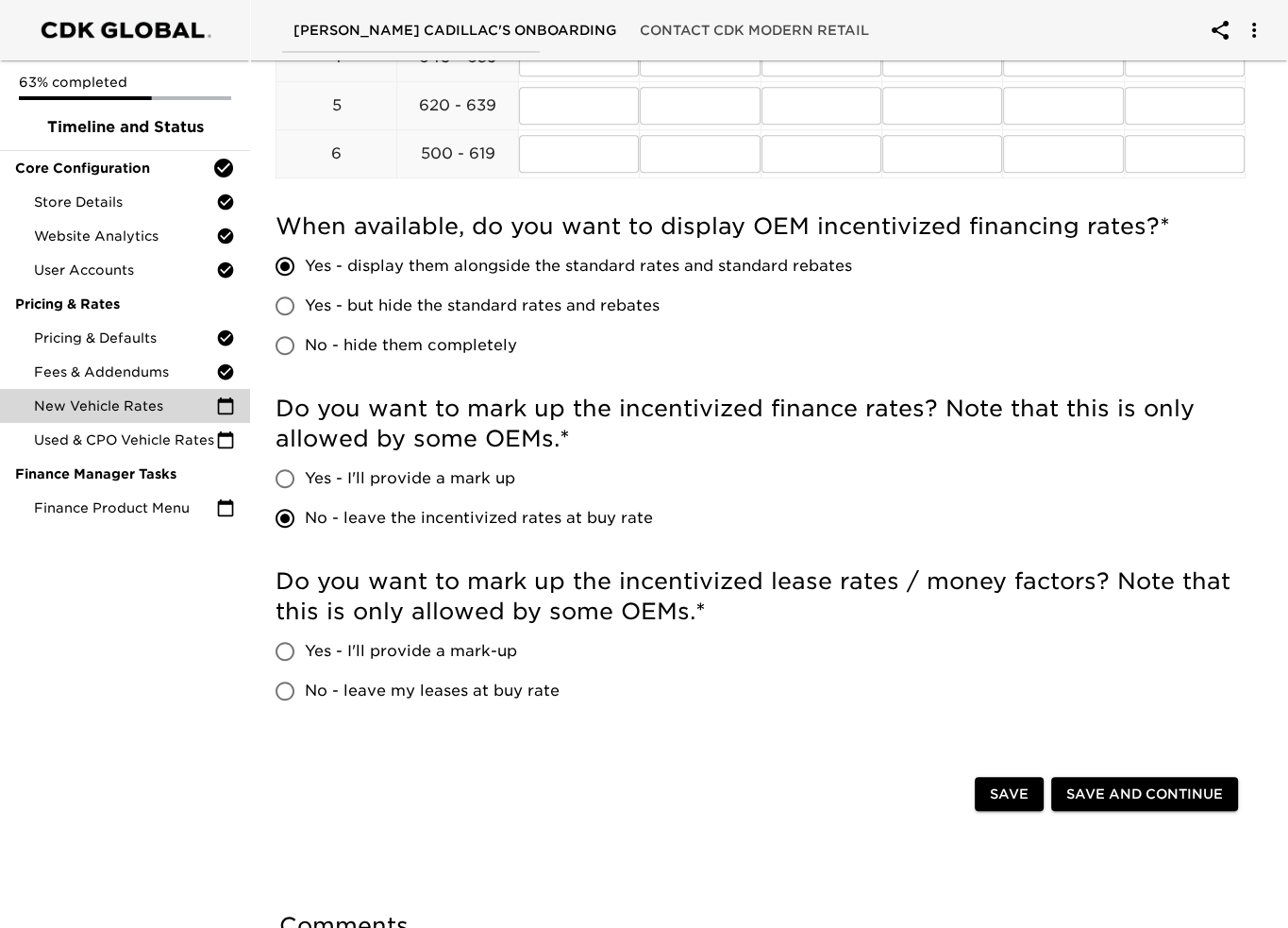
click at [291, 652] on input "Yes - I'll provide a mark-up" at bounding box center [285, 651] width 40 height 40
radio input "true"
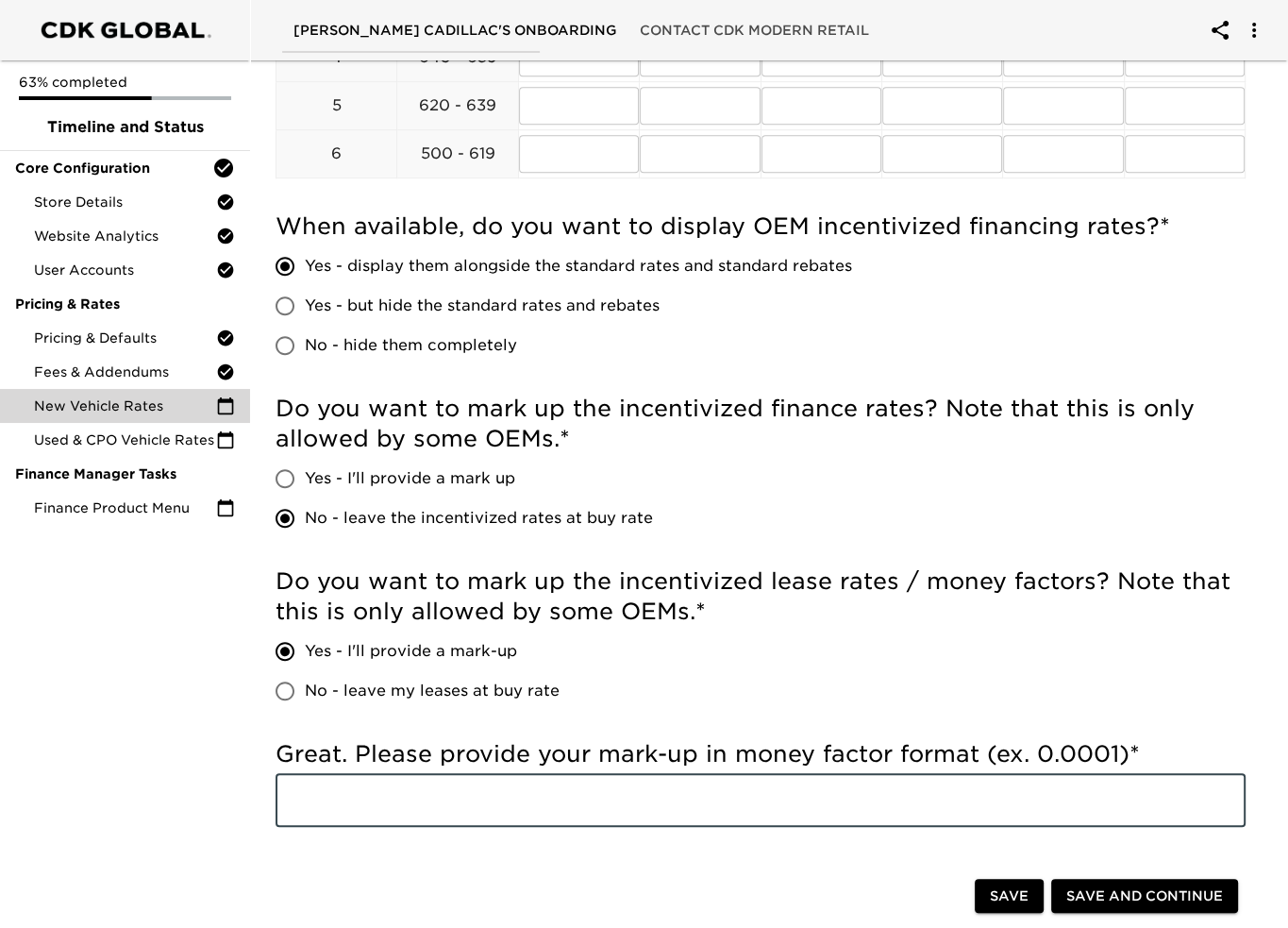
click at [326, 794] on input "text" at bounding box center [760, 801] width 970 height 53
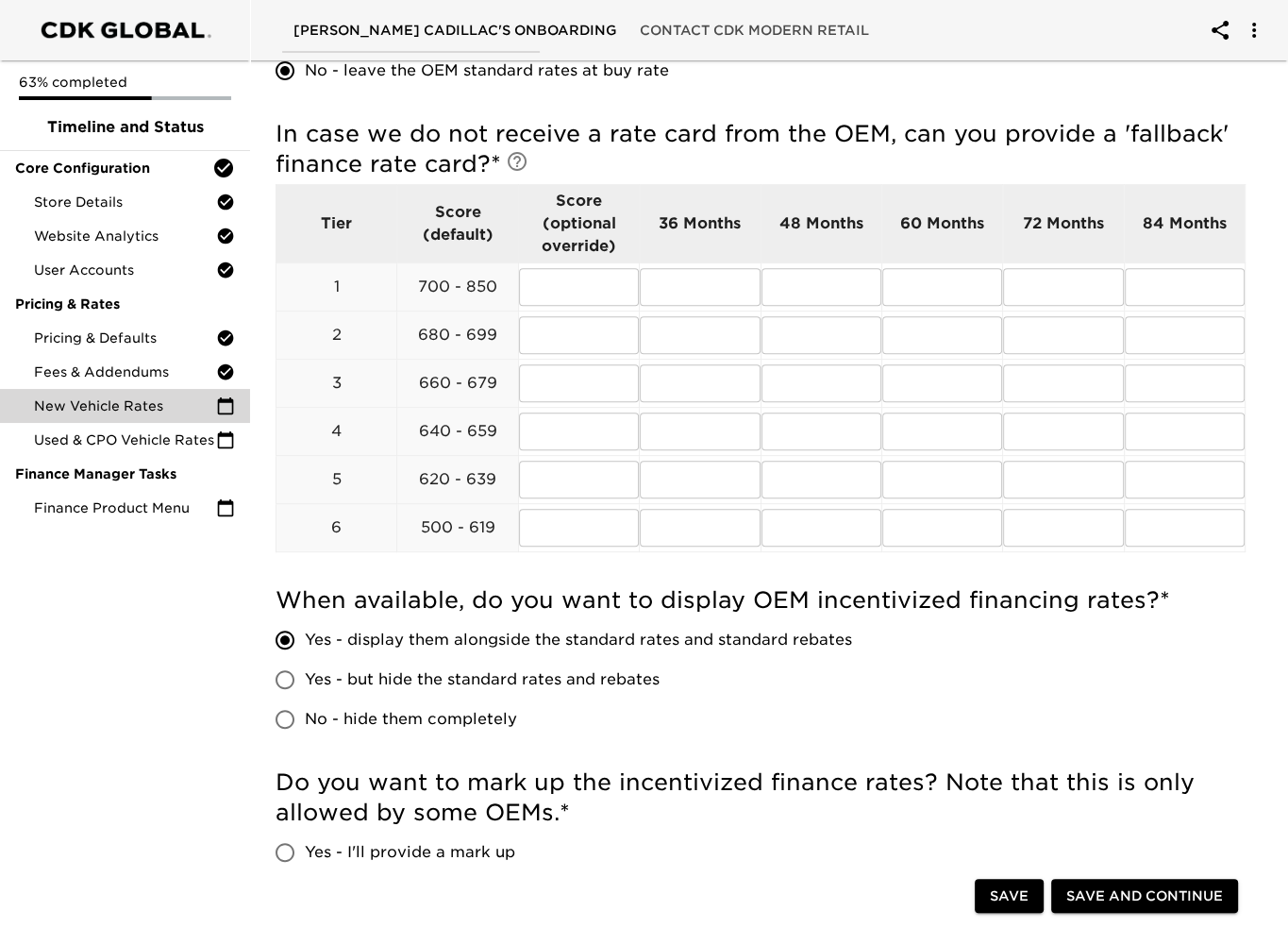
scroll to position [566, 0]
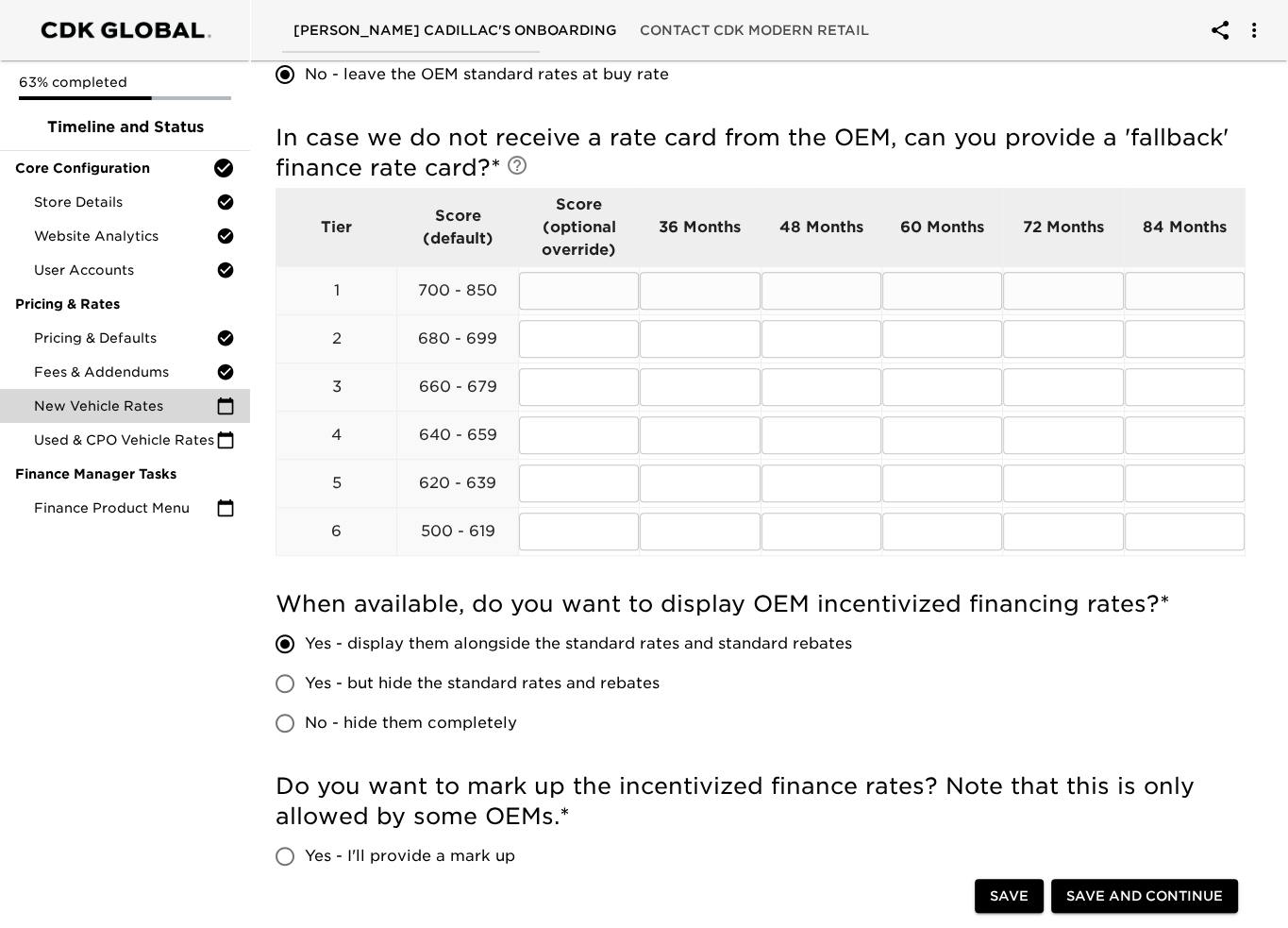
type input "0.00025"
click at [597, 275] on input "text" at bounding box center [579, 291] width 120 height 38
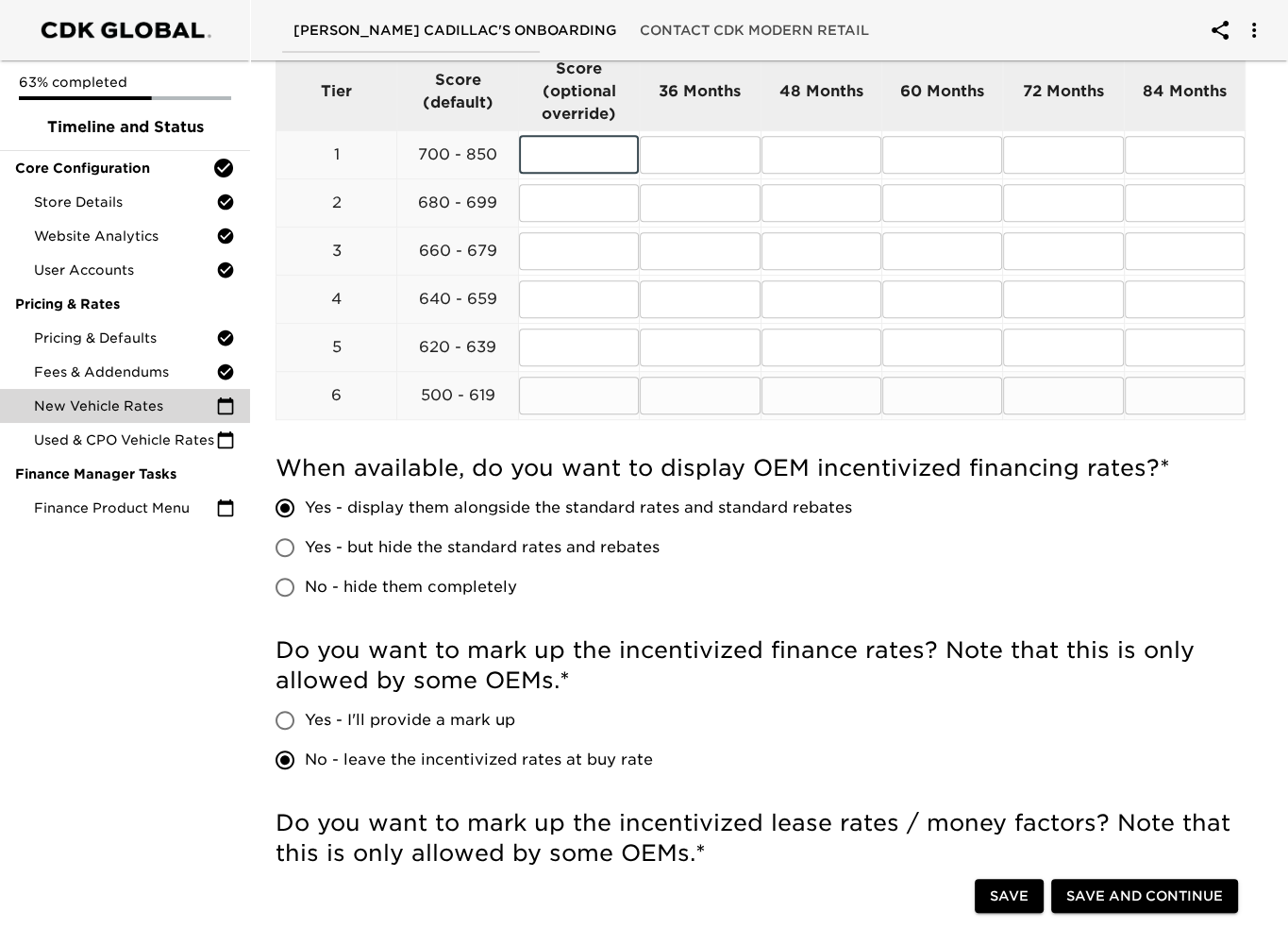
scroll to position [1132, 0]
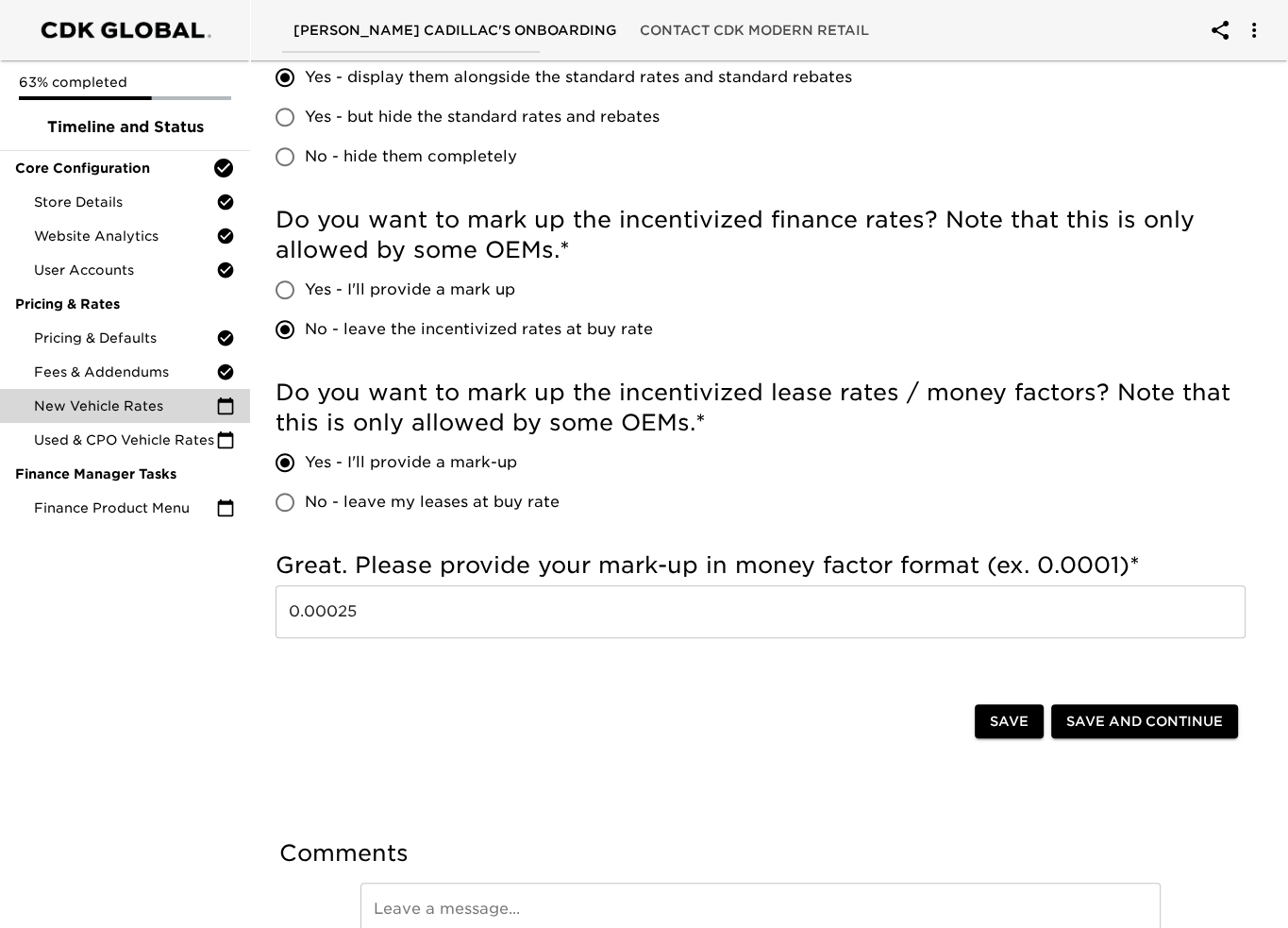
click at [1139, 714] on span "Save and Continue" at bounding box center [1144, 721] width 157 height 24
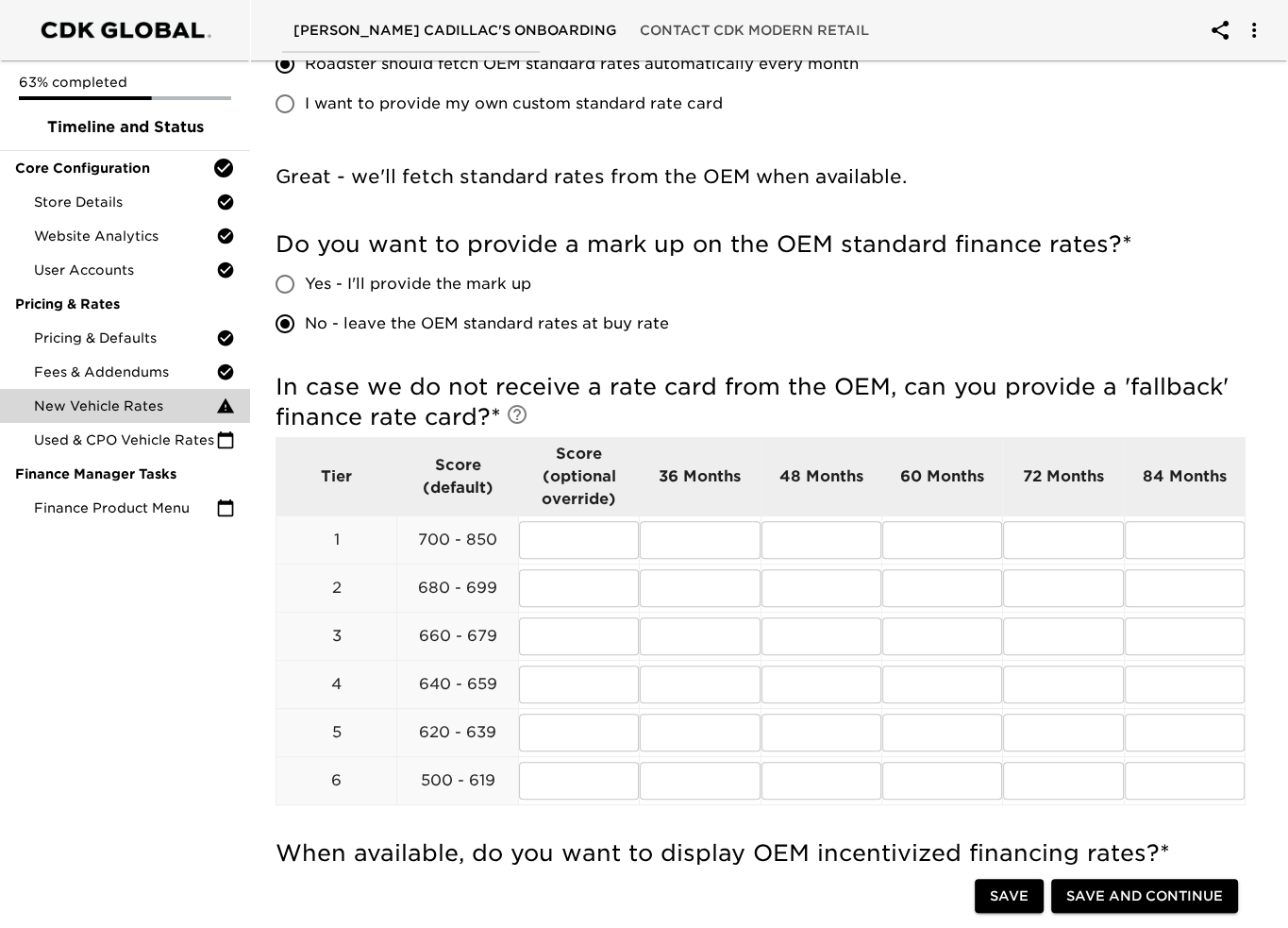
scroll to position [377, 0]
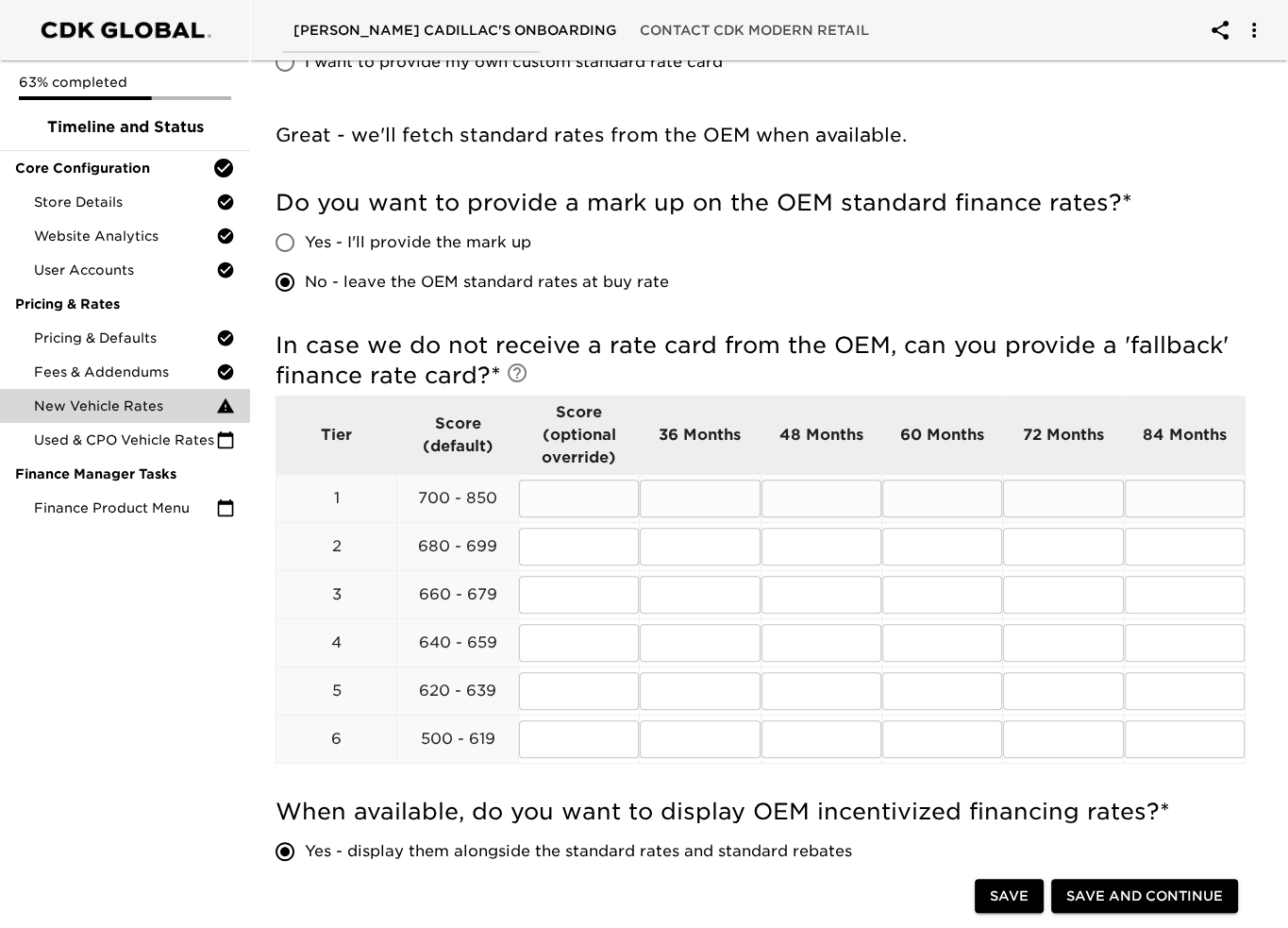
click at [682, 496] on input "text" at bounding box center [700, 498] width 120 height 38
type input "6.99"
type input "7.29"
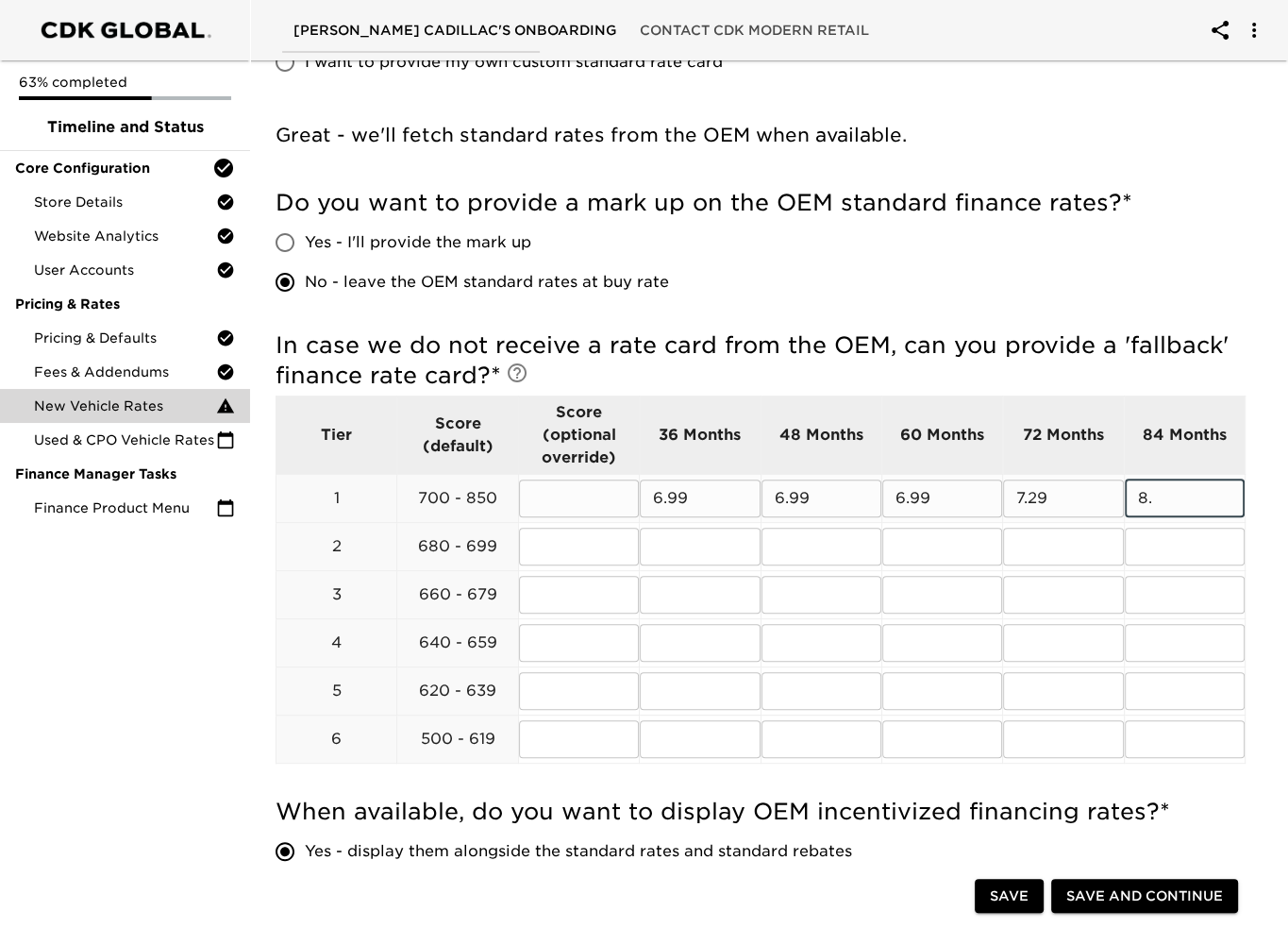
type input "8"
type input "7.99"
type input "6.99"
type input "9"
type input "6.99"
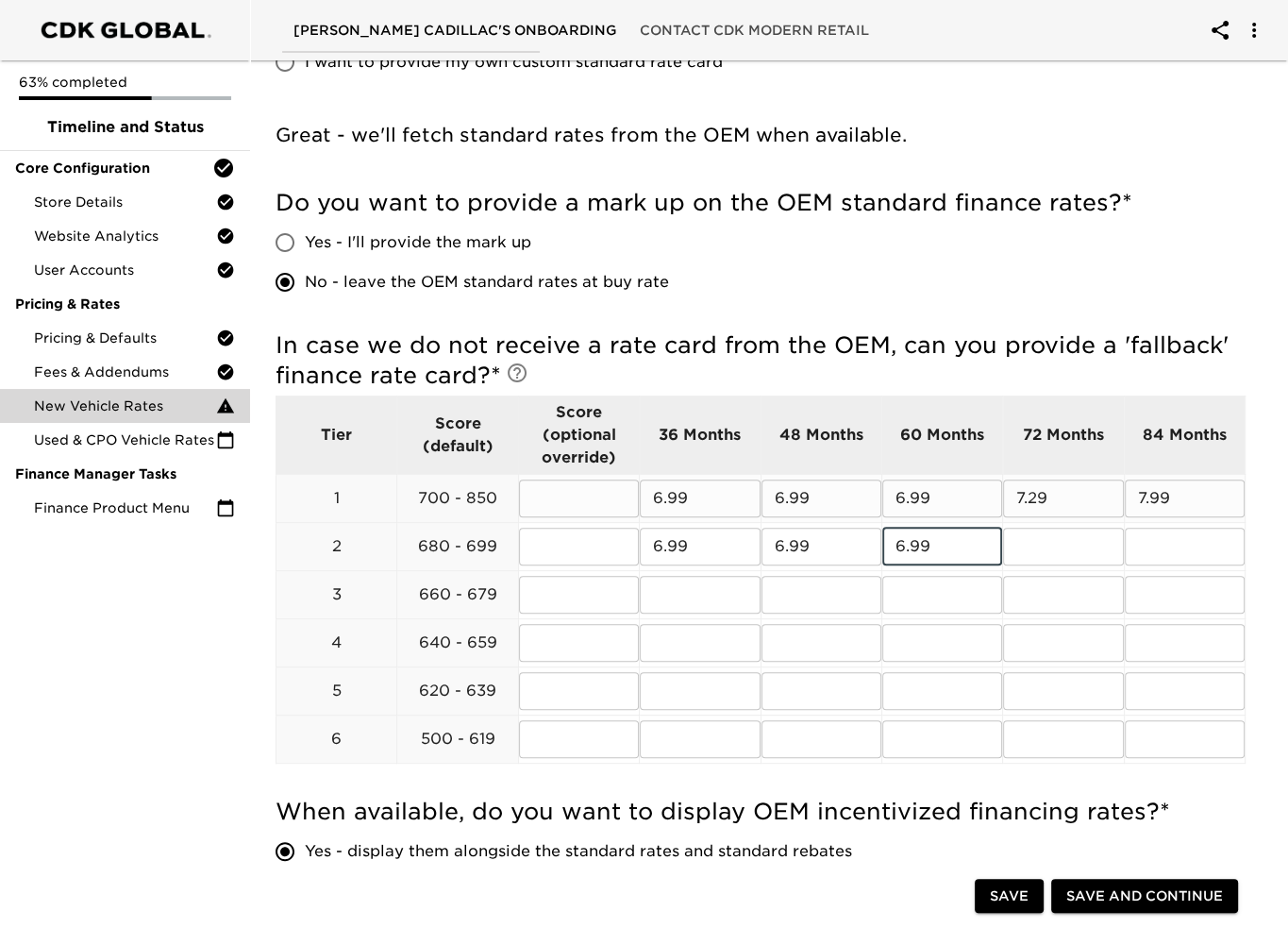
type input "6.99"
type input "7.29"
type input "7"
drag, startPoint x: 689, startPoint y: 545, endPoint x: 646, endPoint y: 551, distance: 43.4
click at [646, 551] on input "6.99" at bounding box center [700, 547] width 120 height 38
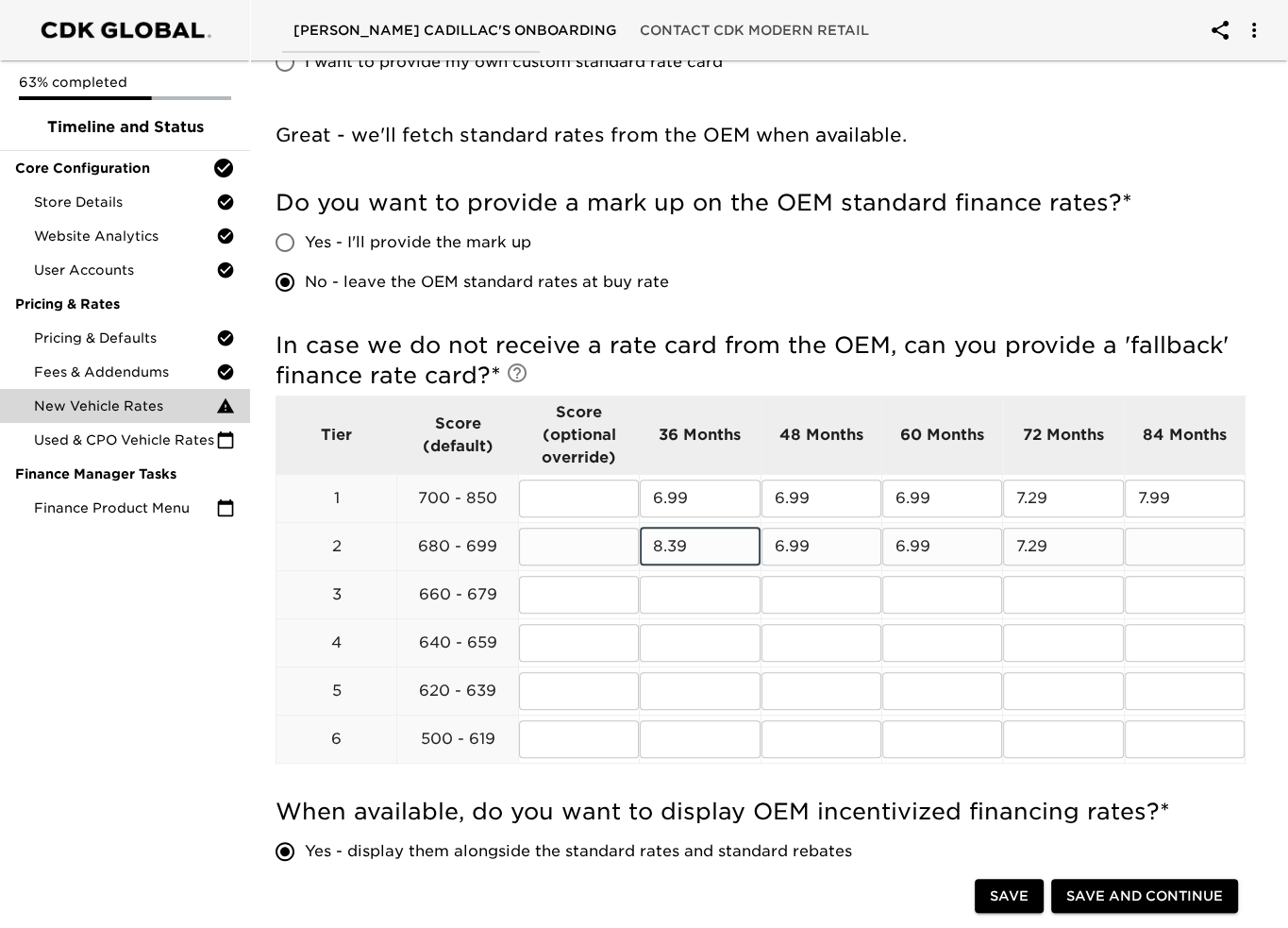
type input "8.39"
drag, startPoint x: 1060, startPoint y: 546, endPoint x: 1012, endPoint y: 550, distance: 48.2
click at [1012, 550] on input "8.39" at bounding box center [1063, 547] width 120 height 38
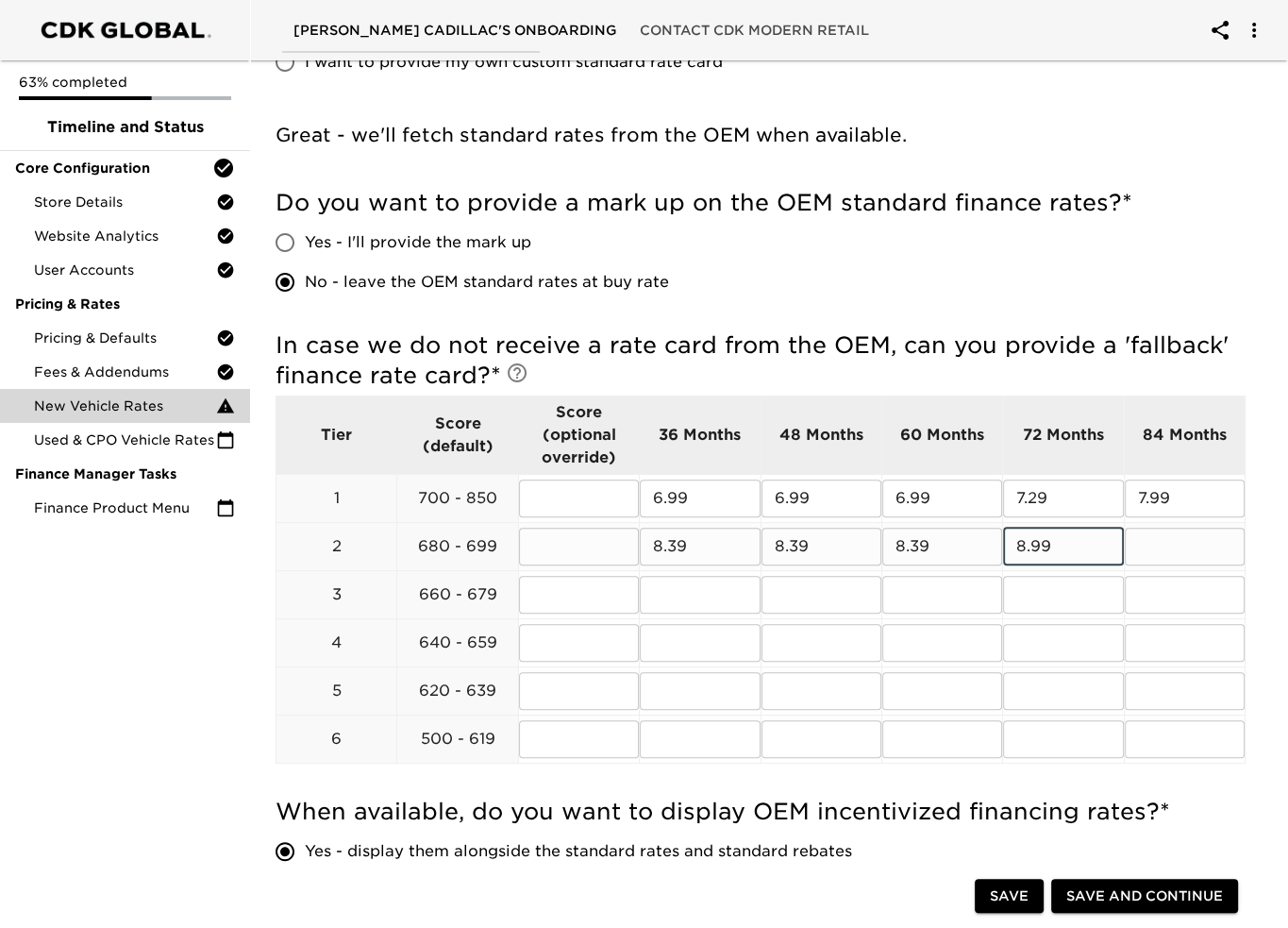
type input "8.99"
type input "1"
type input "9.99"
drag, startPoint x: 1215, startPoint y: 492, endPoint x: 1085, endPoint y: 490, distance: 130.0
click at [1085, 490] on tr "1 700 - 850 ​ 6.99 ​ 6.99 ​ 6.99 ​ 7.29 ​ 7.99 ​" at bounding box center [760, 497] width 969 height 48
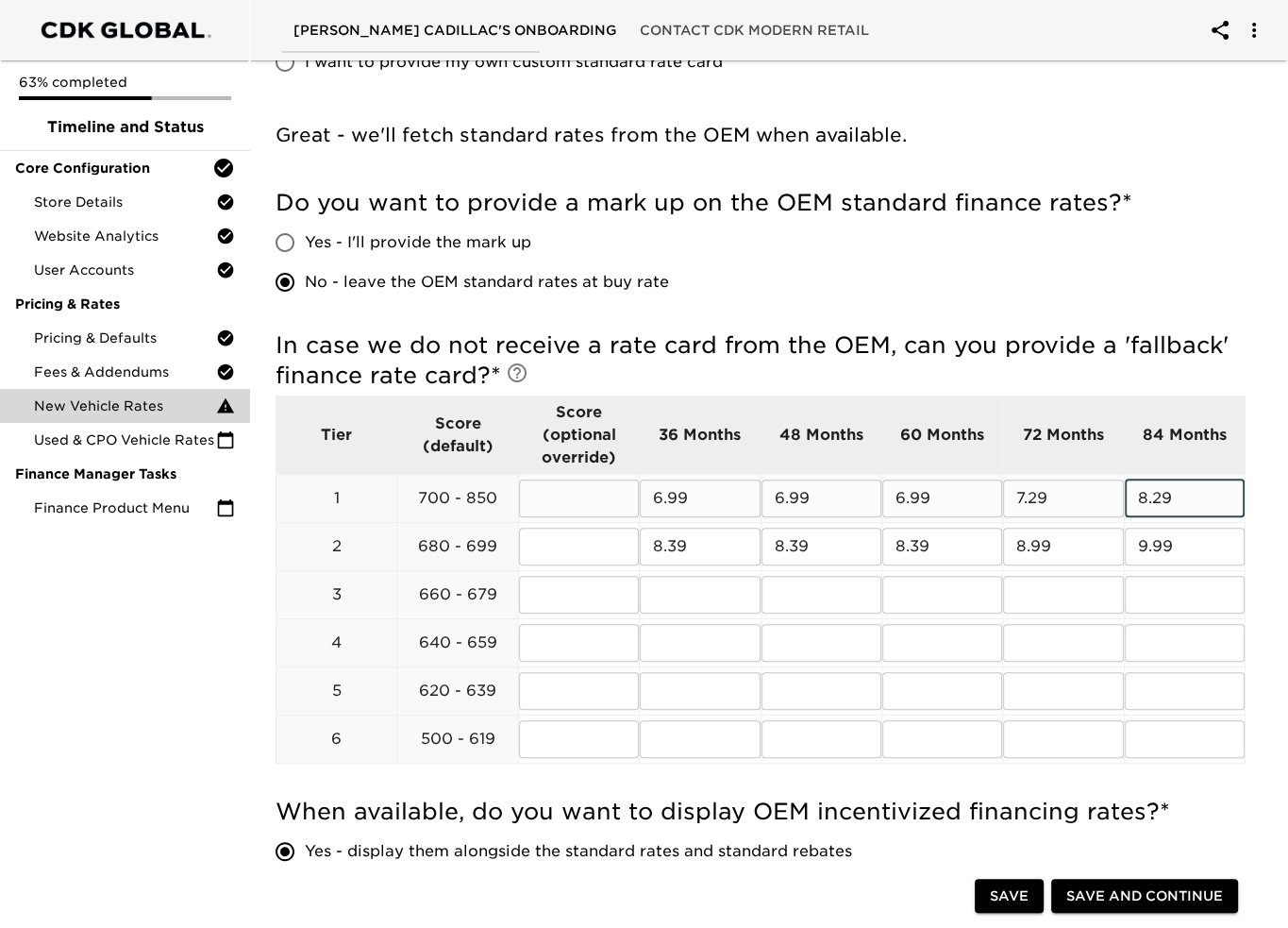
type input "8.29"
click at [743, 605] on input "text" at bounding box center [700, 594] width 120 height 38
click at [679, 593] on input "text" at bounding box center [700, 594] width 120 height 38
type input "8.79"
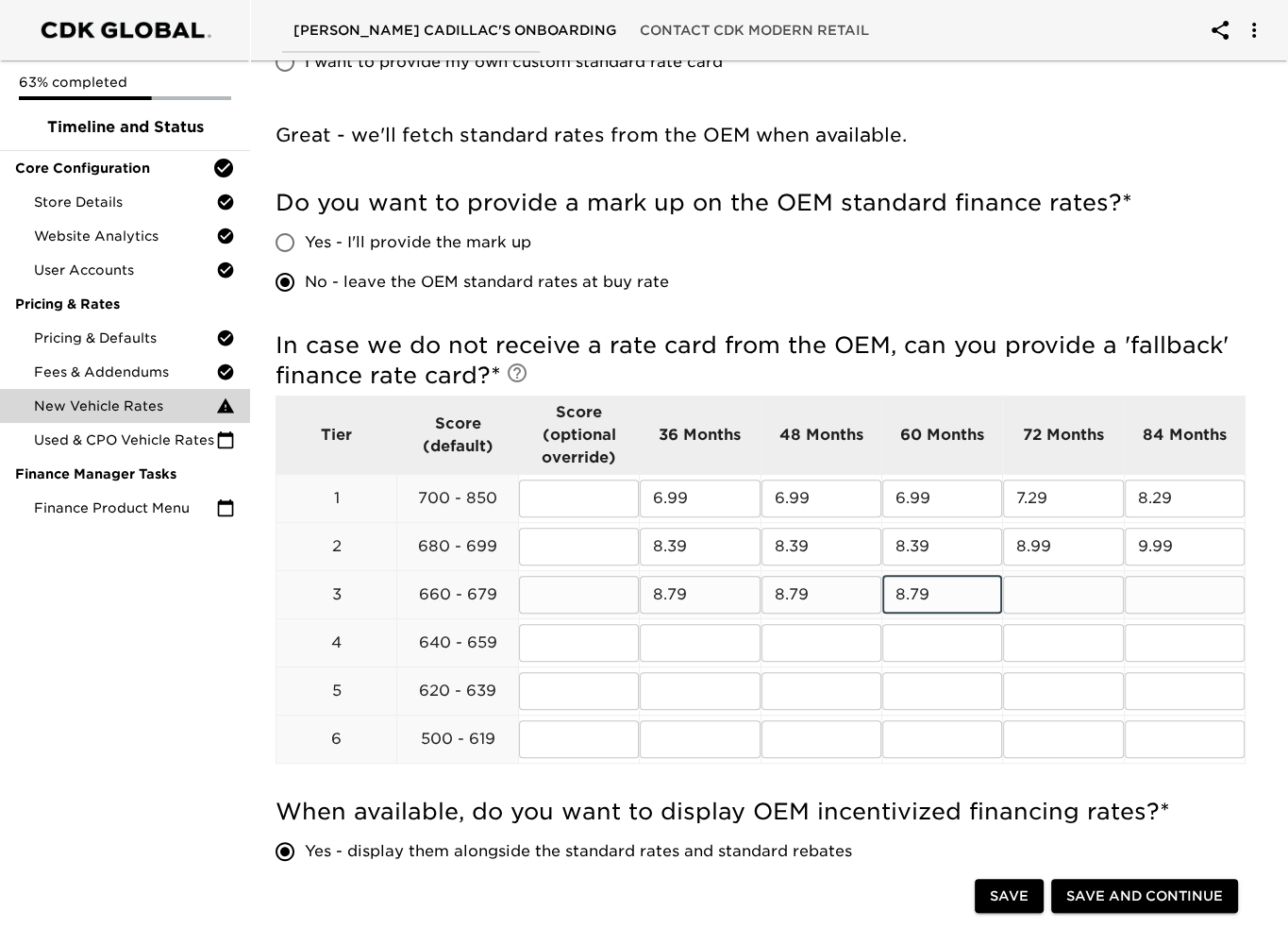
type input "8.79"
type input "9.79"
type input "10.99"
click at [717, 656] on input "text" at bounding box center [700, 643] width 120 height 38
type input "11.99"
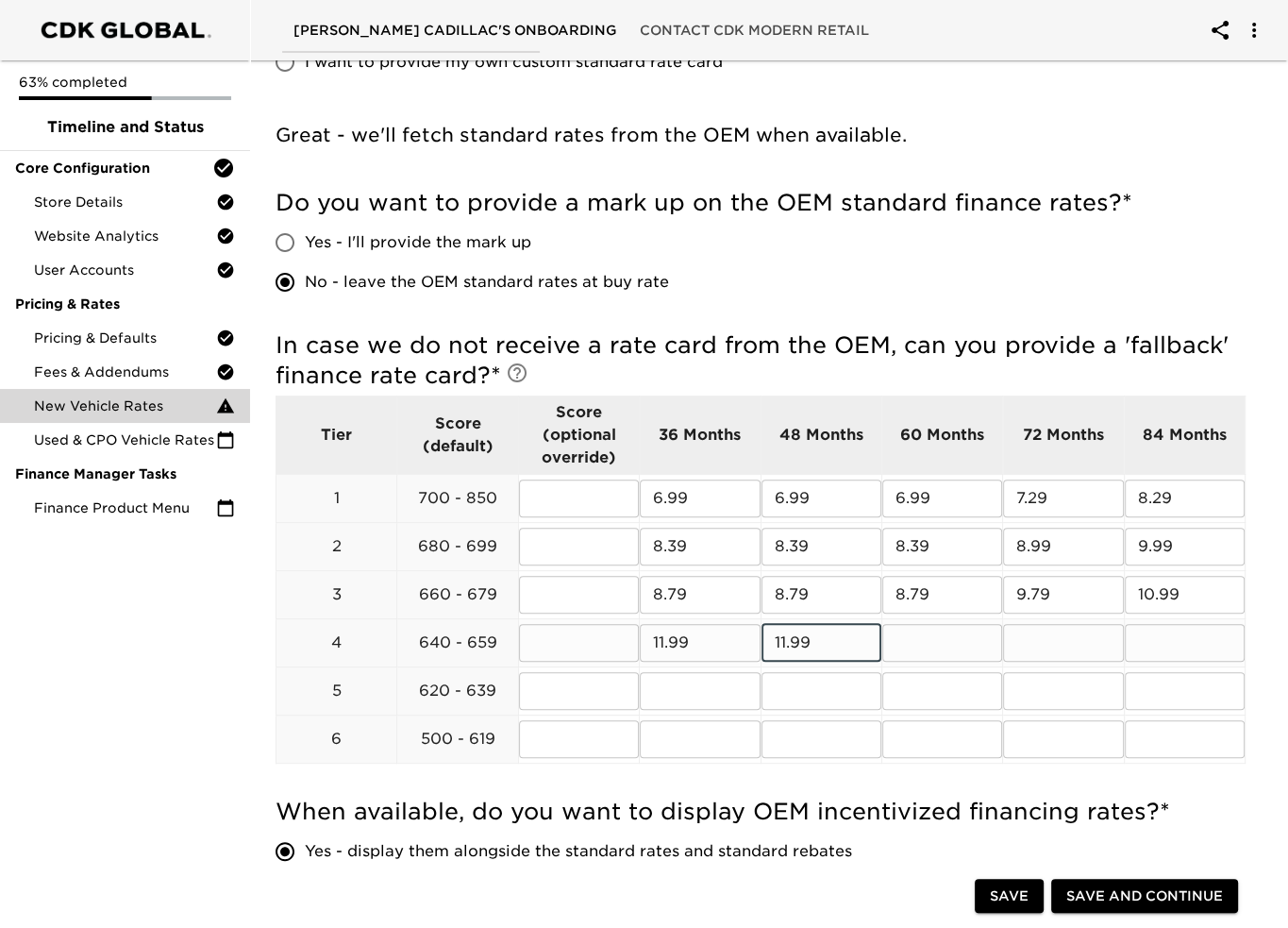
type input "11.99"
type input "12.99"
type input "13.99"
click at [636, 697] on div at bounding box center [636, 578] width 10 height 366
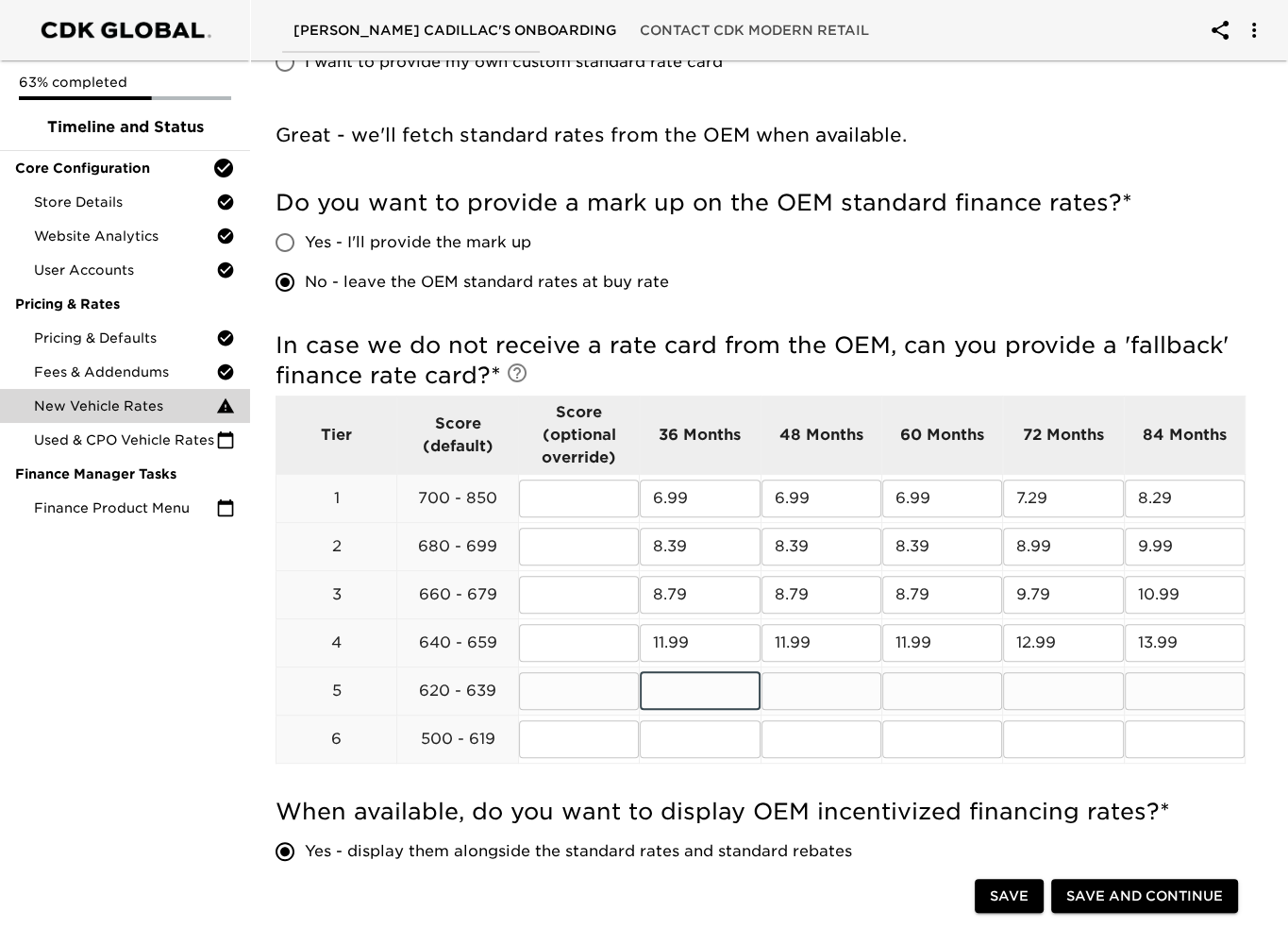
click at [667, 704] on input "text" at bounding box center [700, 691] width 120 height 38
type input "14.99"
type input "15.99"
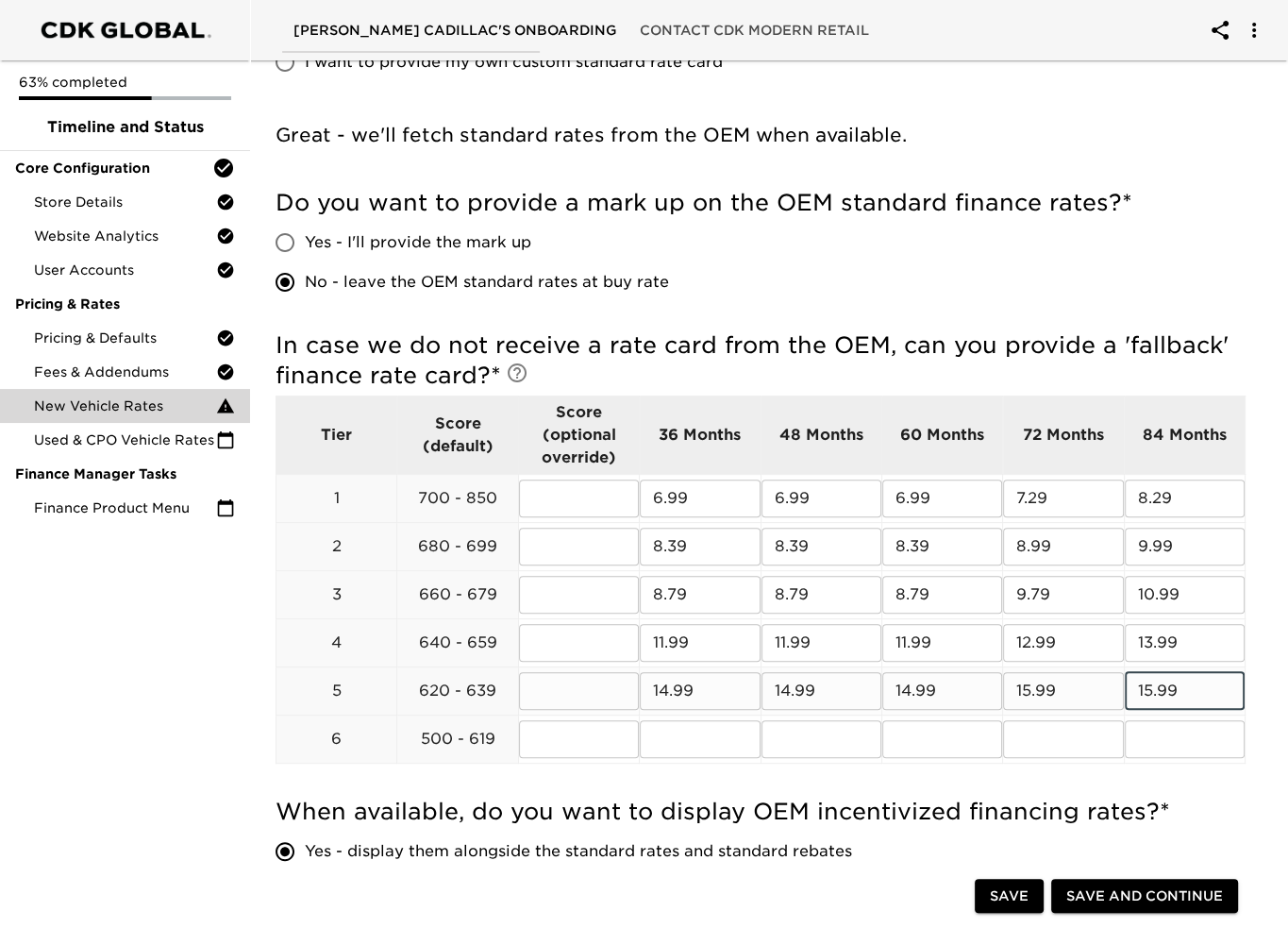
type input "15.99"
click at [661, 745] on input "text" at bounding box center [700, 739] width 120 height 38
type input "15.99"
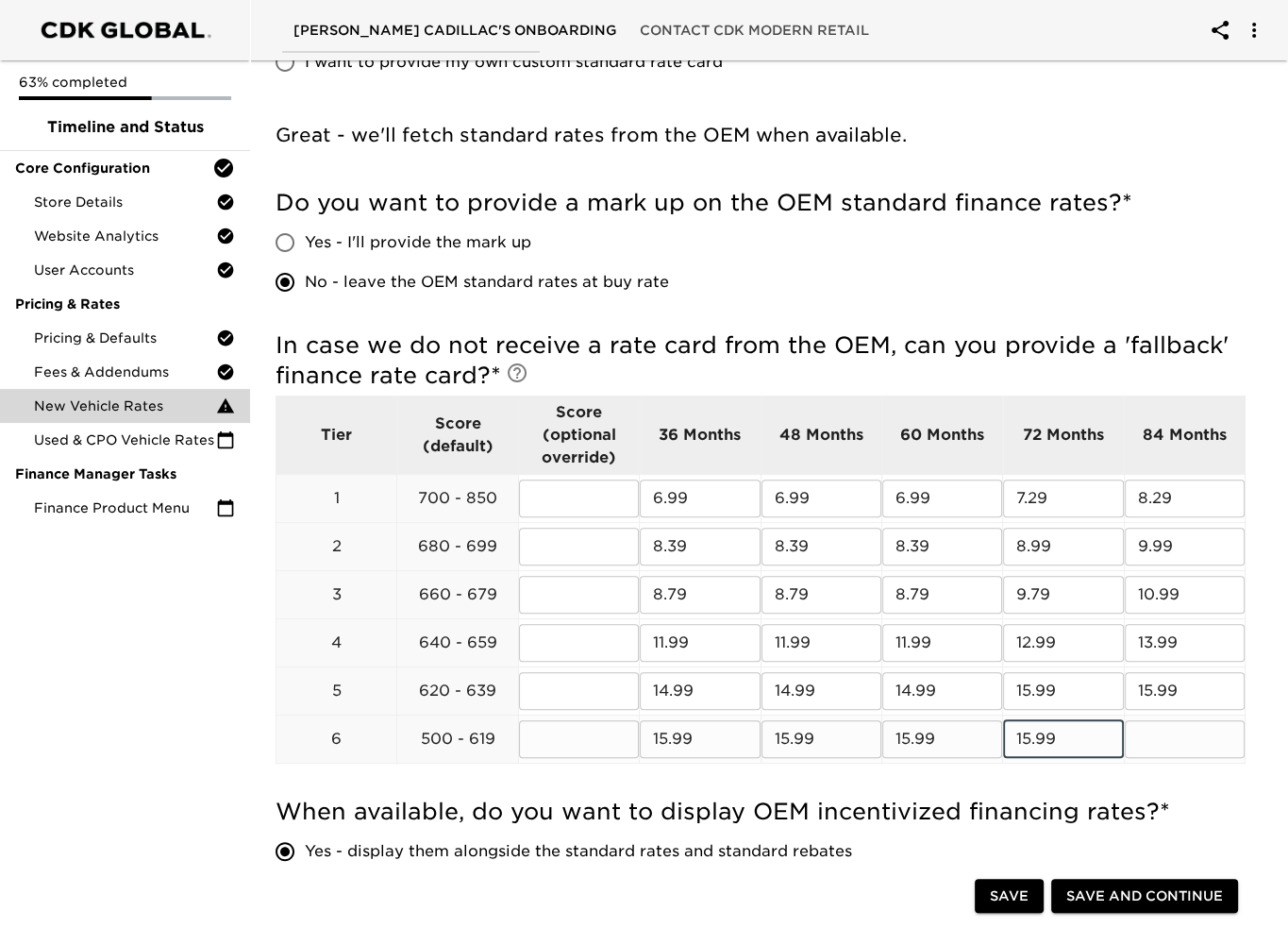
type input "15.99"
drag, startPoint x: 1193, startPoint y: 749, endPoint x: 1089, endPoint y: 758, distance: 104.4
click at [1089, 758] on tr "6 500 - 619 ​ 15.99 ​ 15.99 ​ 15.99 ​ 15.99 ​ 116.99 ​" at bounding box center [760, 738] width 969 height 48
type input "15.99"
click at [724, 599] on input "8.79" at bounding box center [700, 594] width 120 height 38
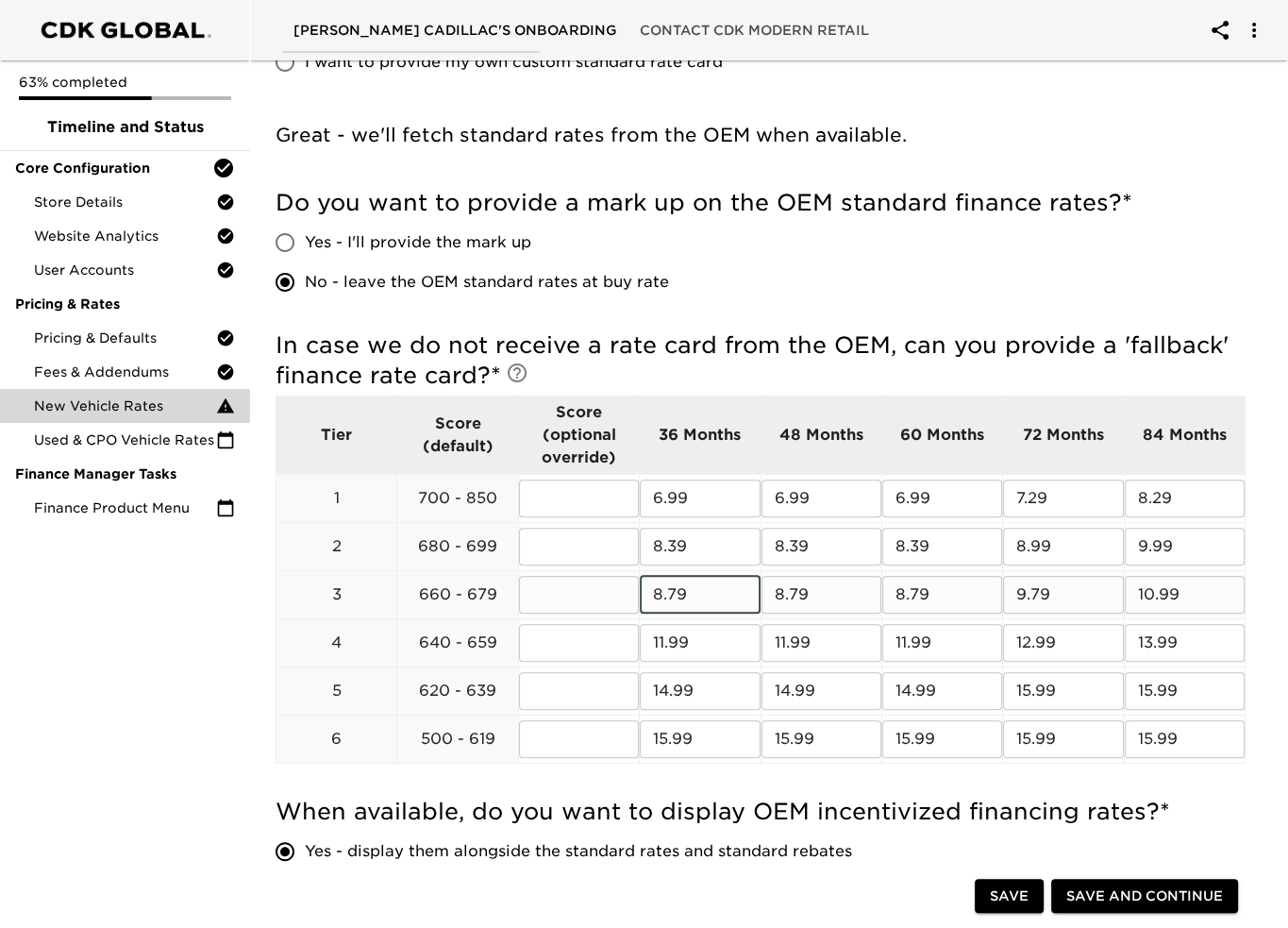
click at [724, 599] on input "8.79" at bounding box center [700, 594] width 120 height 38
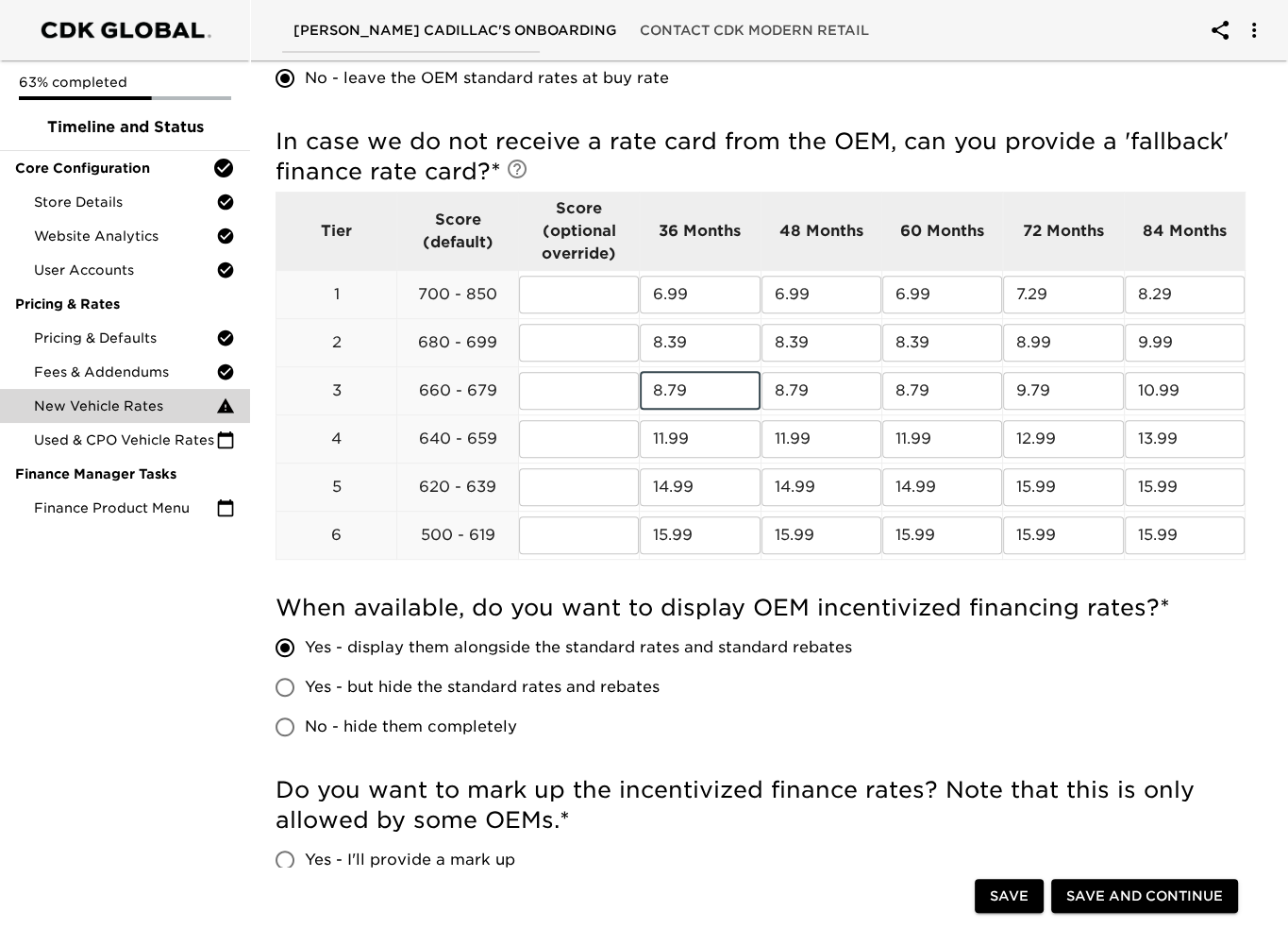
scroll to position [661, 0]
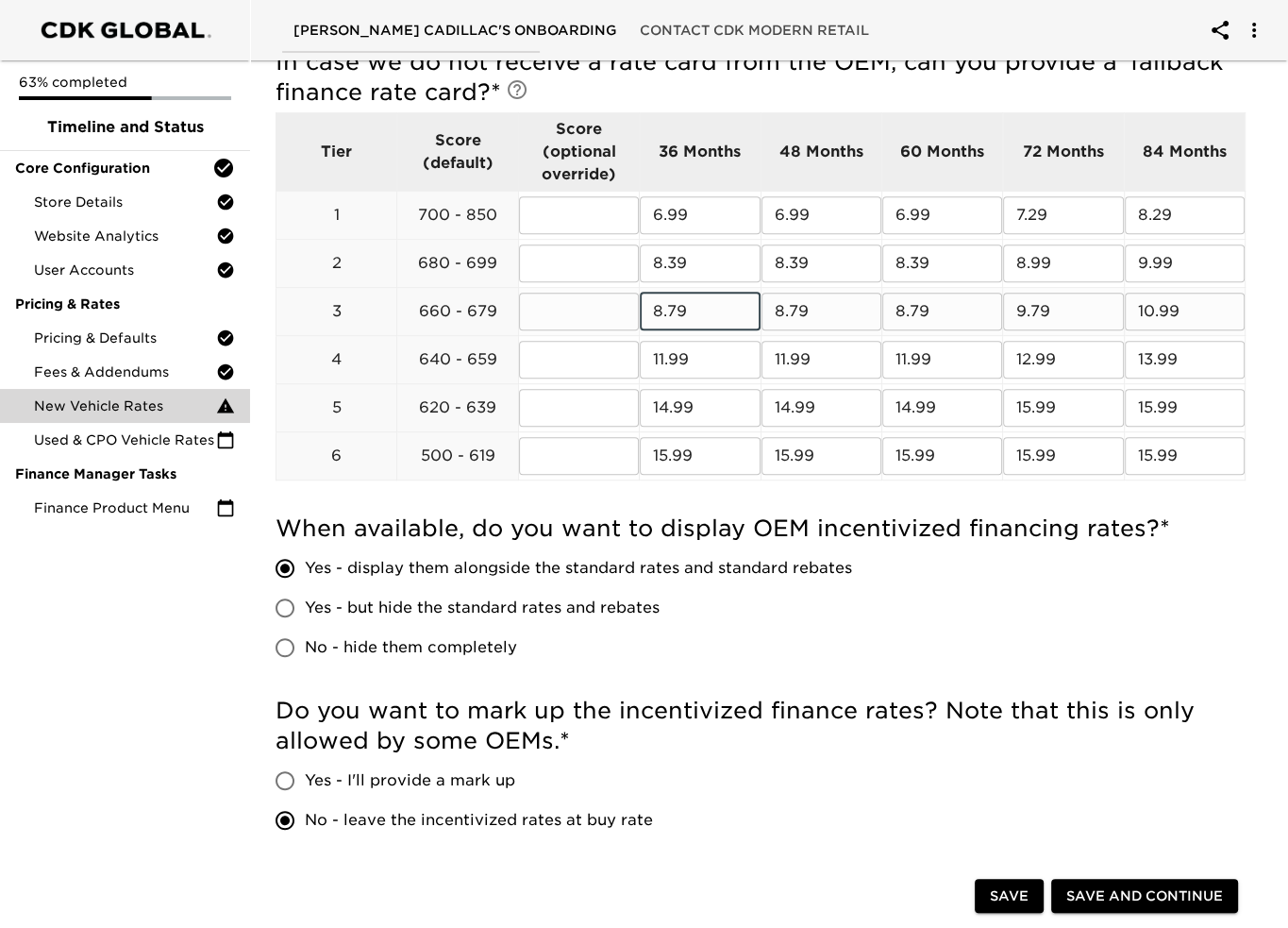
click at [731, 318] on input "8.79" at bounding box center [700, 312] width 120 height 38
type input "9.99"
click at [724, 318] on input "9.99" at bounding box center [700, 312] width 120 height 38
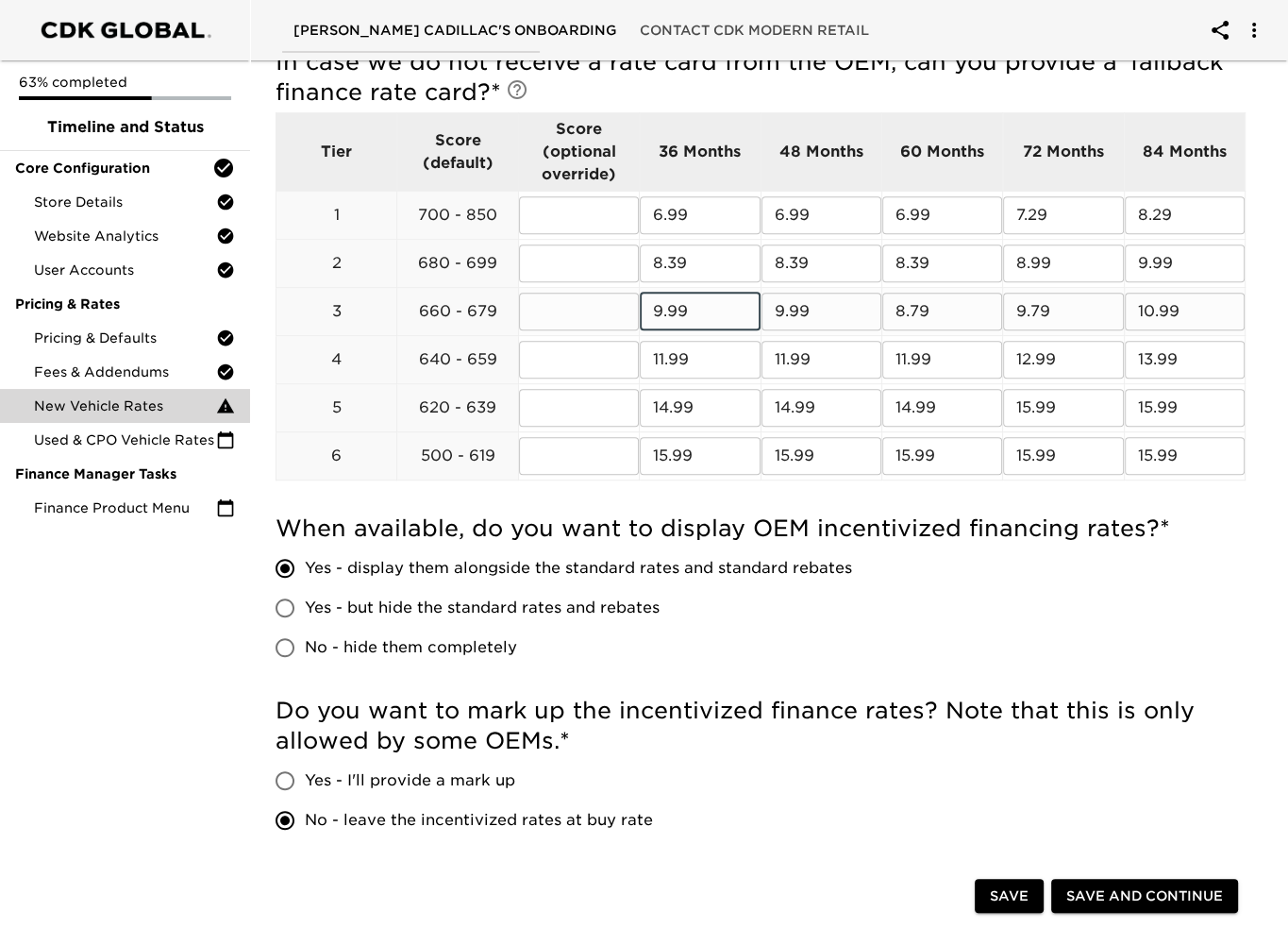
click at [724, 318] on input "9.99" at bounding box center [700, 312] width 120 height 38
click at [743, 306] on input "9.99" at bounding box center [700, 312] width 120 height 38
type input "8.79"
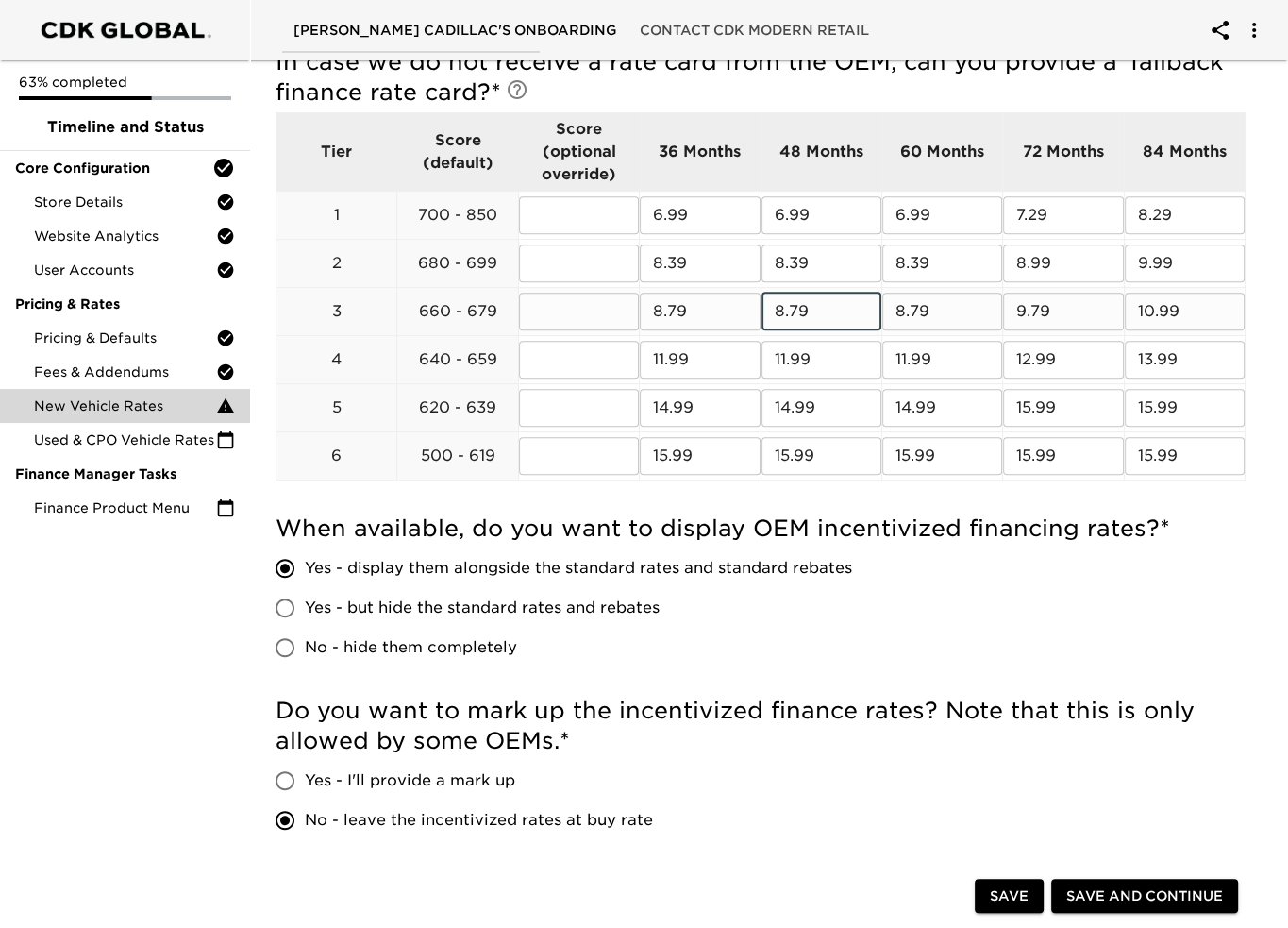
type input "8.79"
click at [1163, 890] on span "Save and Continue" at bounding box center [1144, 896] width 157 height 24
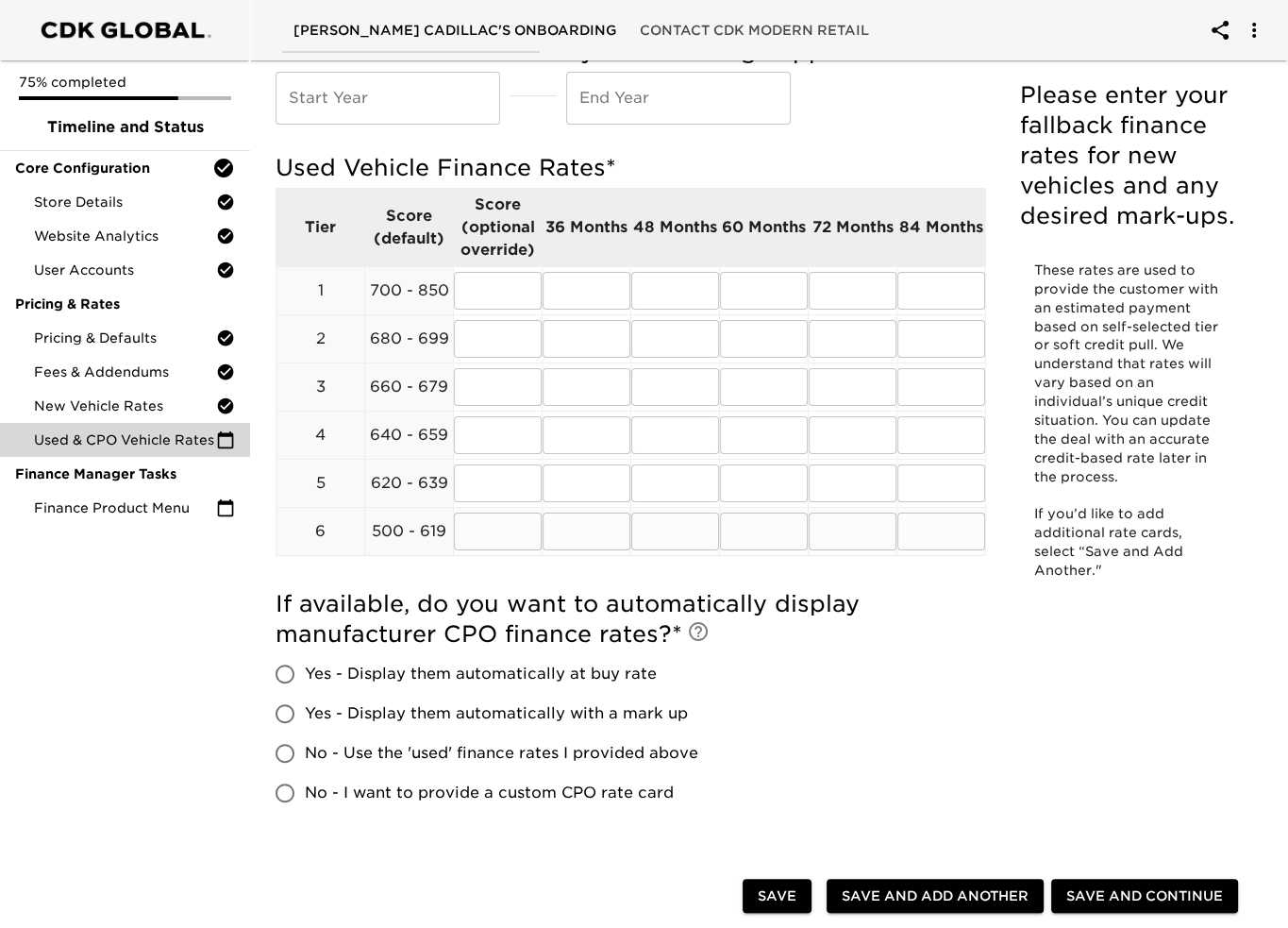
scroll to position [416, 0]
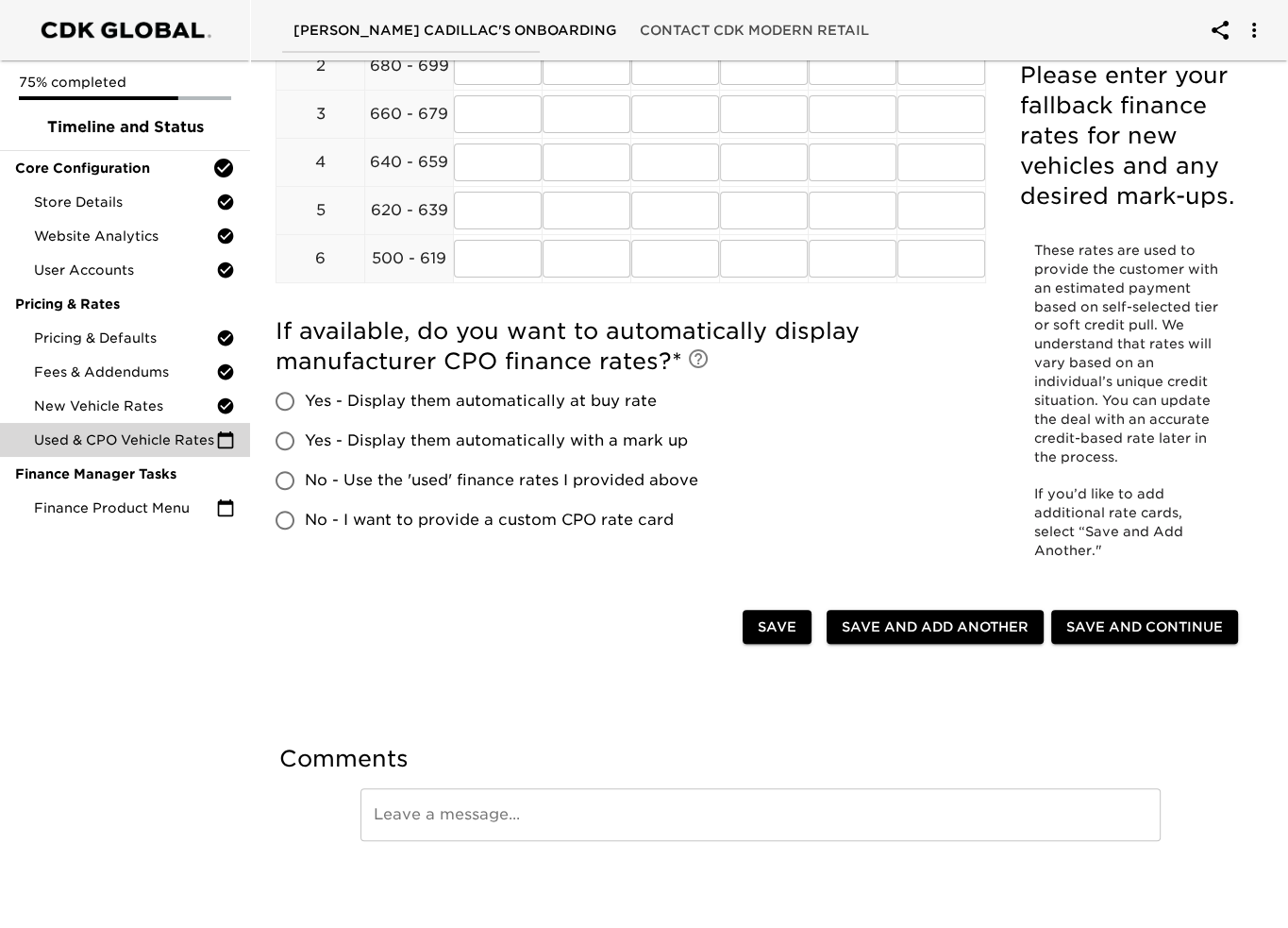
click at [371, 401] on span "Yes - Display them automatically at buy rate" at bounding box center [481, 401] width 352 height 23
click at [305, 401] on input "Yes - Display them automatically at buy rate" at bounding box center [285, 401] width 40 height 40
radio input "true"
click at [364, 438] on span "Yes - Display them automatically with a mark up" at bounding box center [496, 441] width 383 height 23
click at [305, 438] on input "Yes - Display them automatically with a mark up" at bounding box center [285, 441] width 40 height 40
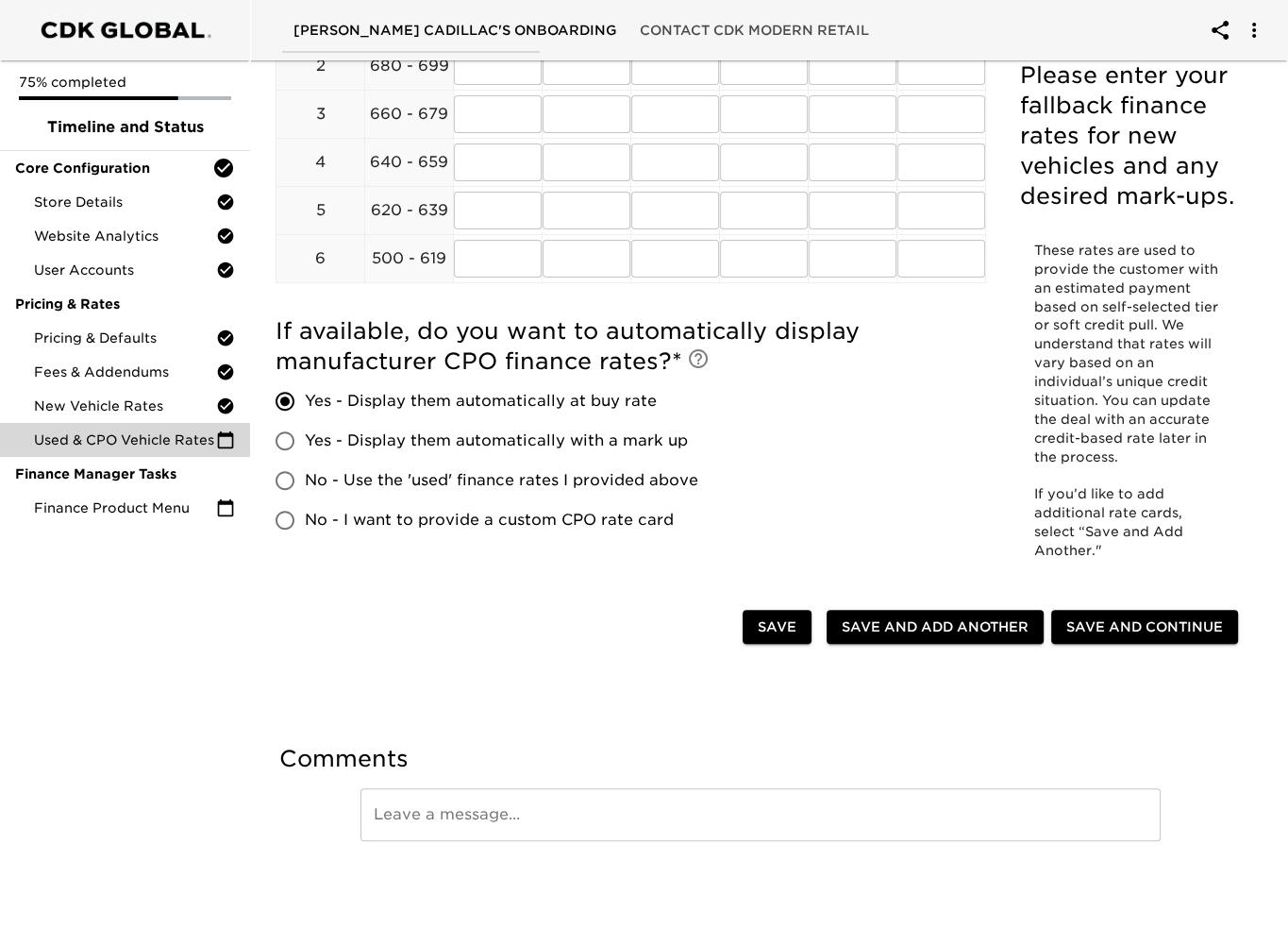
radio input "true"
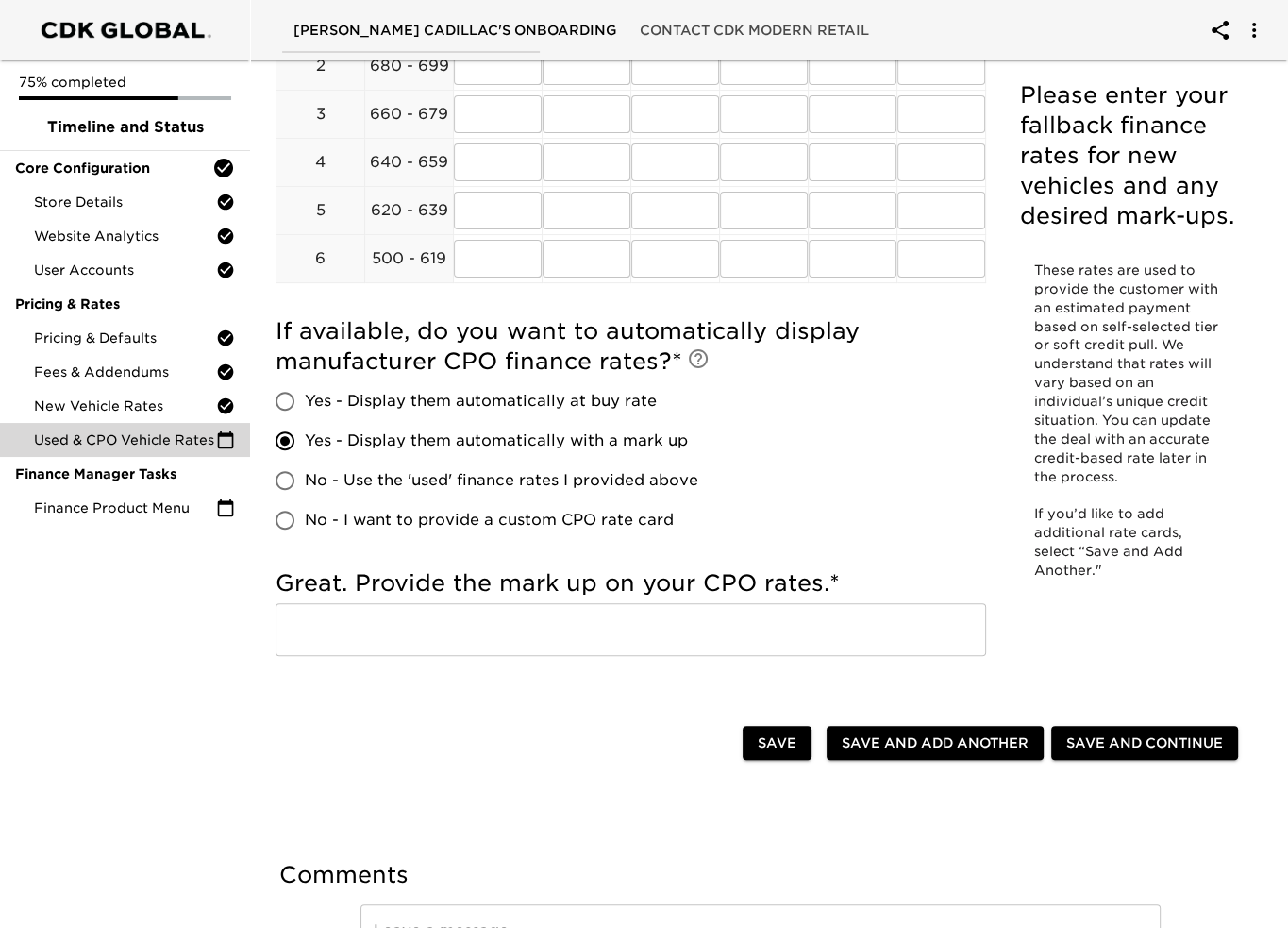
click at [375, 399] on span "Yes - Display them automatically at buy rate" at bounding box center [481, 401] width 352 height 23
click at [305, 399] on input "Yes - Display them automatically at buy rate" at bounding box center [285, 401] width 40 height 40
radio input "true"
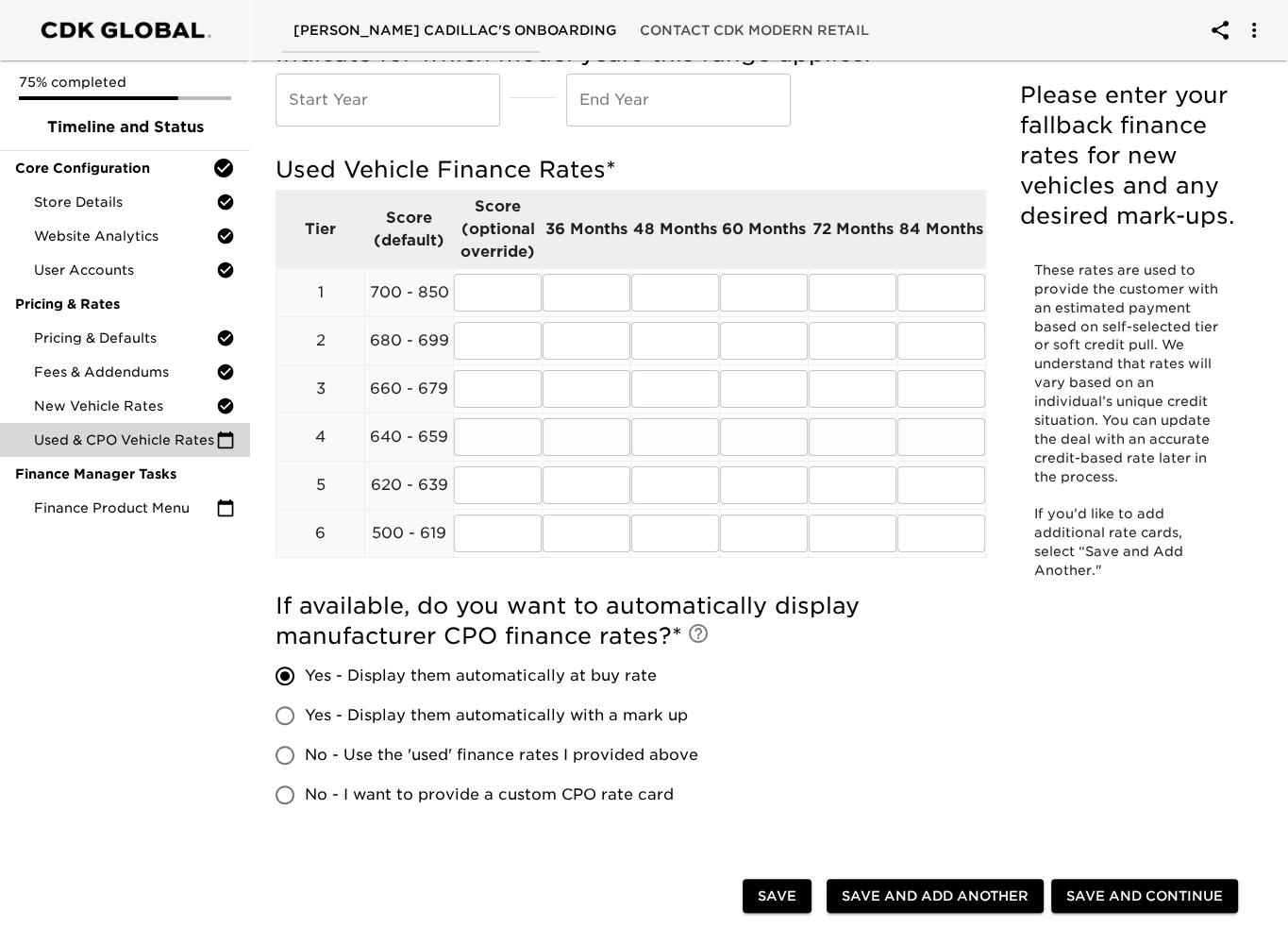
scroll to position [132, 0]
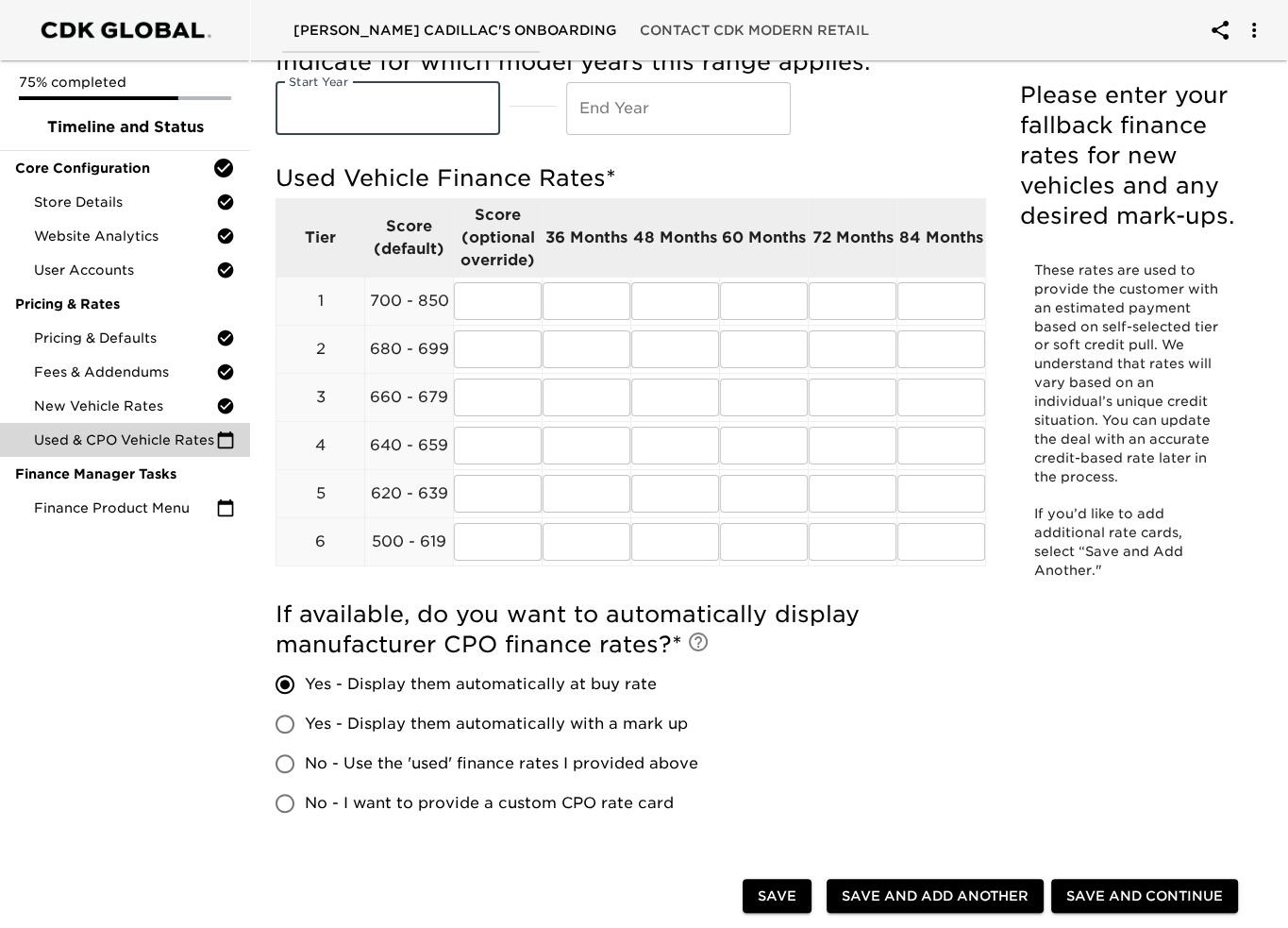
click at [356, 107] on input "text" at bounding box center [388, 108] width 224 height 53
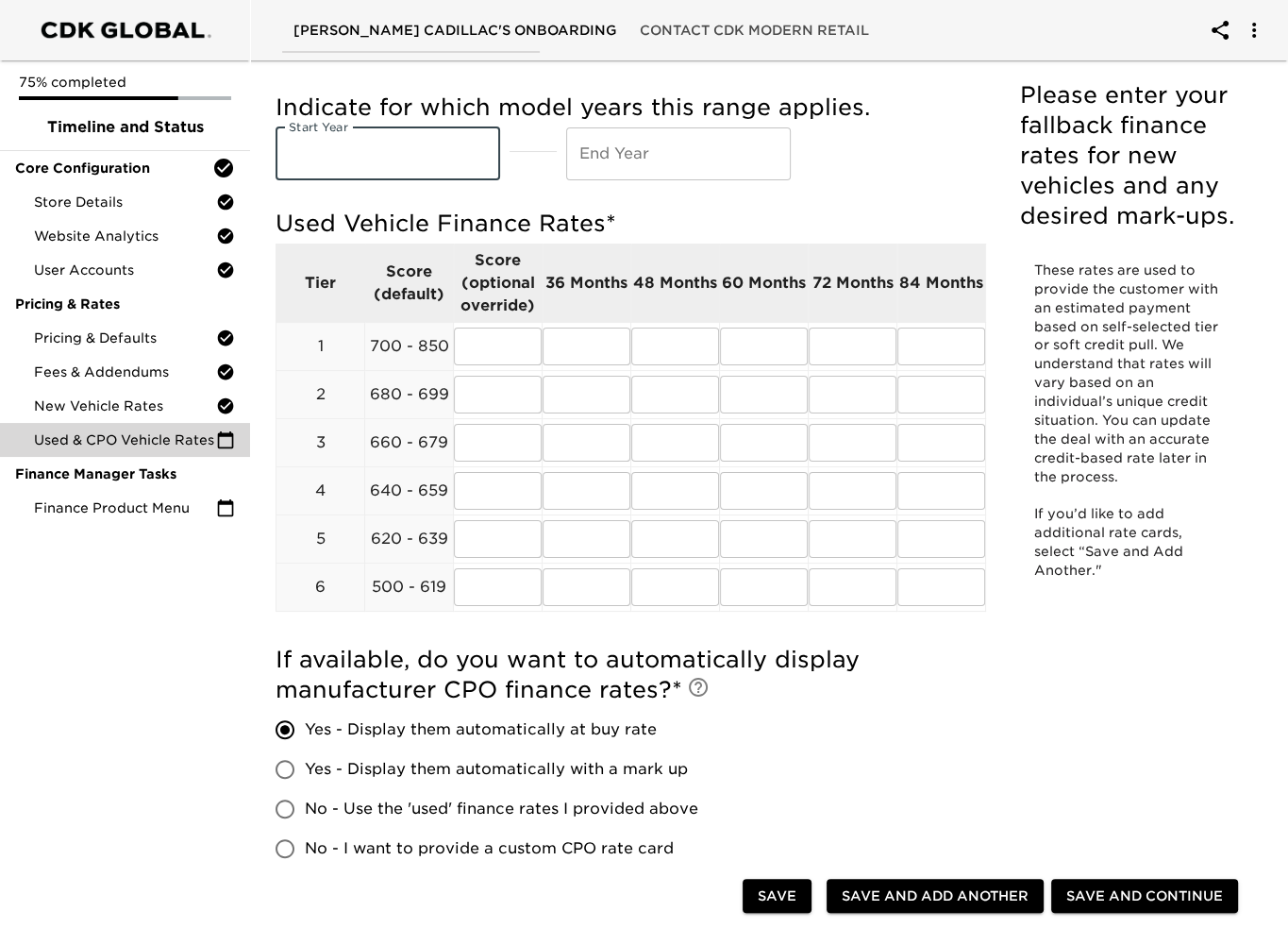
scroll to position [38, 0]
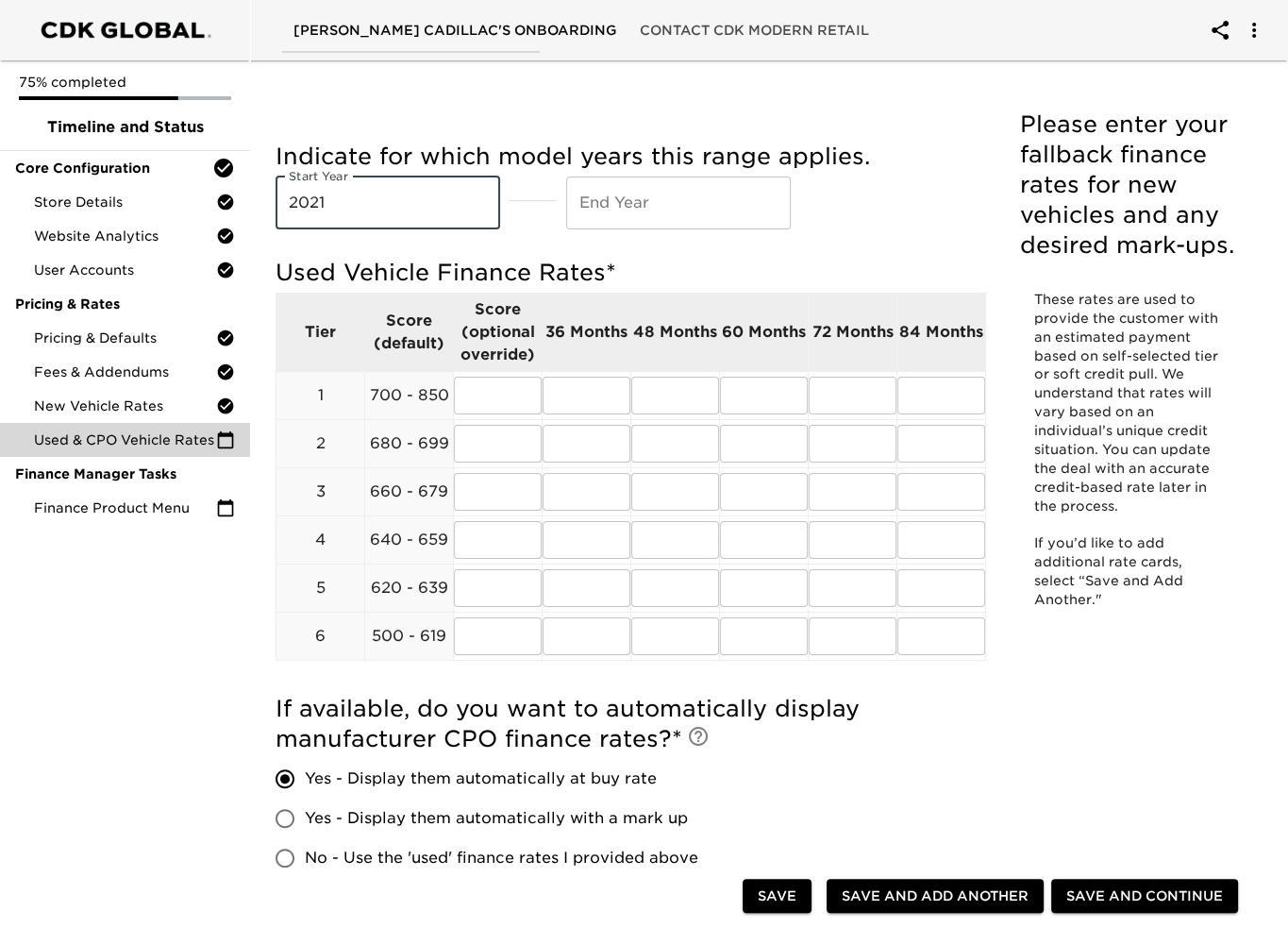
type input "2021"
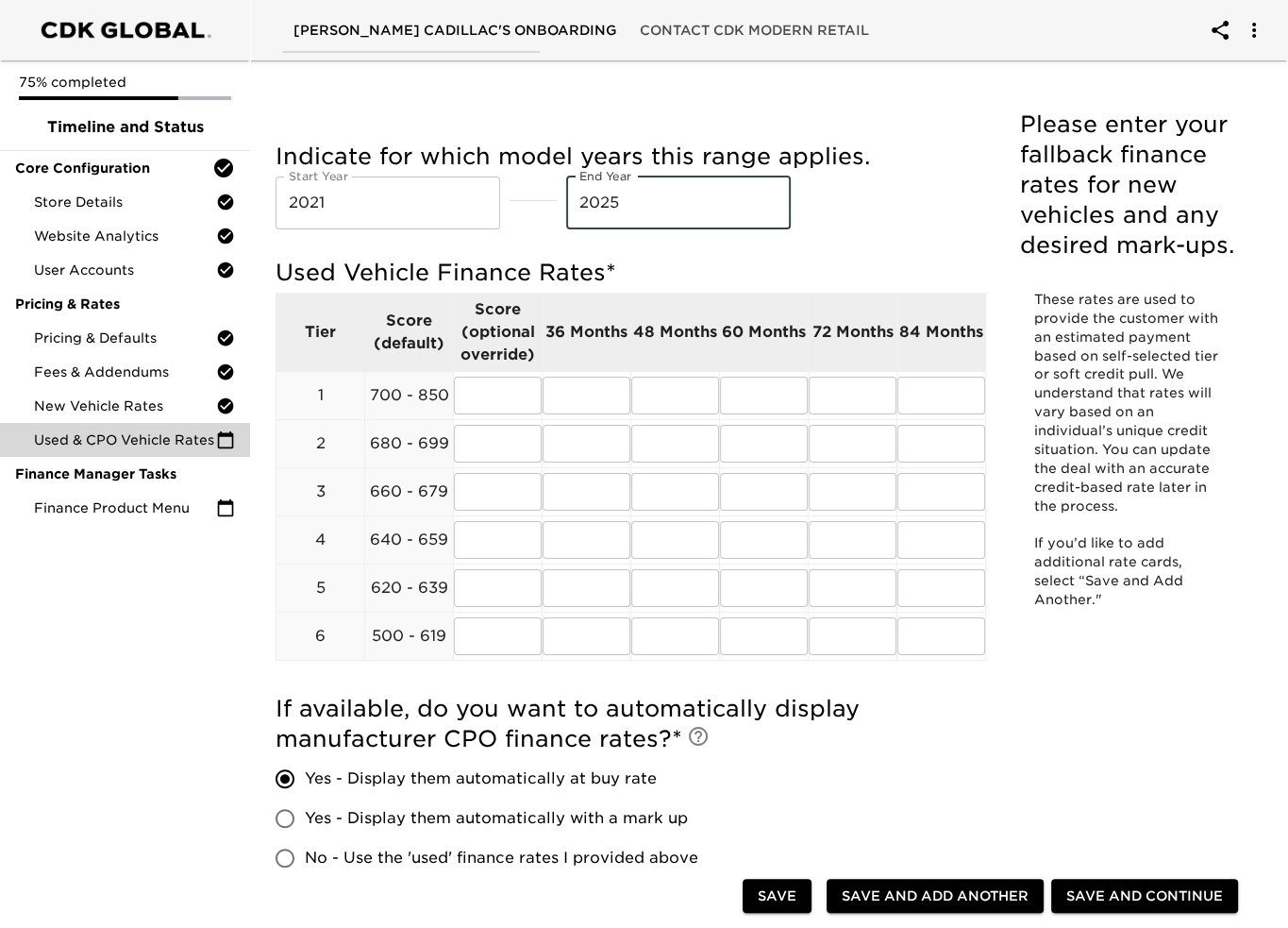
type input "2025"
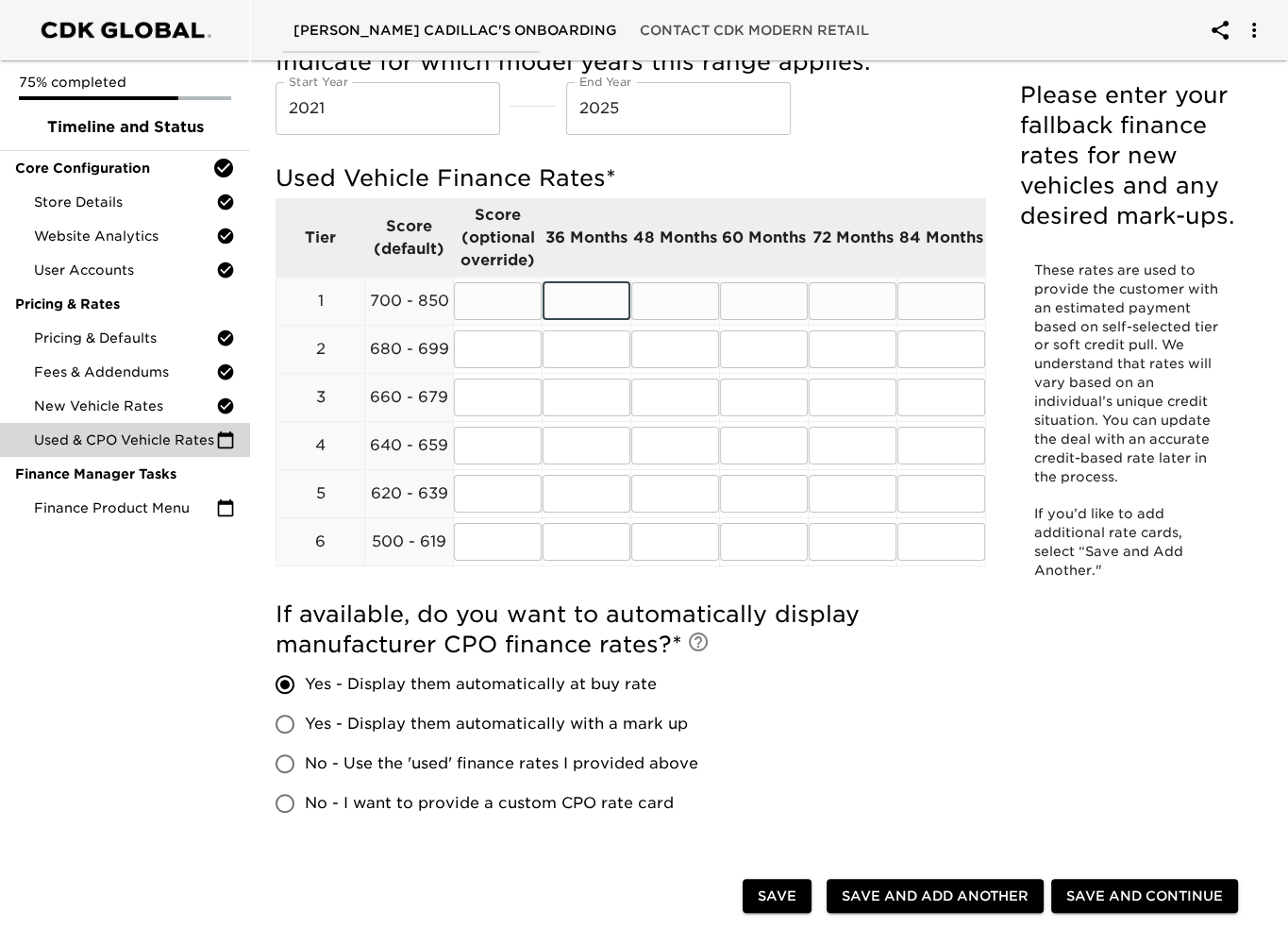
click at [562, 302] on input "text" at bounding box center [586, 301] width 87 height 38
type input "7.99"
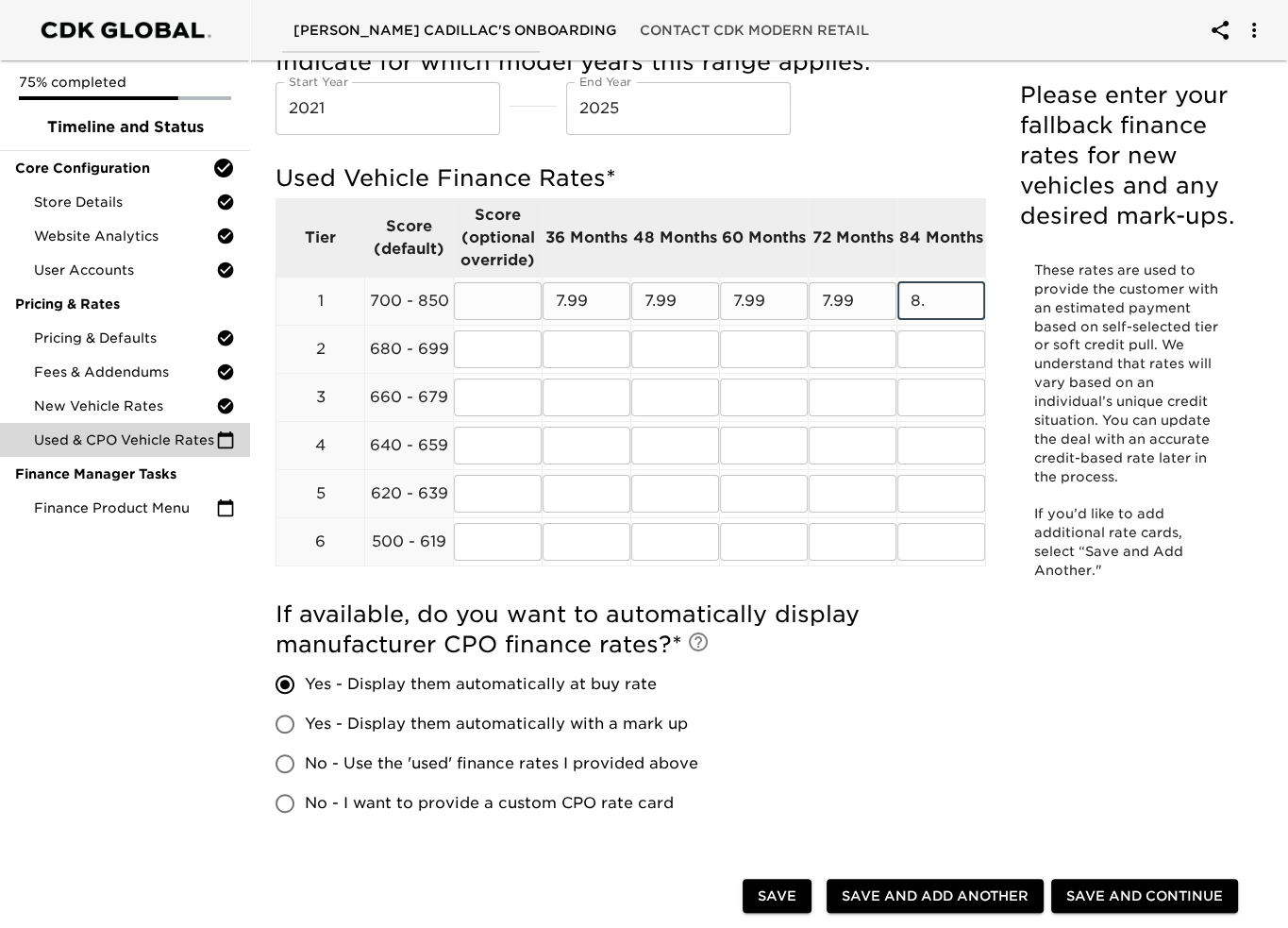
type input "8"
type input "9.99"
click at [589, 358] on input "8.99" at bounding box center [586, 349] width 87 height 38
type input "8.49"
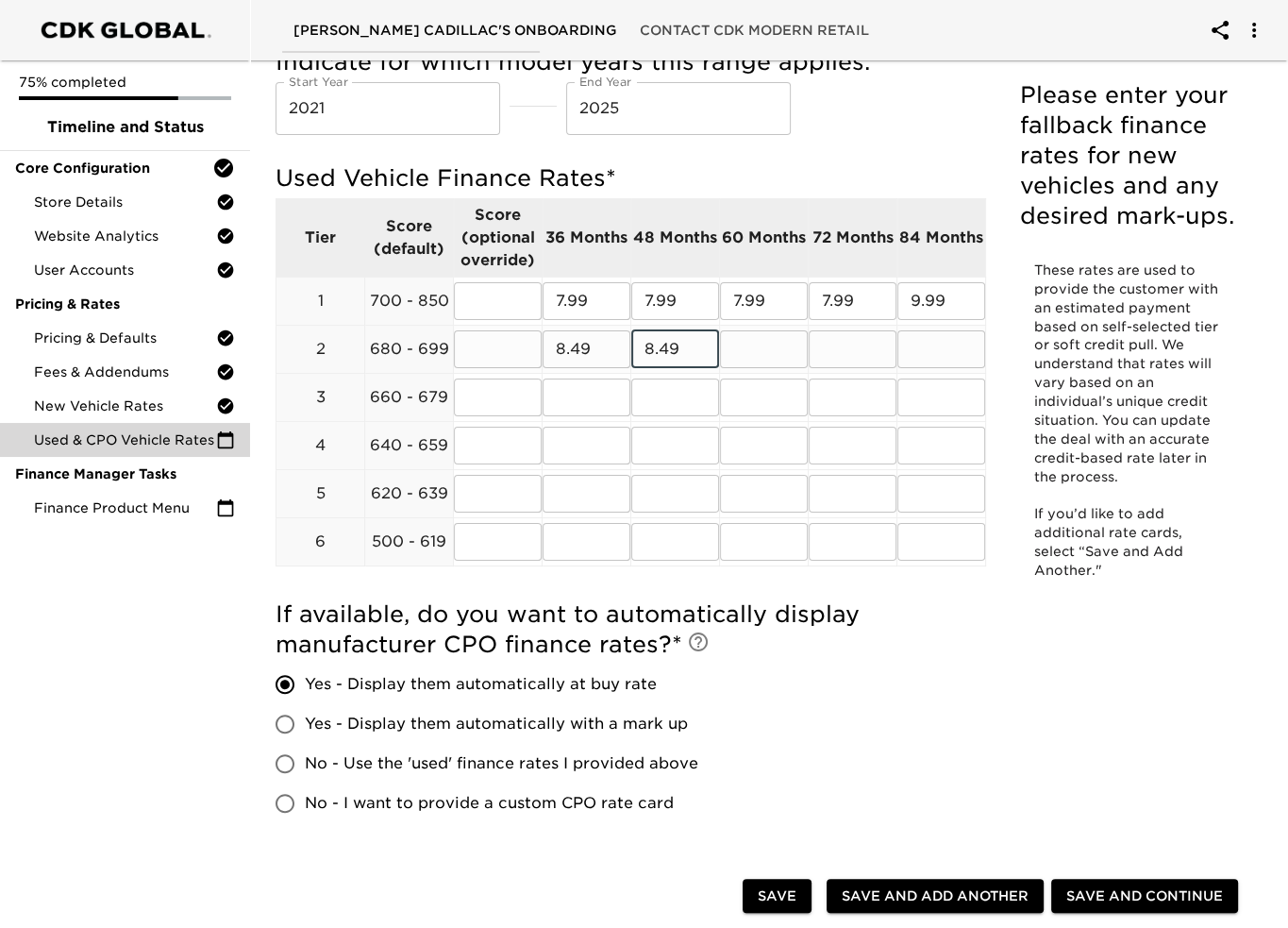
type input "8.49"
type input "9.49"
click at [568, 407] on input "text" at bounding box center [586, 397] width 87 height 38
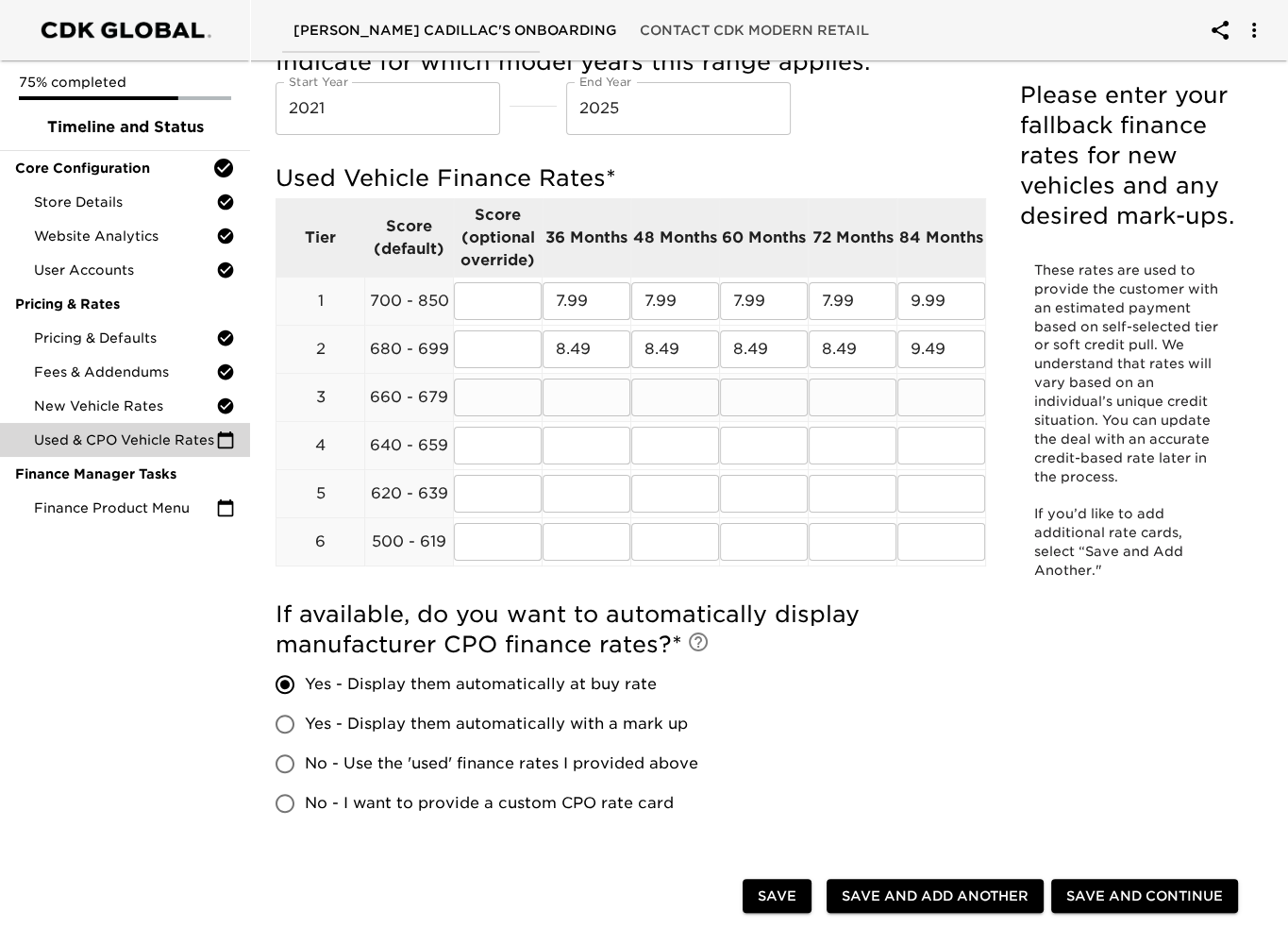
click at [568, 392] on input "text" at bounding box center [586, 397] width 87 height 38
type input "9.99"
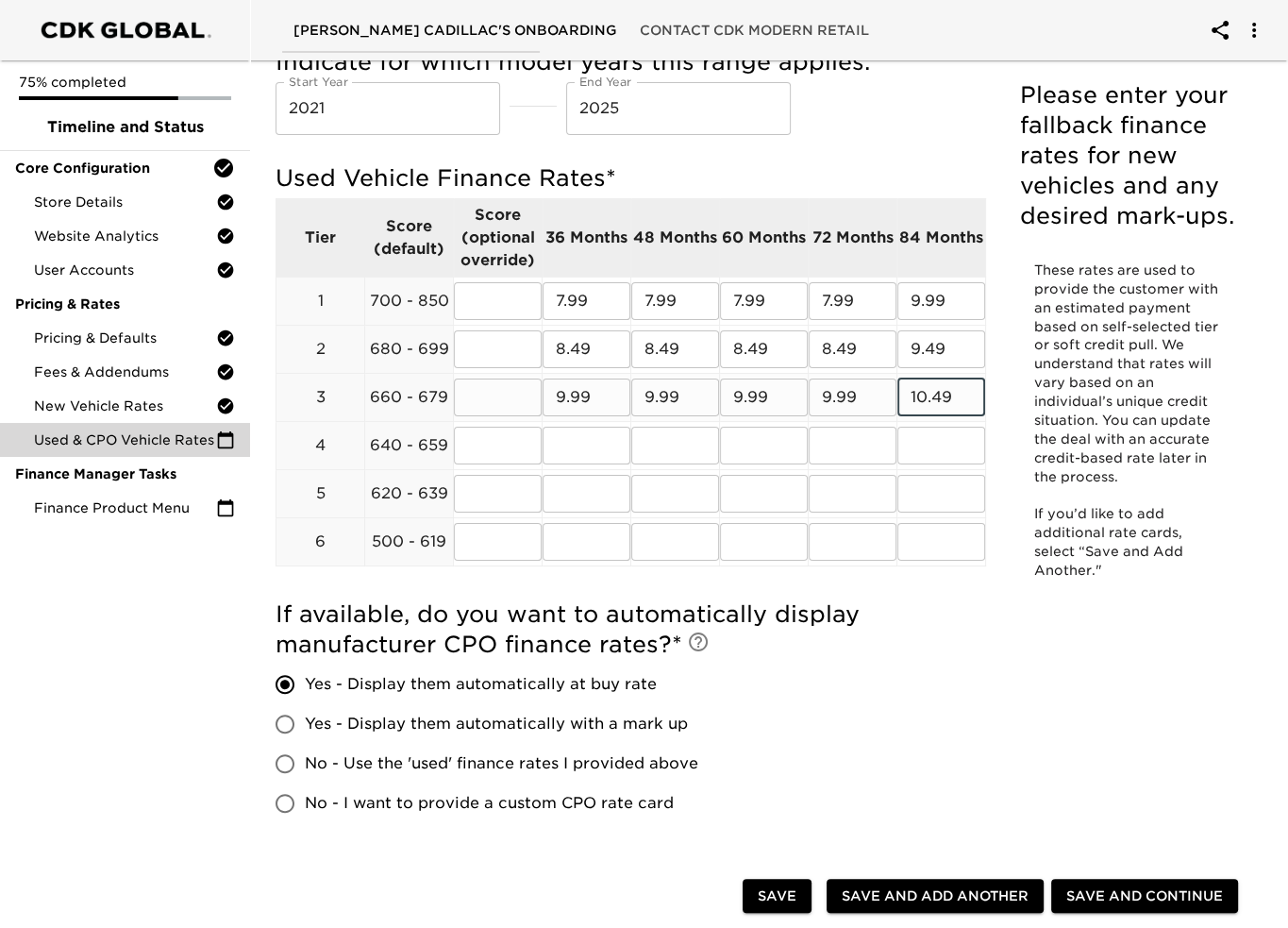
type input "10.49"
click at [569, 459] on input "text" at bounding box center [586, 446] width 87 height 38
type input "12.99"
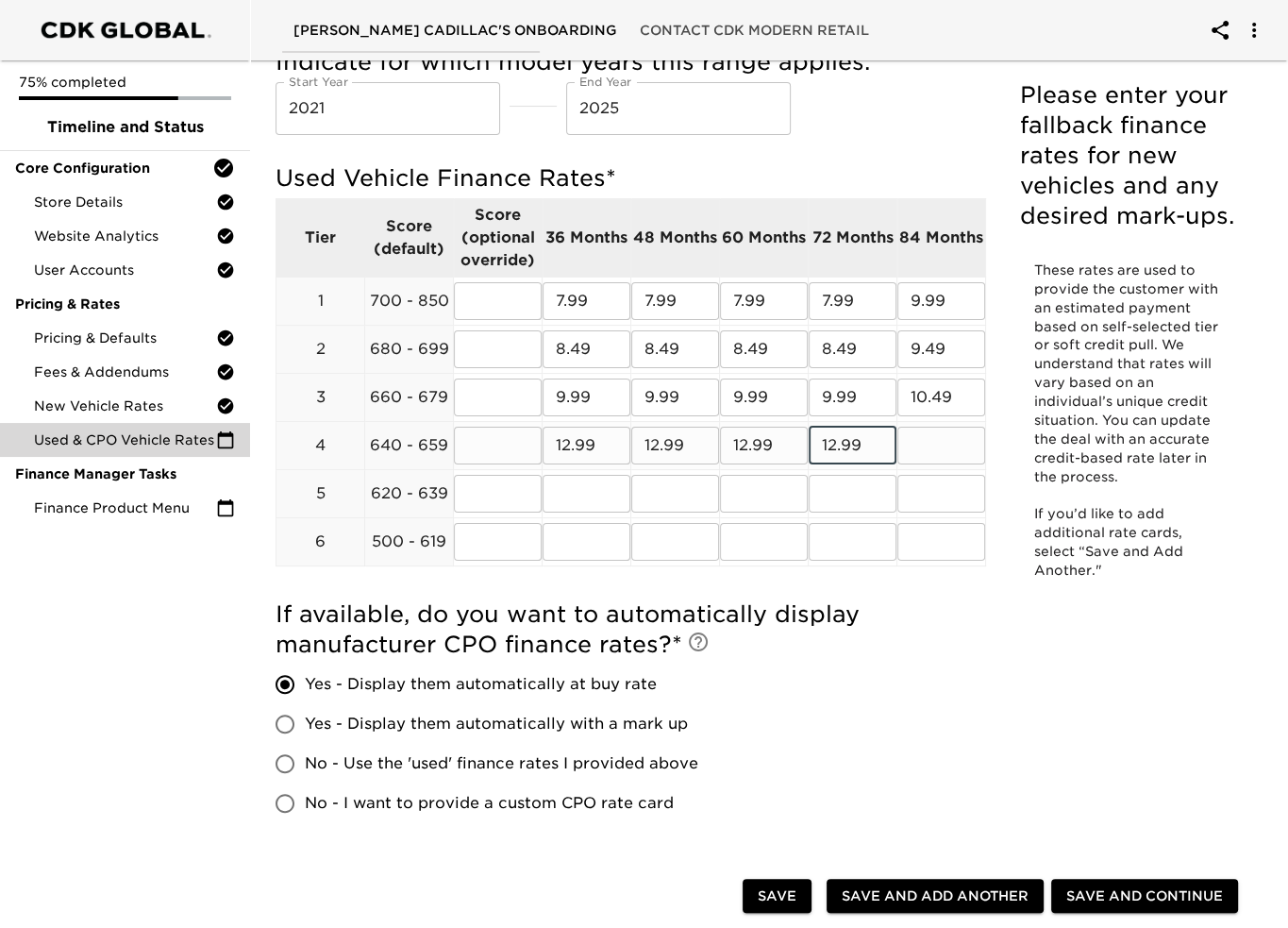
type input "12.99"
type input "13.49"
click at [917, 300] on input "9.99" at bounding box center [941, 301] width 87 height 38
type input "8.99"
click at [589, 491] on input "text" at bounding box center [586, 493] width 87 height 38
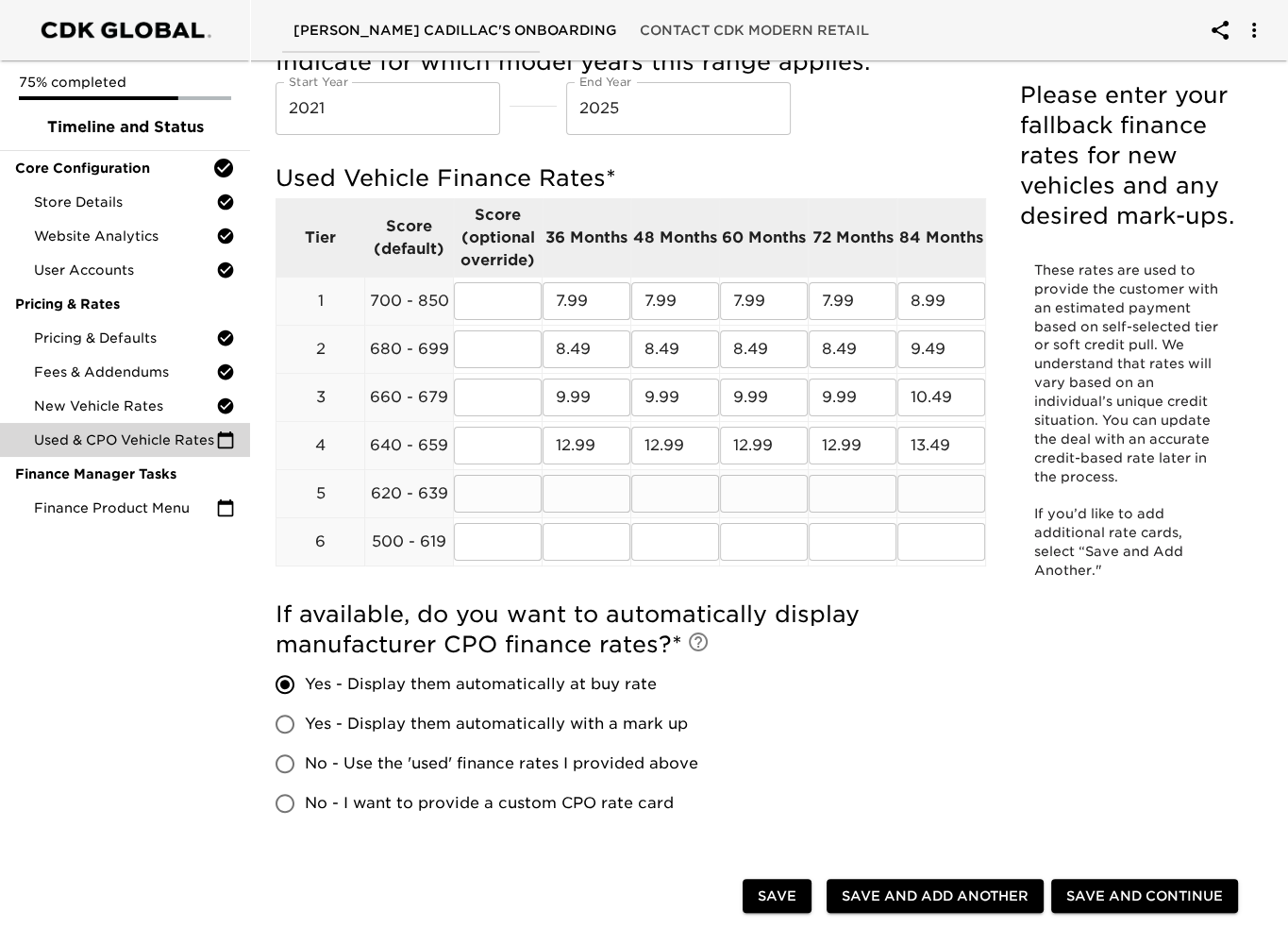
click at [591, 493] on input "text" at bounding box center [586, 493] width 87 height 38
type input "14.99"
type input "15.99"
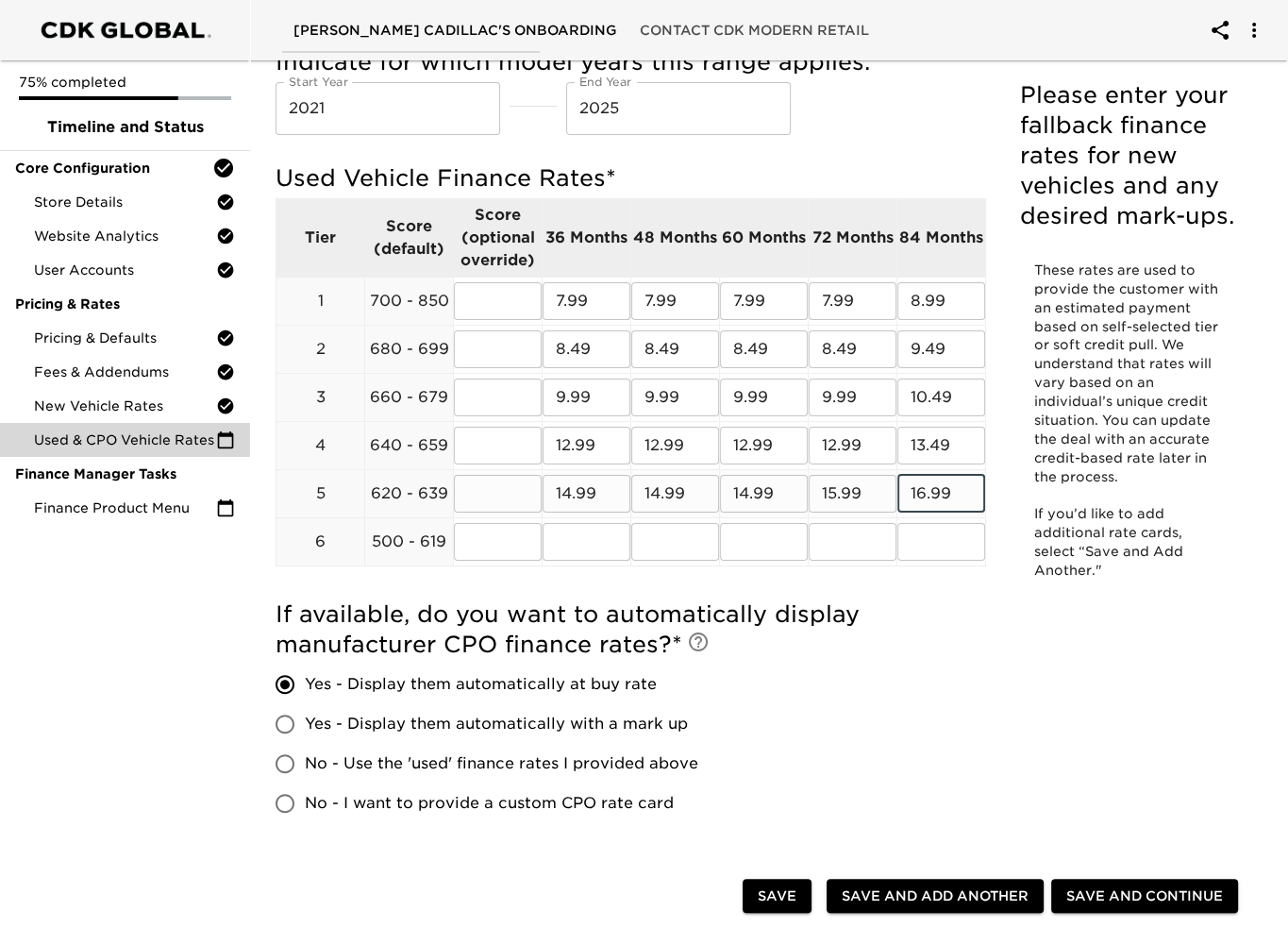
type input "16.99"
type input "19.99"
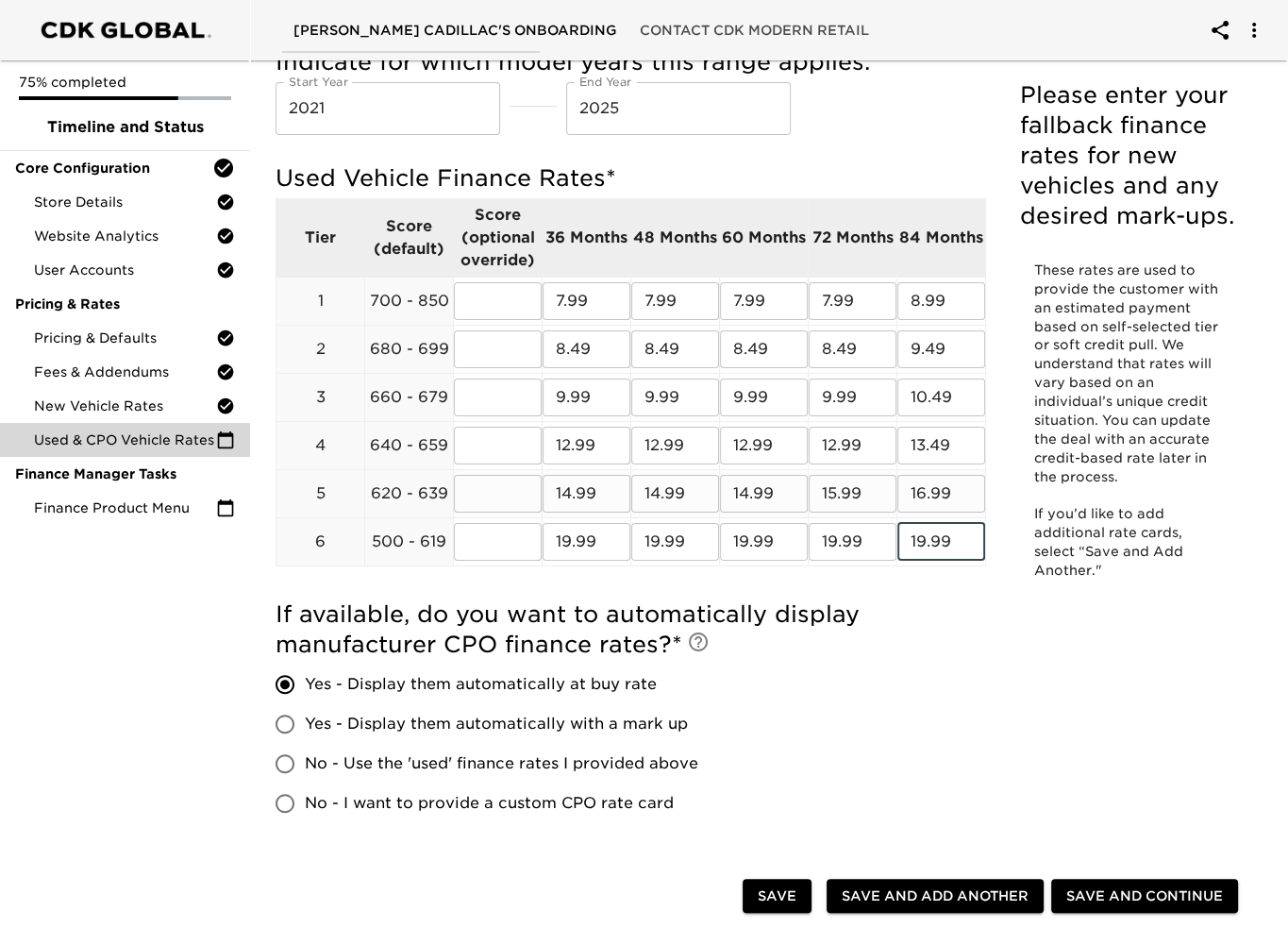
type input "19.99"
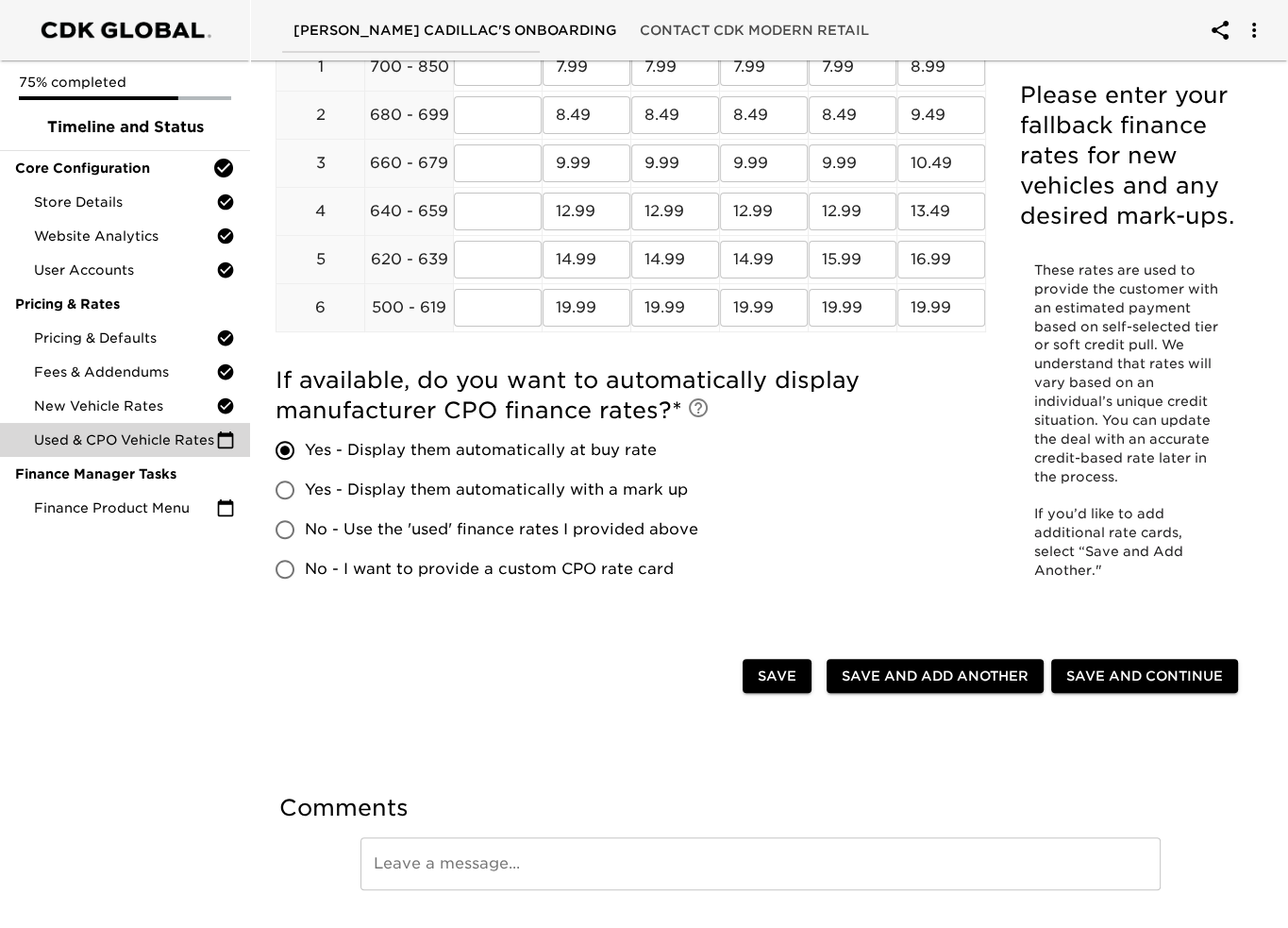
scroll to position [416, 0]
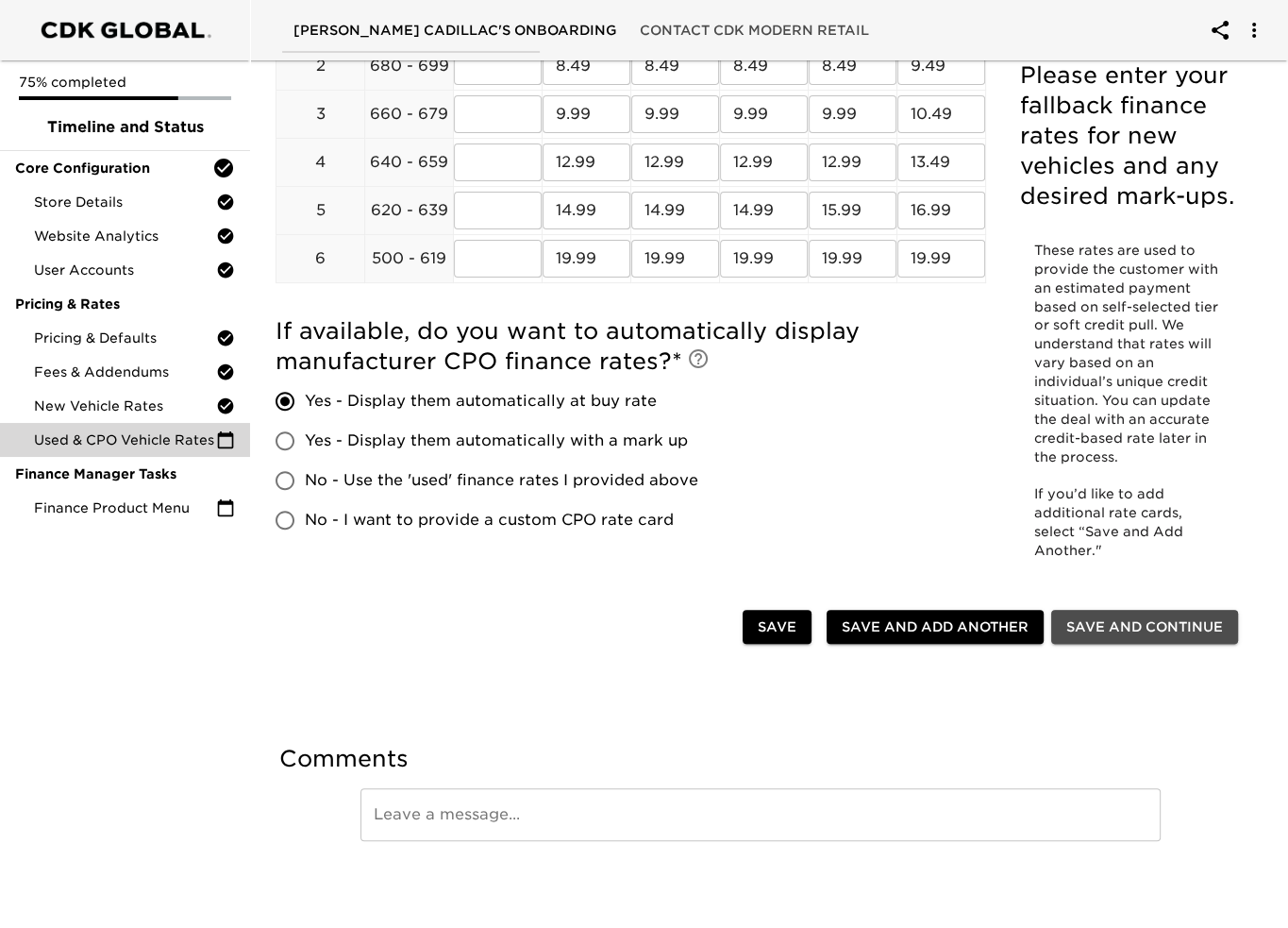
click at [1143, 625] on span "Save and Continue" at bounding box center [1144, 627] width 157 height 24
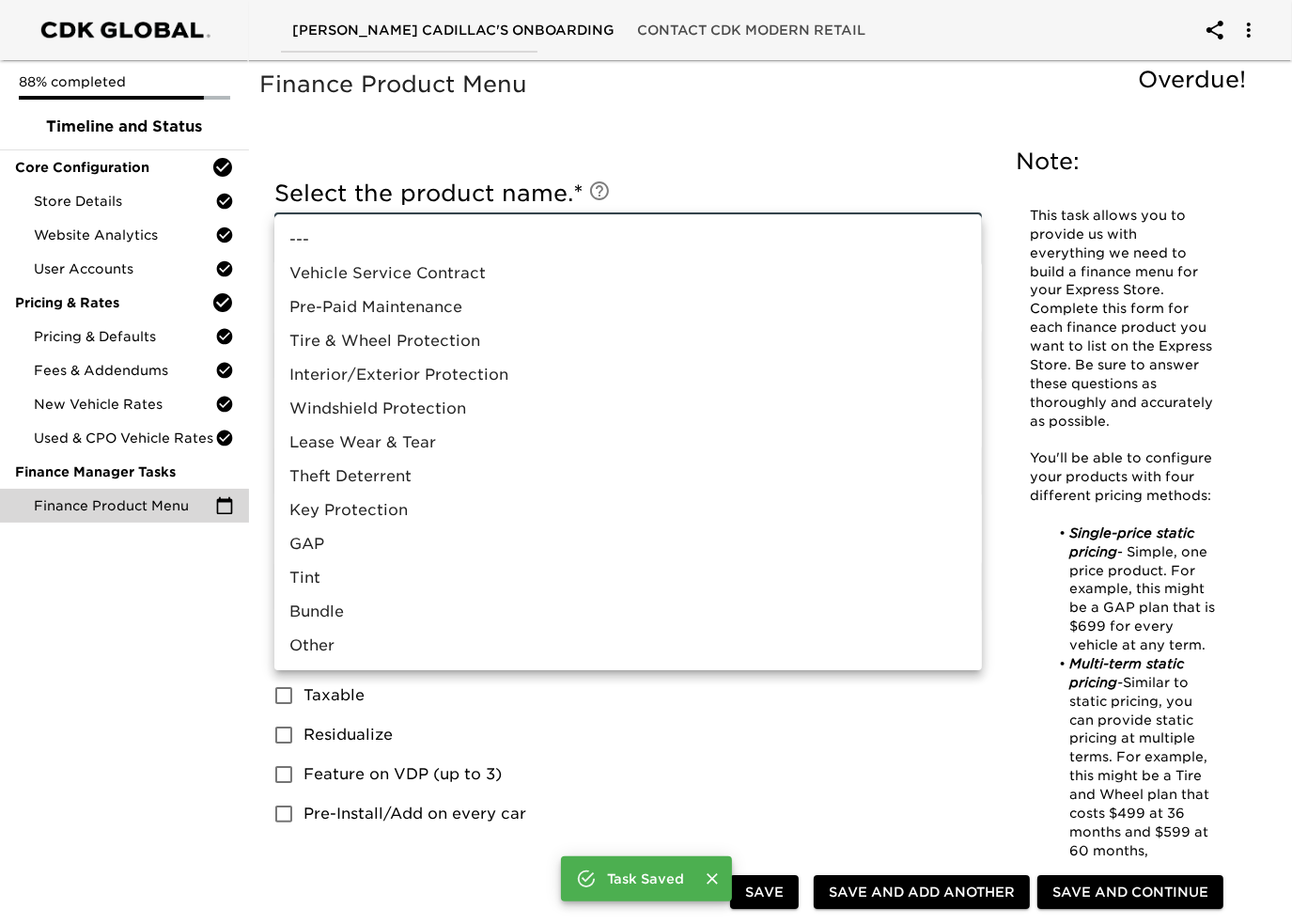
click at [447, 255] on body "Pepe Cadillac's Onboarding Contact CDK Modern Retail 88% completed Timeline and…" at bounding box center [646, 905] width 1292 height 1811
click at [451, 142] on div at bounding box center [646, 462] width 1292 height 924
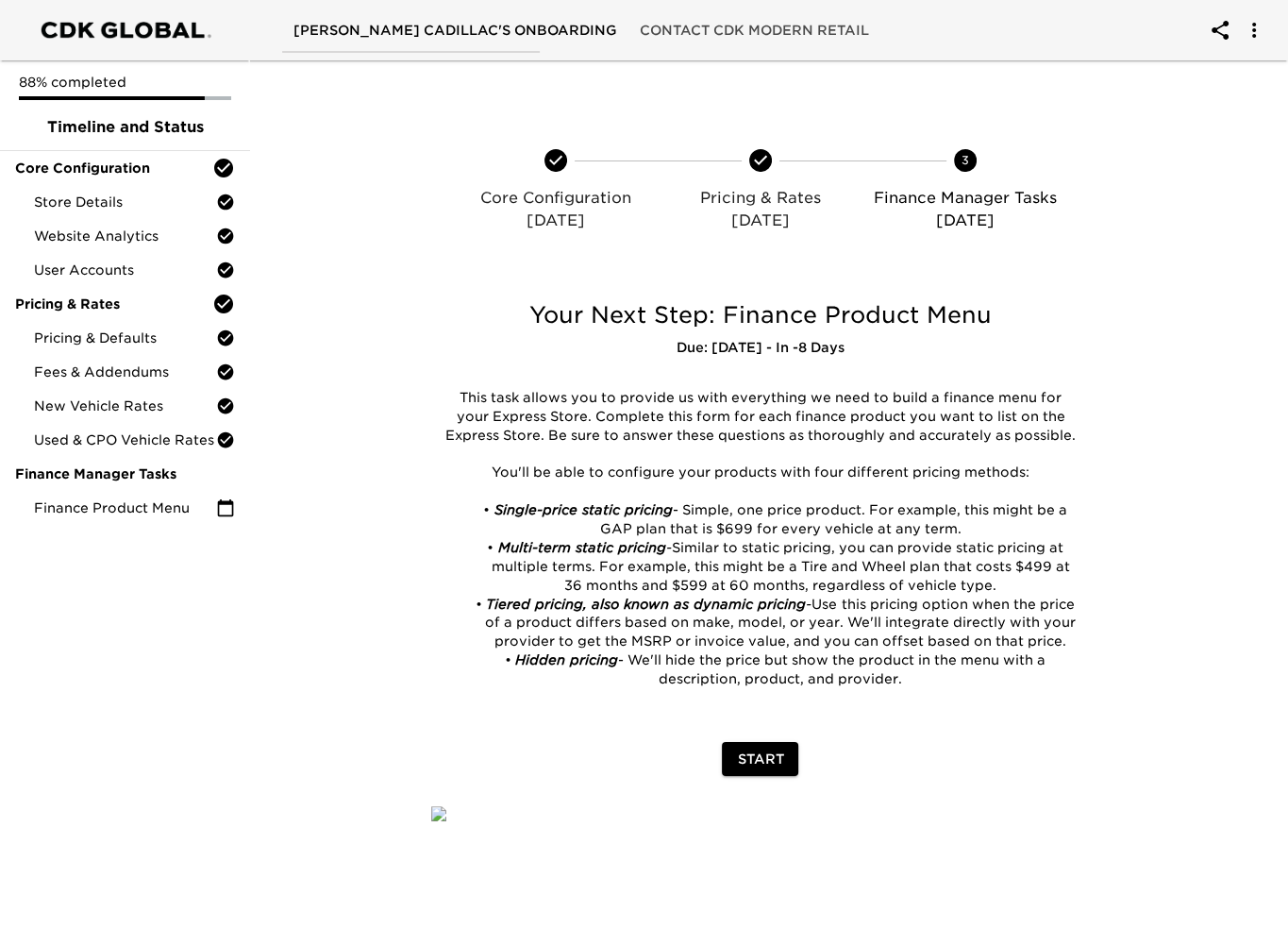
scroll to position [188, 0]
click at [750, 747] on span "Start" at bounding box center [759, 759] width 47 height 24
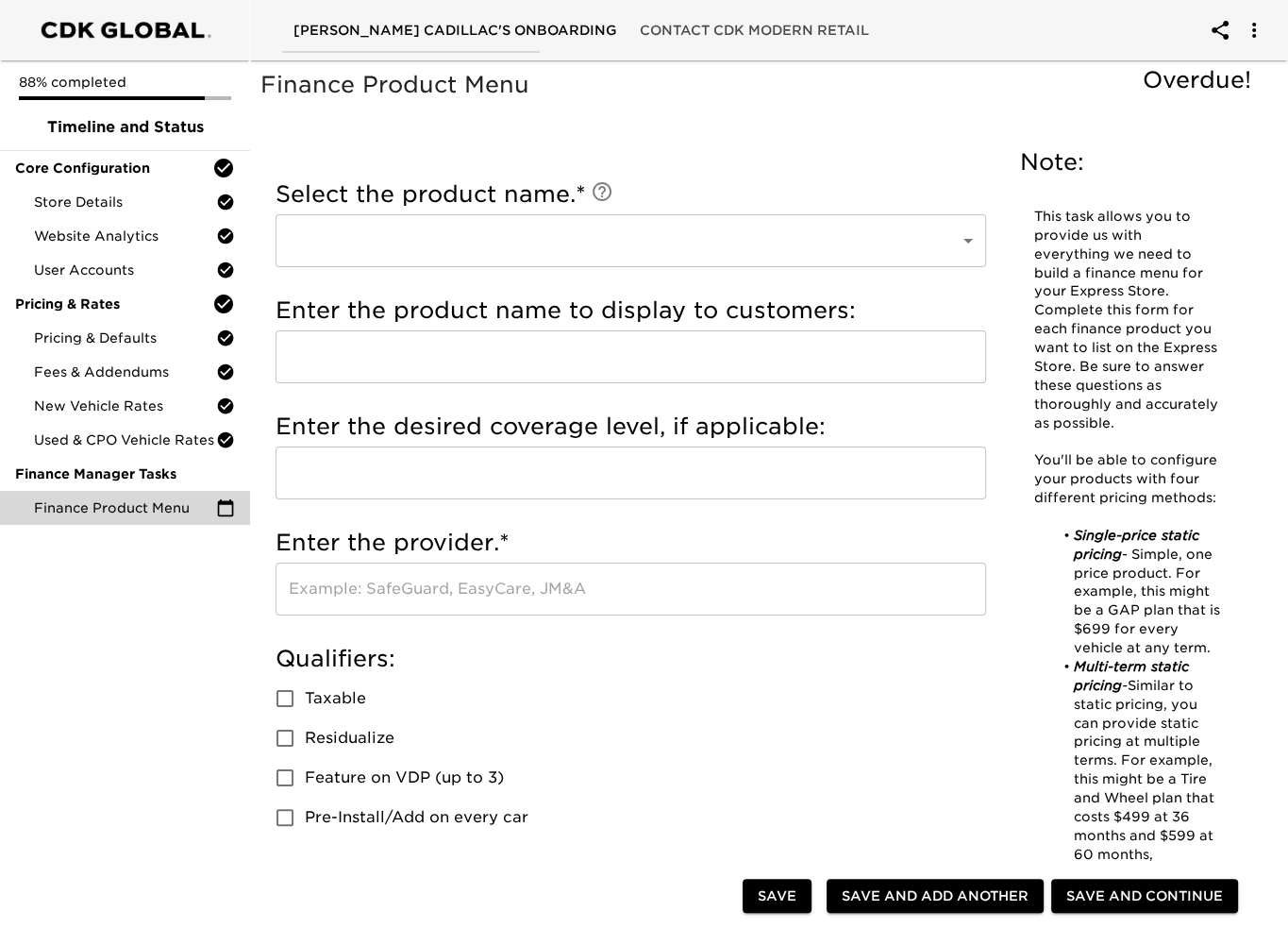
drag, startPoint x: 279, startPoint y: 3, endPoint x: 106, endPoint y: 667, distance: 686.2
click at [106, 667] on div "88% completed Timeline and Status Core Configuration Store Details Website Anal…" at bounding box center [125, 464] width 250 height 928
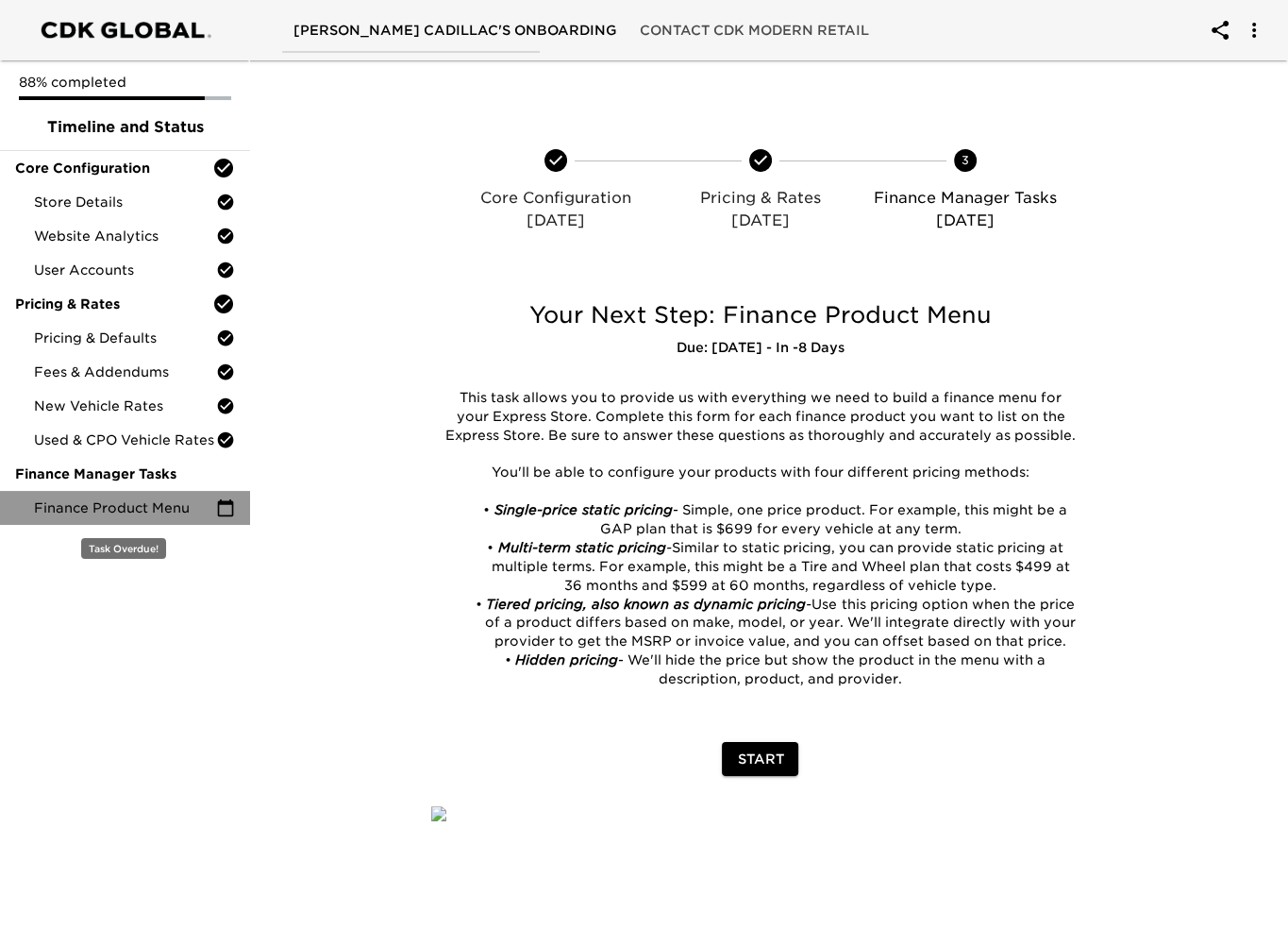
click at [62, 499] on span "Finance Product Menu" at bounding box center [125, 508] width 183 height 19
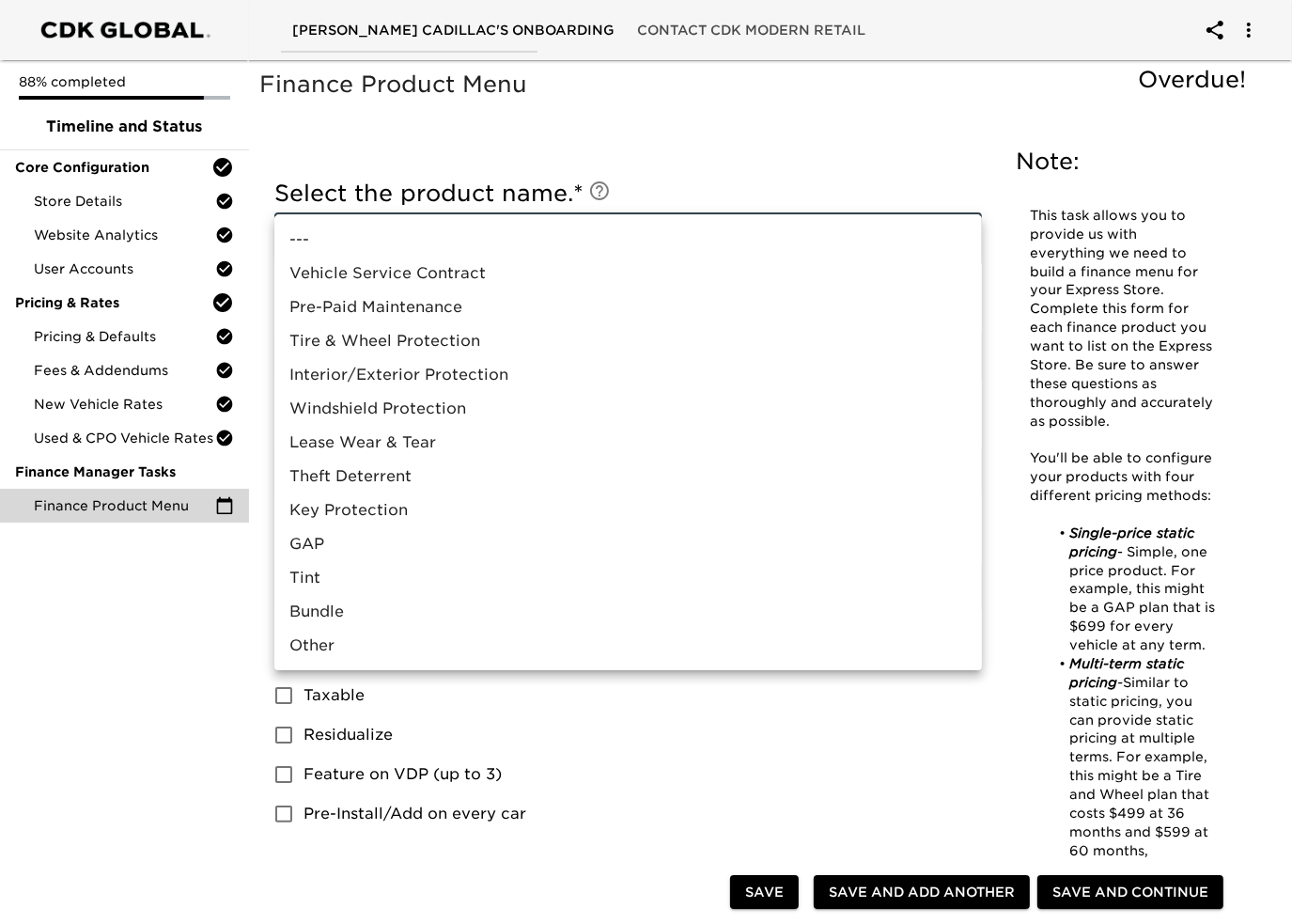
click at [541, 257] on body "Pepe Cadillac's Onboarding Contact CDK Modern Retail 88% completed Timeline and…" at bounding box center [646, 905] width 1292 height 1811
click at [207, 624] on div at bounding box center [646, 462] width 1292 height 924
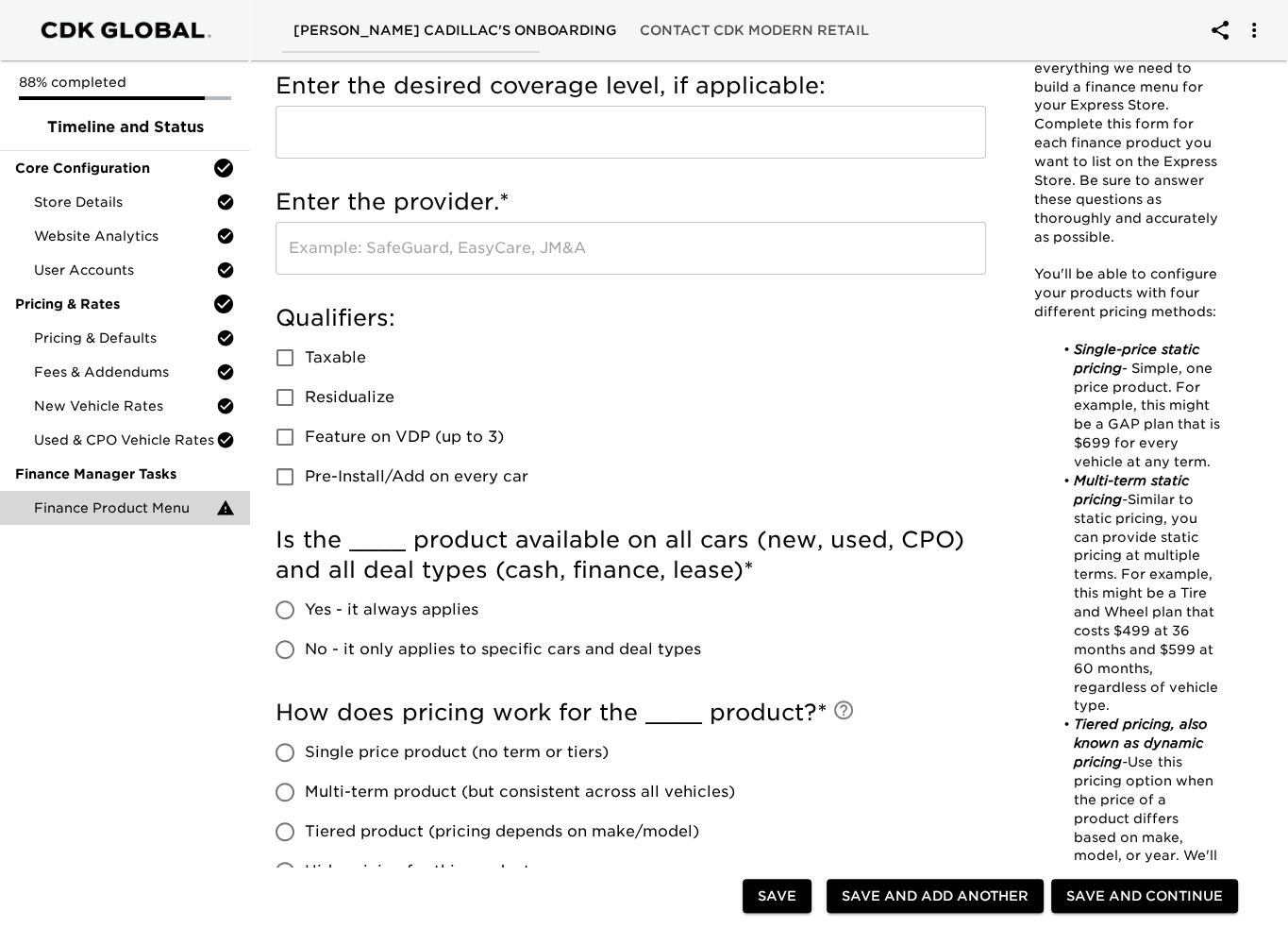
scroll to position [377, 0]
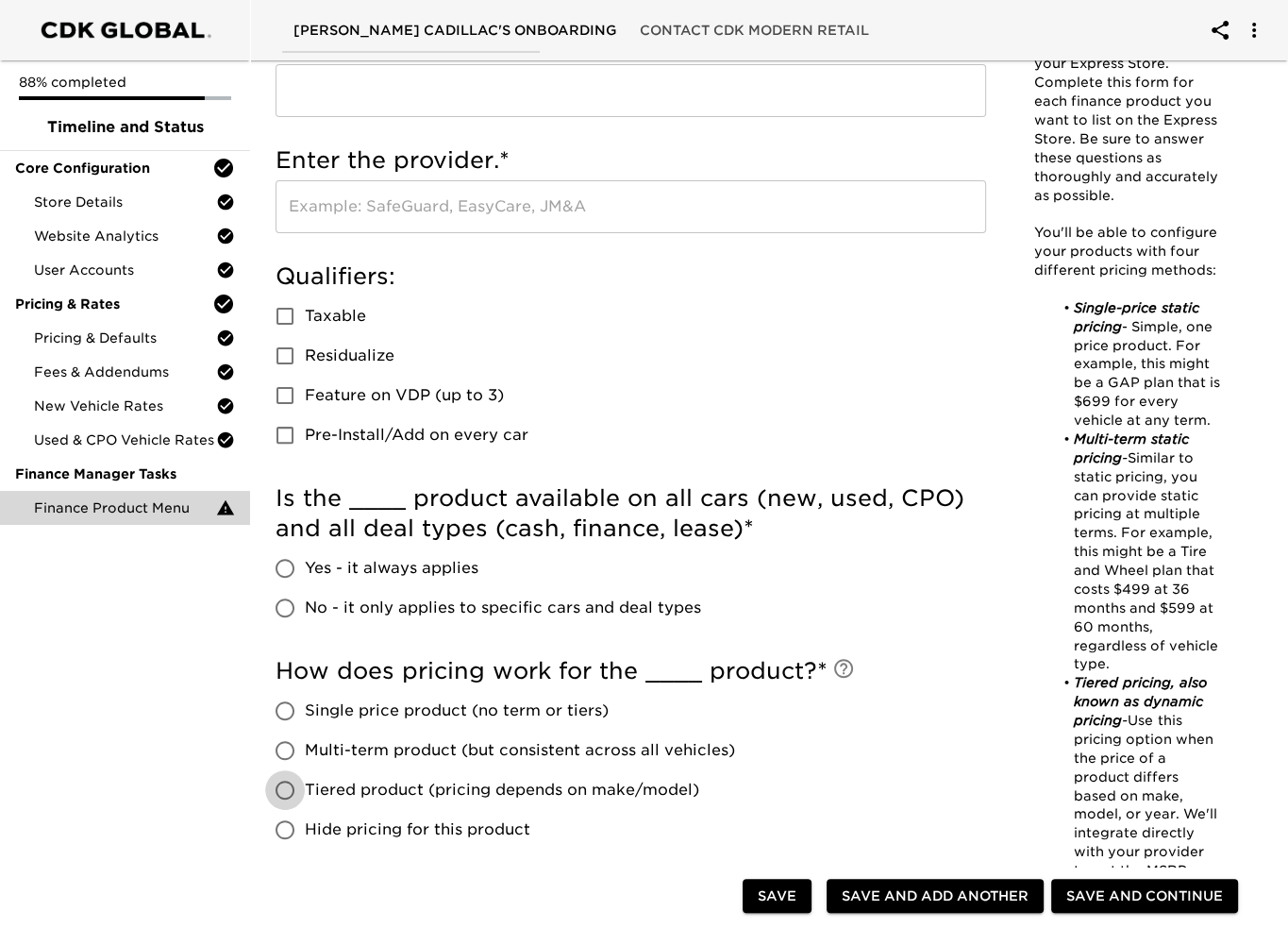
click at [294, 788] on input "Tiered product (pricing depends on make/model)" at bounding box center [285, 790] width 40 height 40
radio input "true"
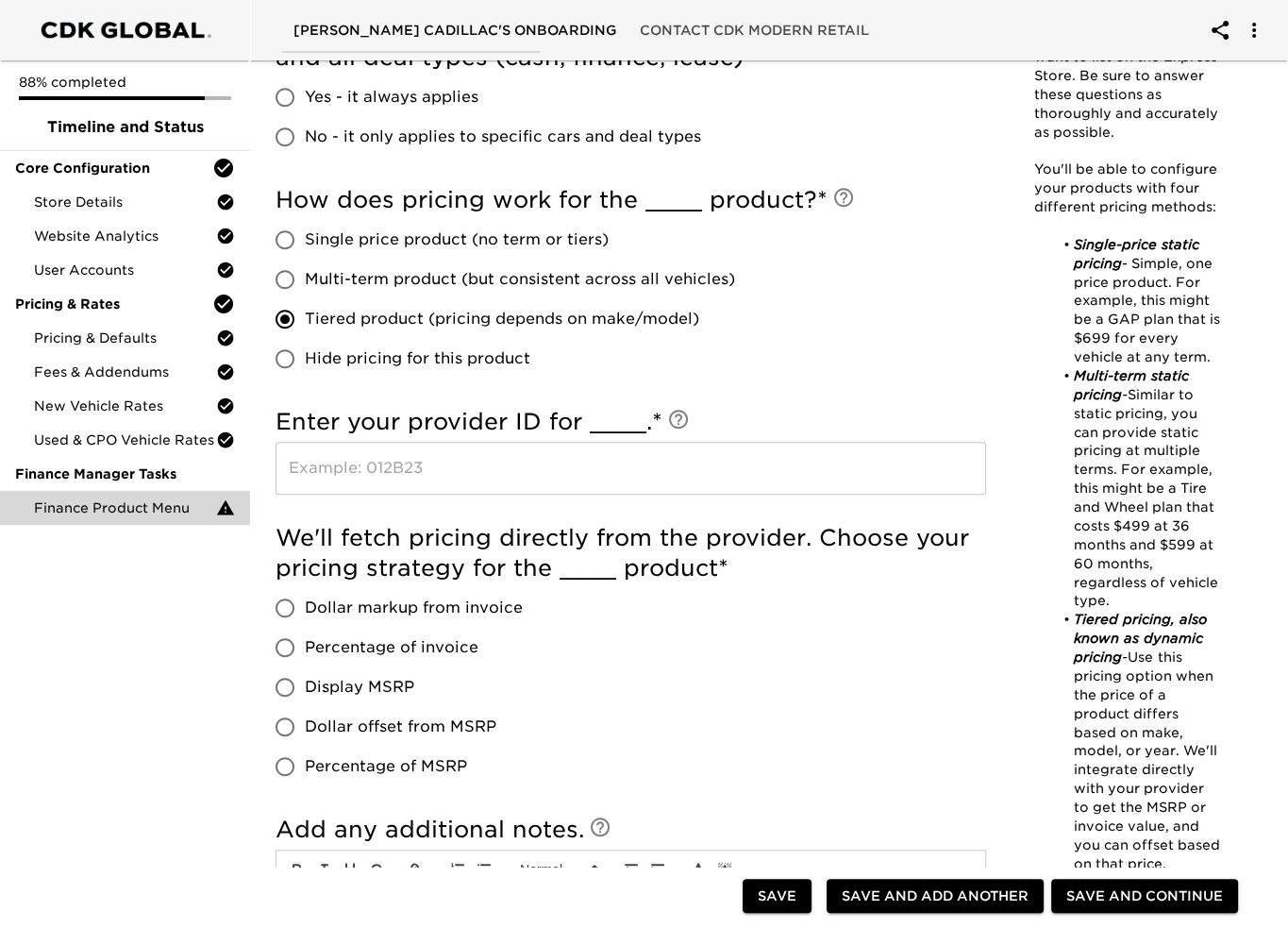
scroll to position [849, 0]
click at [604, 468] on input "text" at bounding box center [630, 467] width 710 height 53
click at [622, 424] on h5 "Enter your provider ID for ____. *" at bounding box center [630, 421] width 710 height 30
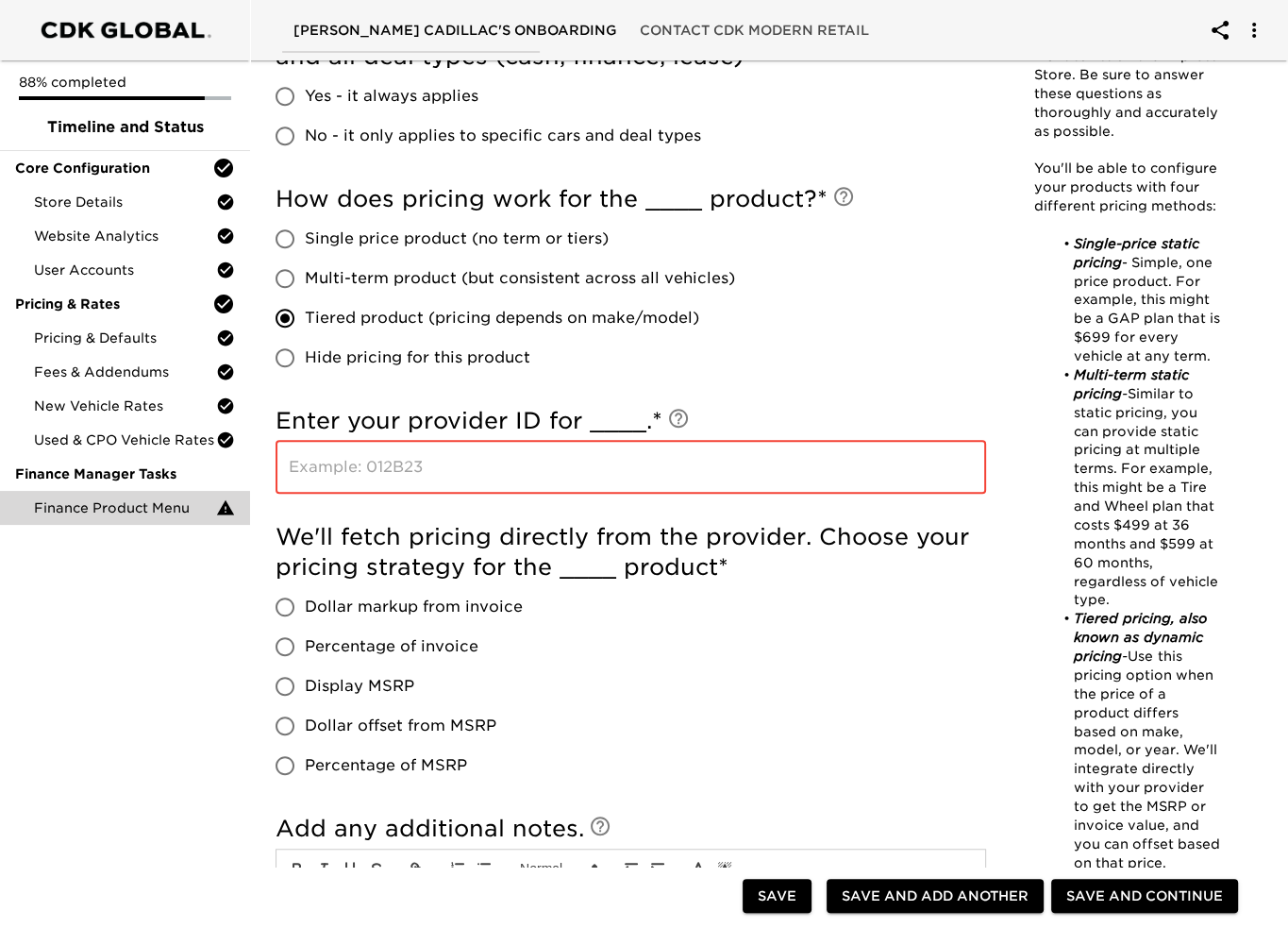
click at [605, 459] on input "text" at bounding box center [630, 467] width 710 height 53
